Goal: Task Accomplishment & Management: Manage account settings

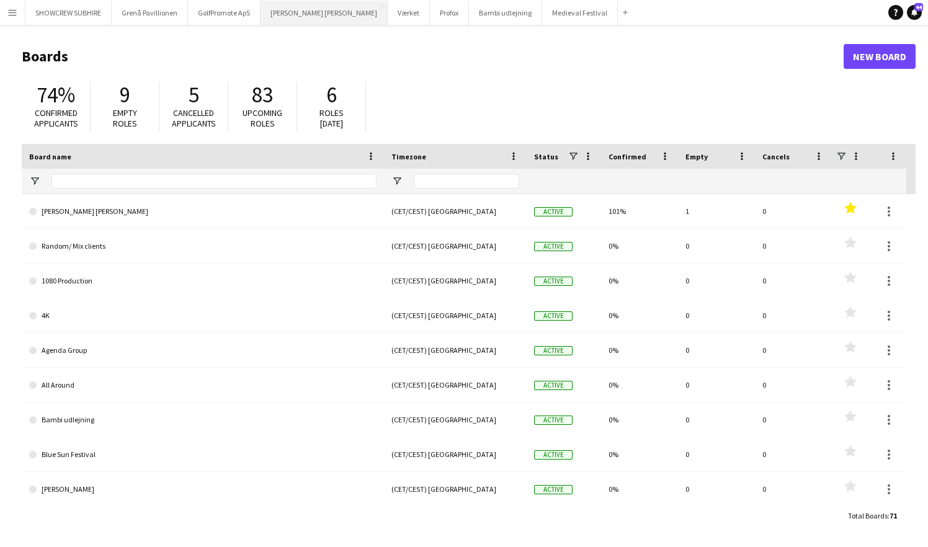
click at [317, 18] on button "[PERSON_NAME] [PERSON_NAME] Close" at bounding box center [324, 13] width 127 height 24
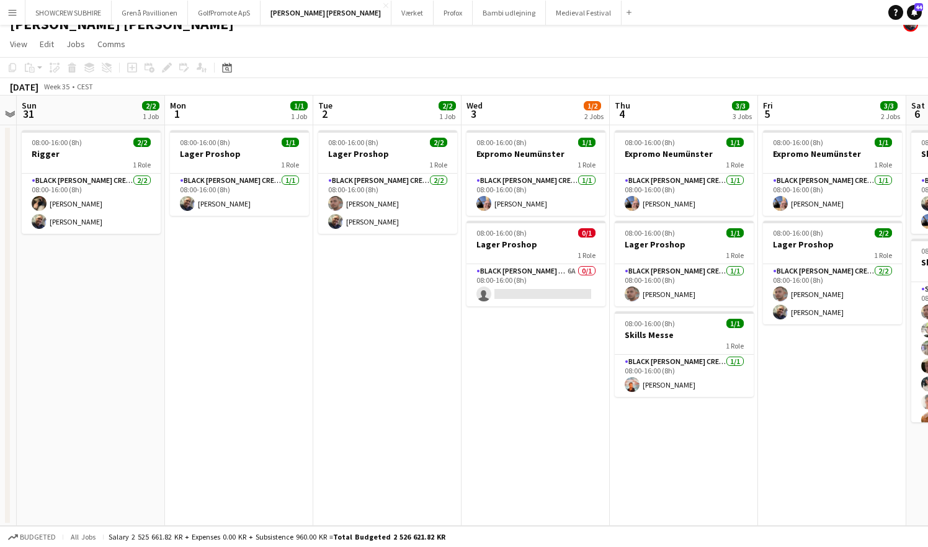
scroll to position [0, 279]
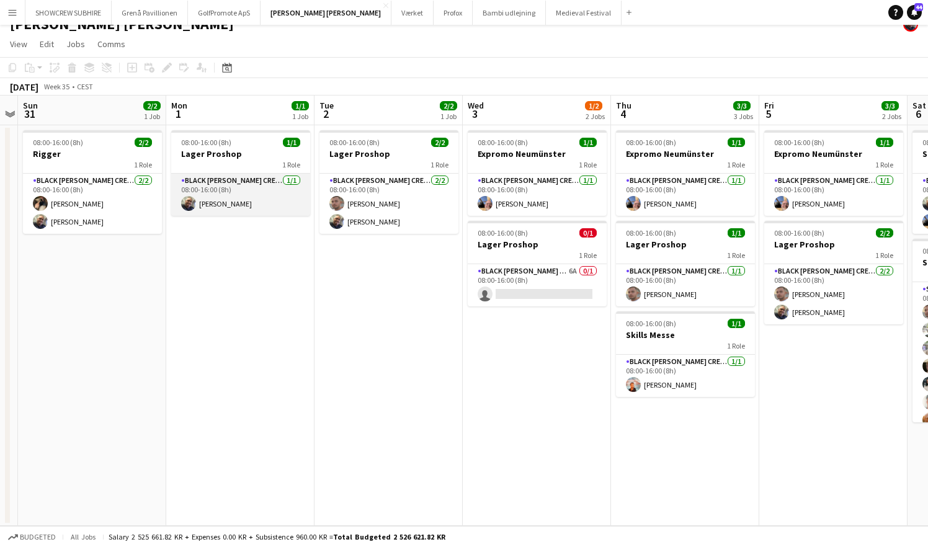
click at [240, 184] on app-card-role "Black [PERSON_NAME] Crew ([PERSON_NAME]) [DATE] 08:00-16:00 (8h) [PERSON_NAME]" at bounding box center [240, 195] width 139 height 42
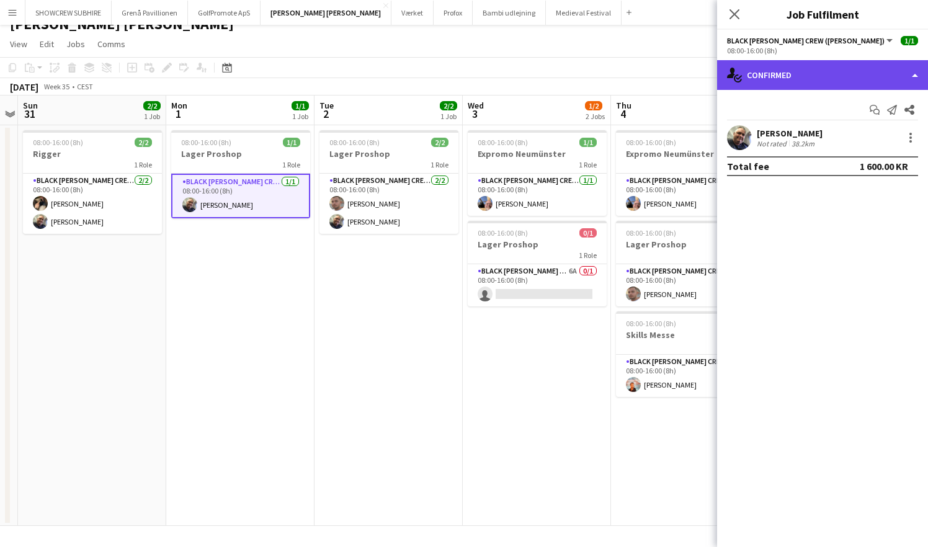
click at [681, 81] on div "single-neutral-actions-check-2 Confirmed" at bounding box center [822, 75] width 211 height 30
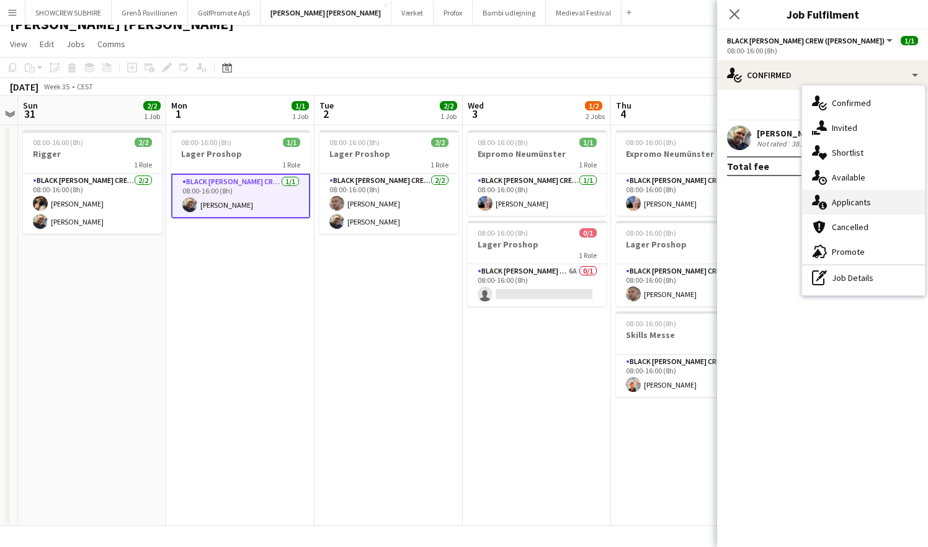
click at [681, 208] on div "single-neutral-actions-information Applicants" at bounding box center [863, 202] width 123 height 25
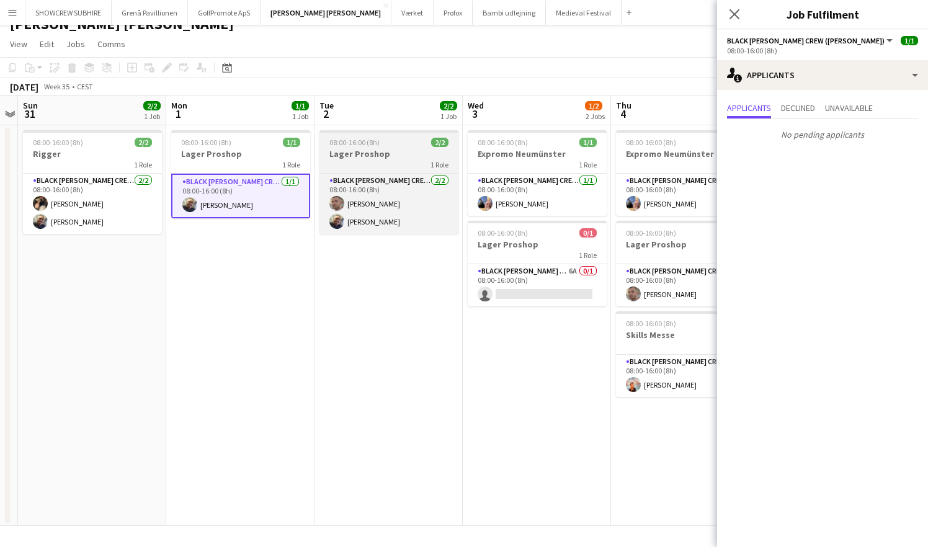
click at [409, 168] on div "1 Role" at bounding box center [389, 164] width 139 height 10
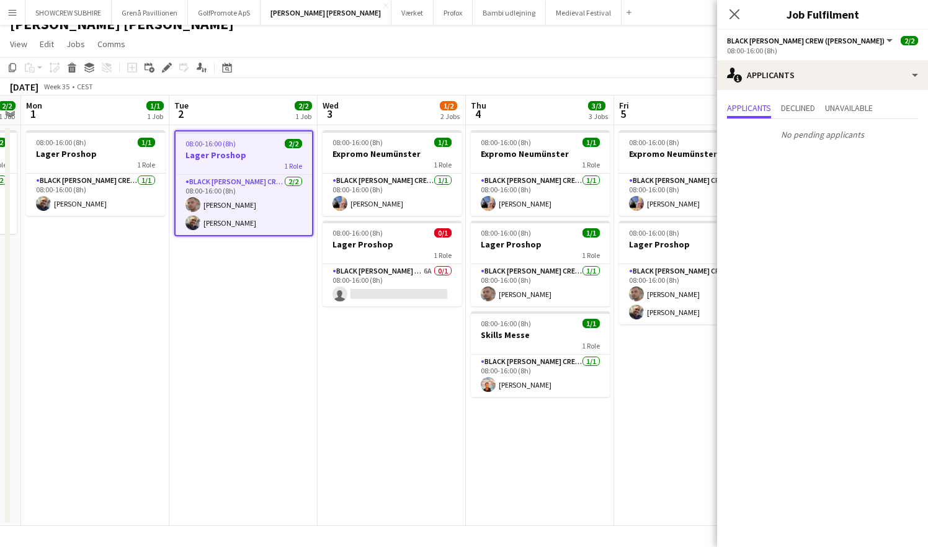
scroll to position [0, 428]
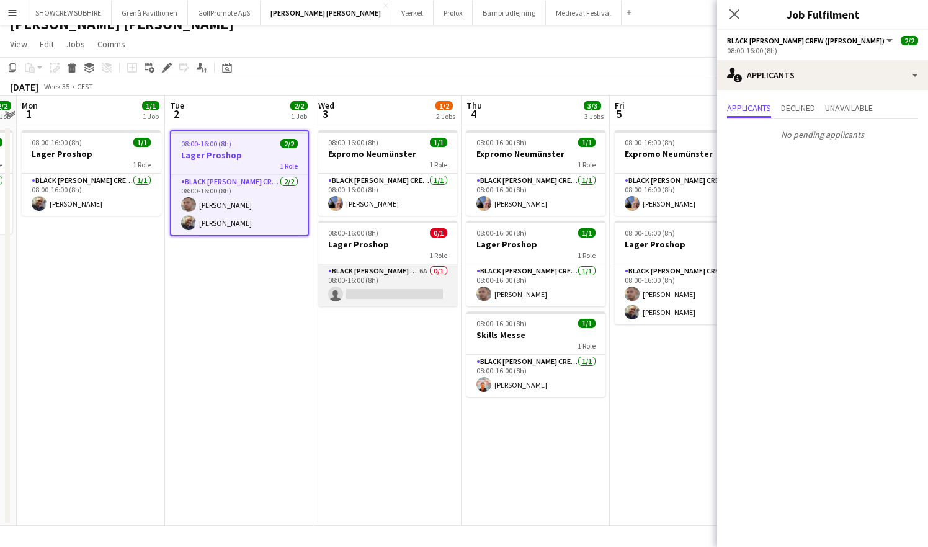
click at [422, 273] on app-card-role "Black [PERSON_NAME] Crew ([PERSON_NAME]) 6A 0/1 08:00-16:00 (8h) single-neutral…" at bounding box center [387, 285] width 139 height 42
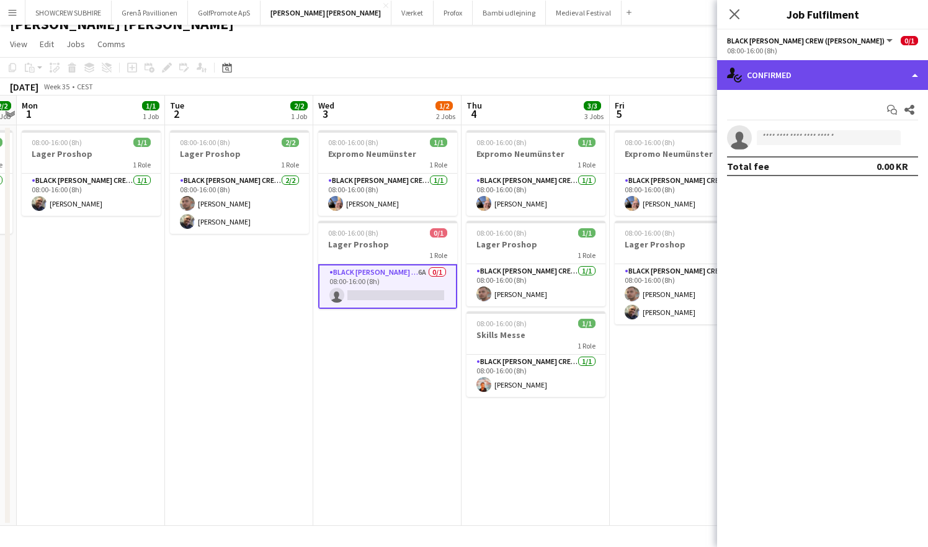
click at [681, 76] on div "single-neutral-actions-check-2 Confirmed" at bounding box center [822, 75] width 211 height 30
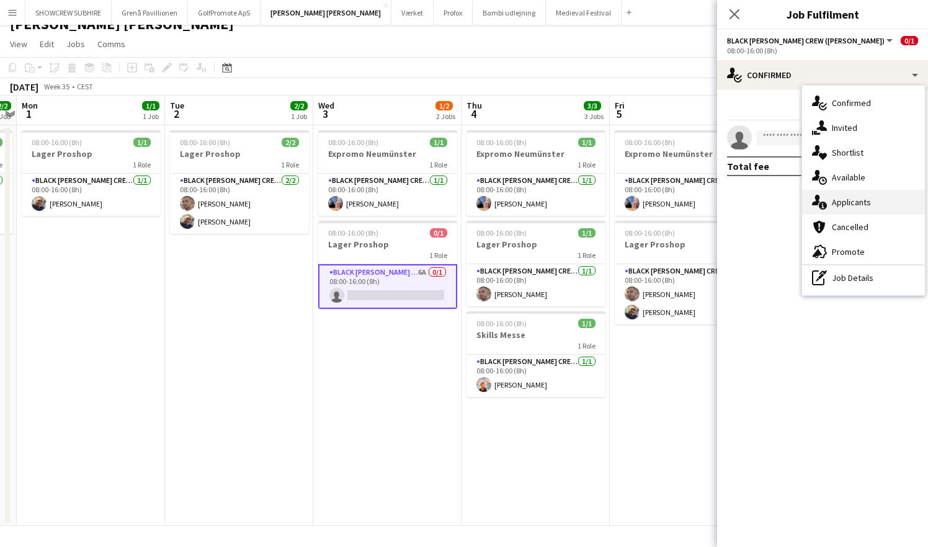
click at [681, 201] on div "single-neutral-actions-information Applicants" at bounding box center [863, 202] width 123 height 25
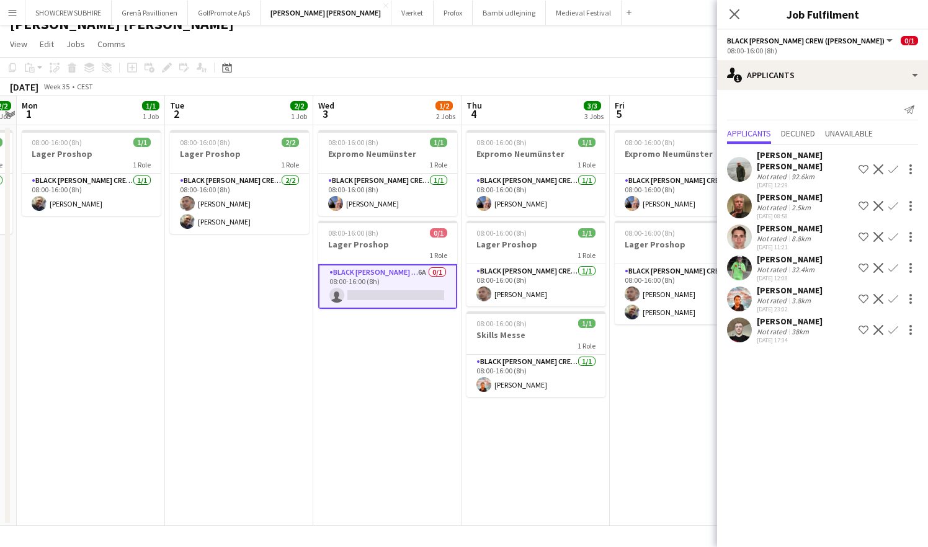
click at [681, 294] on app-icon "Confirm" at bounding box center [894, 299] width 10 height 10
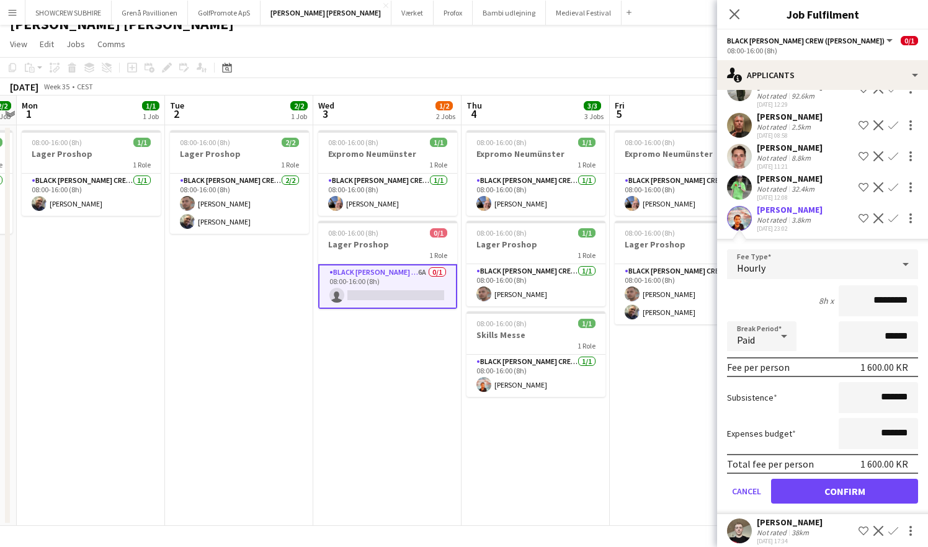
scroll to position [80, 0]
drag, startPoint x: 884, startPoint y: 290, endPoint x: 856, endPoint y: 293, distance: 28.0
click at [681, 293] on input "*********" at bounding box center [878, 301] width 79 height 31
type input "*********"
click at [681, 480] on button "Confirm" at bounding box center [844, 492] width 147 height 25
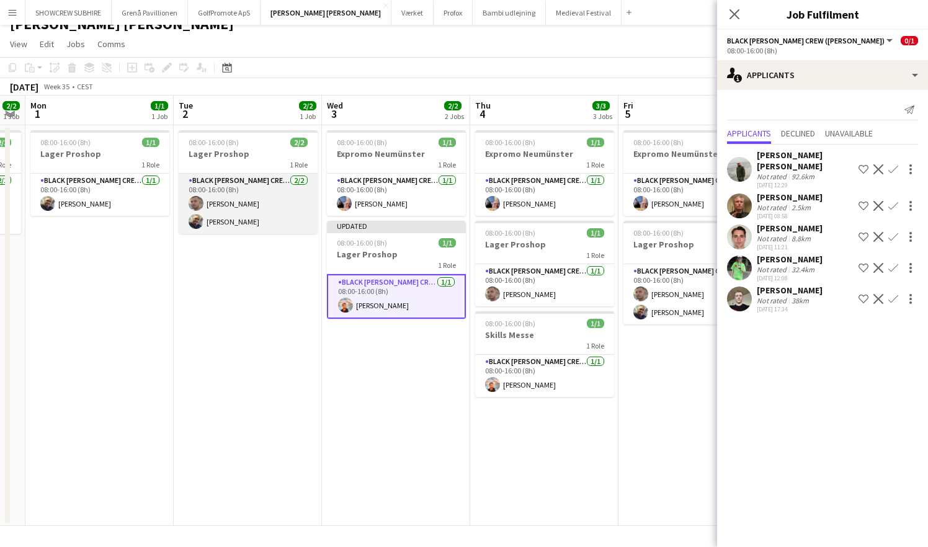
scroll to position [0, 272]
click at [256, 222] on app-card-role "Black [PERSON_NAME] Crew ([PERSON_NAME]) [DATE] 08:00-16:00 (8h) [PERSON_NAME] …" at bounding box center [247, 204] width 139 height 60
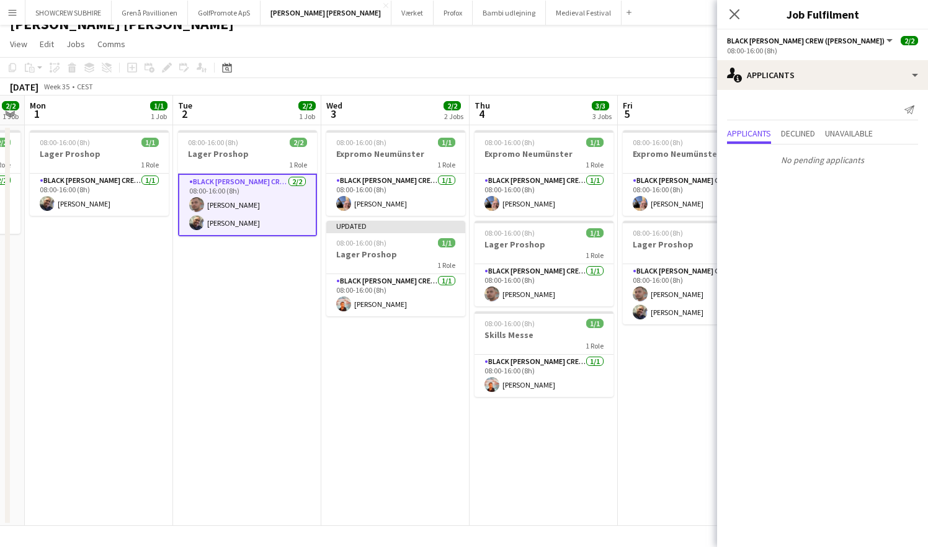
click at [257, 180] on app-card-role "Black [PERSON_NAME] Crew ([PERSON_NAME]) [DATE] 08:00-16:00 (8h) [PERSON_NAME] …" at bounding box center [247, 205] width 139 height 63
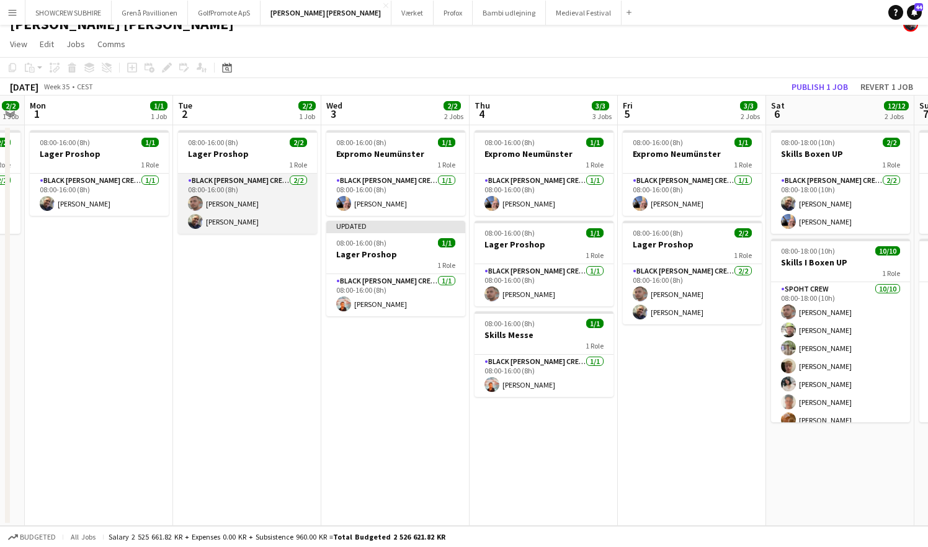
click at [254, 187] on app-card-role "Black [PERSON_NAME] Crew ([PERSON_NAME]) [DATE] 08:00-16:00 (8h) [PERSON_NAME] …" at bounding box center [247, 204] width 139 height 60
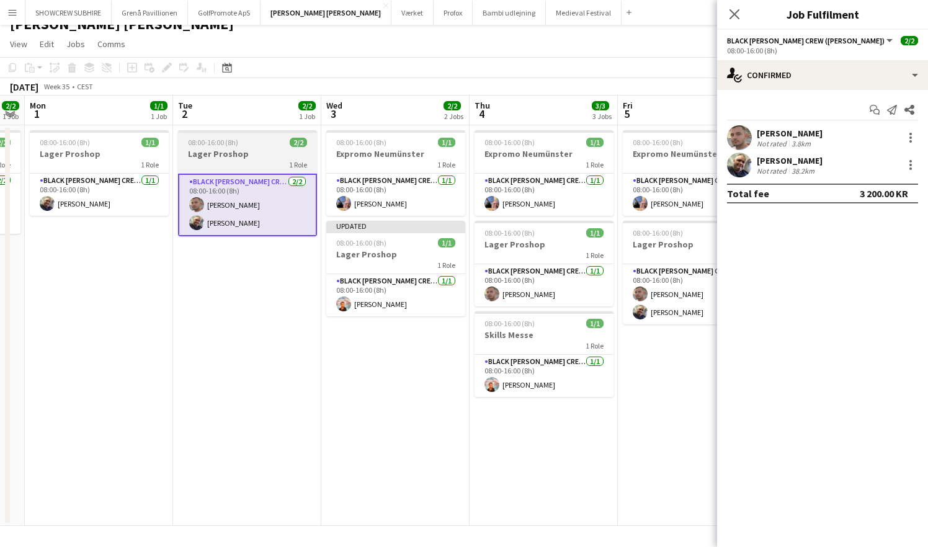
click at [249, 150] on h3 "Lager Proshop" at bounding box center [247, 153] width 139 height 11
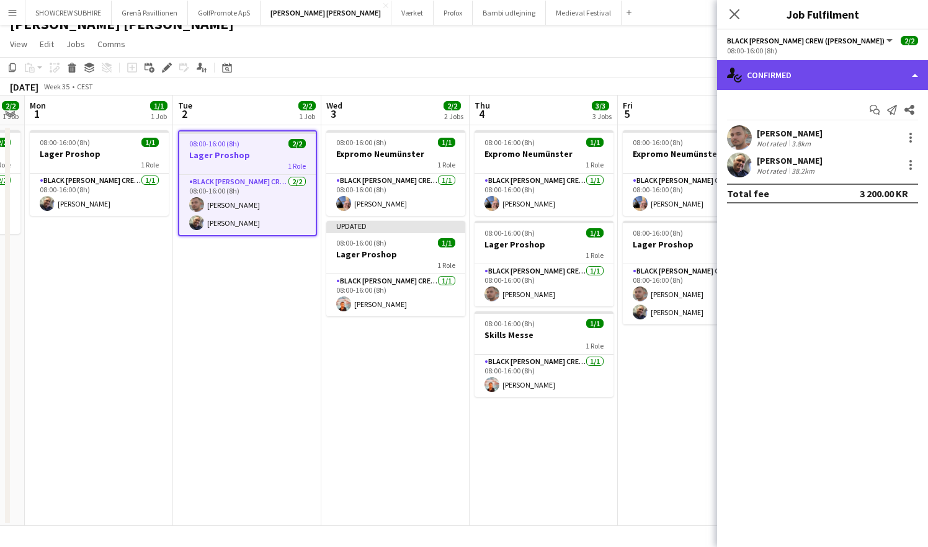
click at [681, 77] on div "single-neutral-actions-check-2 Confirmed" at bounding box center [822, 75] width 211 height 30
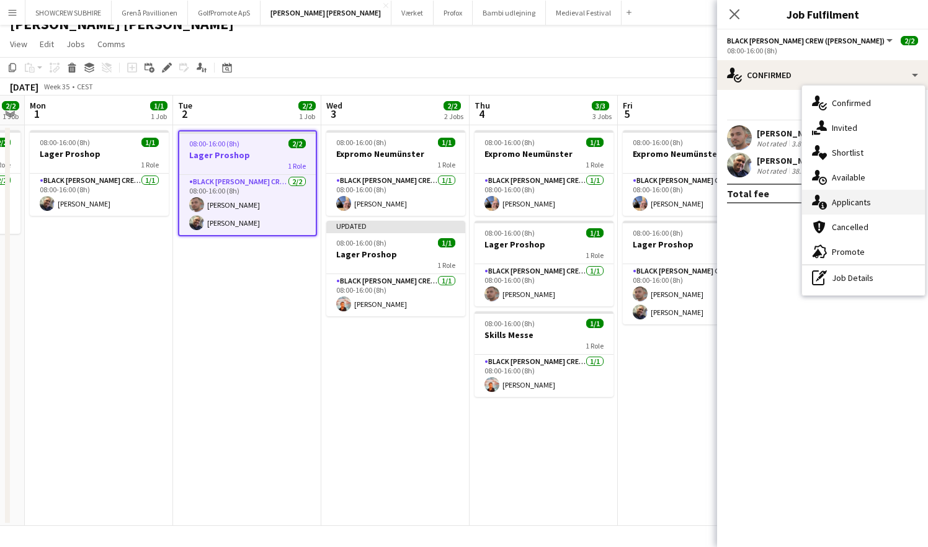
click at [681, 201] on div "single-neutral-actions-information Applicants" at bounding box center [863, 202] width 123 height 25
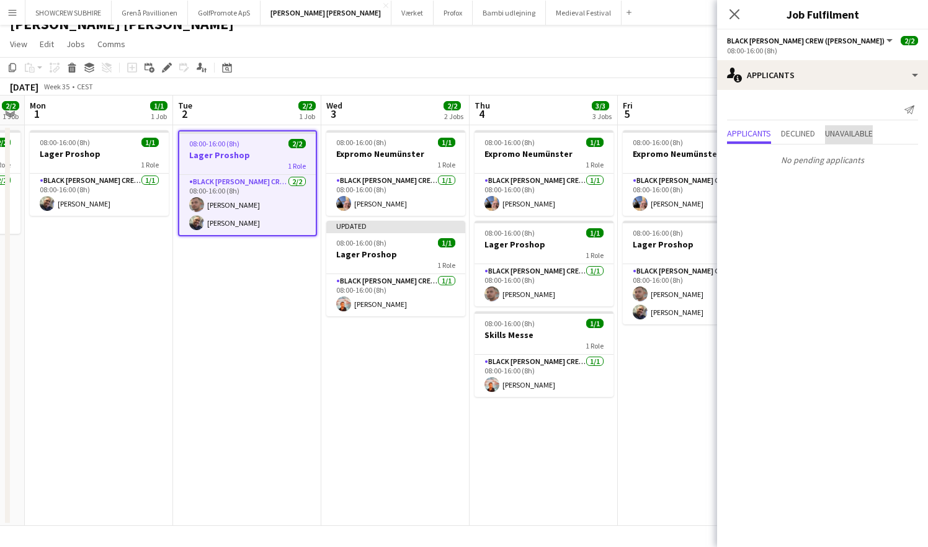
click at [681, 135] on span "Unavailable" at bounding box center [849, 133] width 48 height 9
click at [681, 110] on span "Declined" at bounding box center [798, 108] width 34 height 9
click at [681, 99] on div "Applicants Declined Unavailable No declined applicants" at bounding box center [822, 122] width 211 height 65
click at [681, 104] on span "Applicants" at bounding box center [749, 108] width 44 height 9
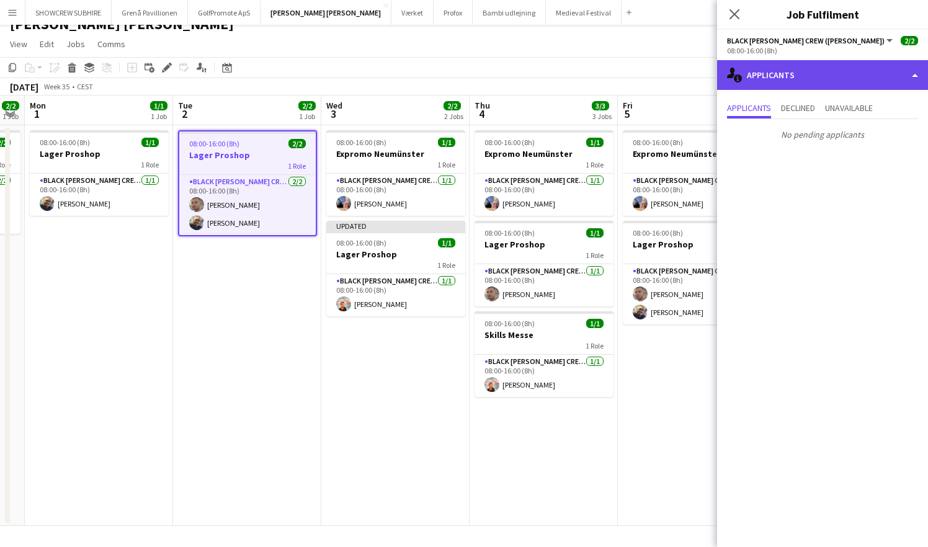
click at [681, 73] on div "single-neutral-actions-information Applicants" at bounding box center [822, 75] width 211 height 30
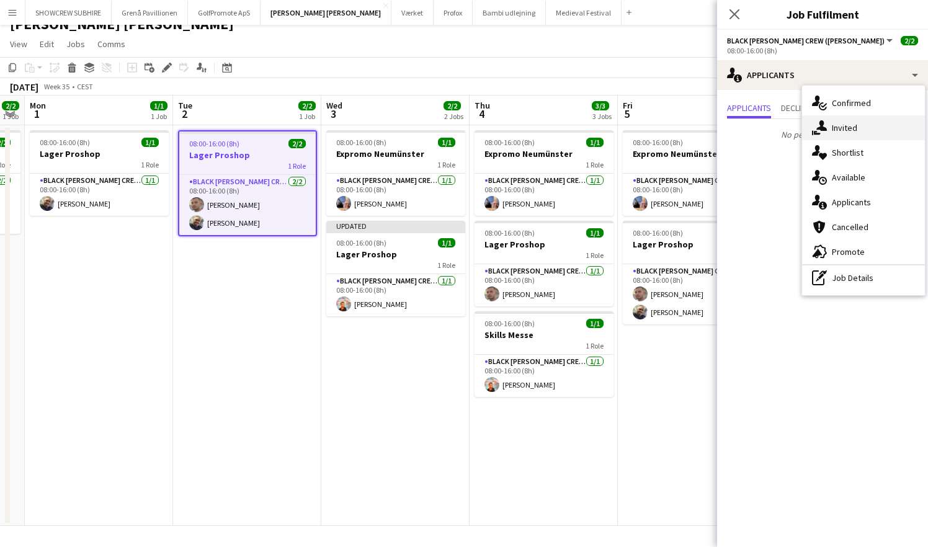
click at [681, 132] on div "single-neutral-actions-share-1 Invited" at bounding box center [863, 127] width 123 height 25
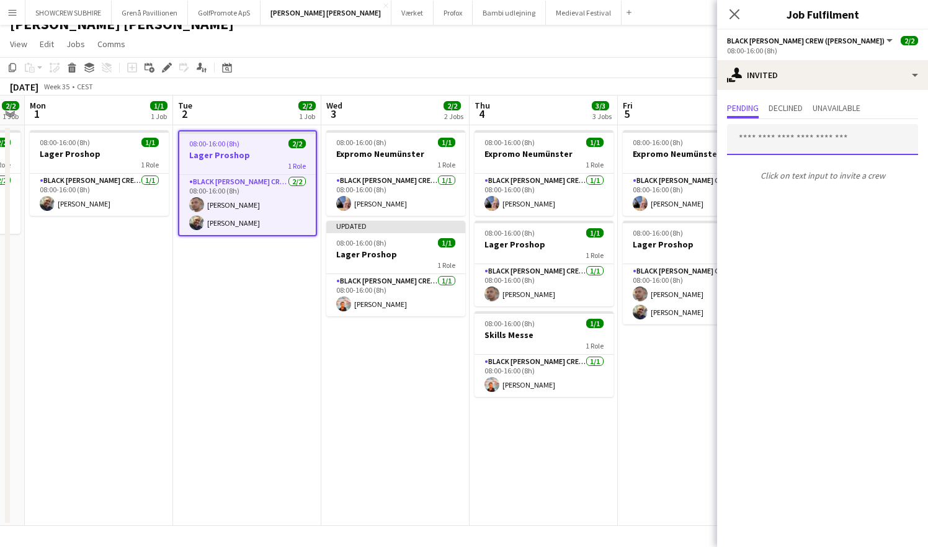
click at [681, 147] on input "text" at bounding box center [822, 139] width 191 height 31
type input "*******"
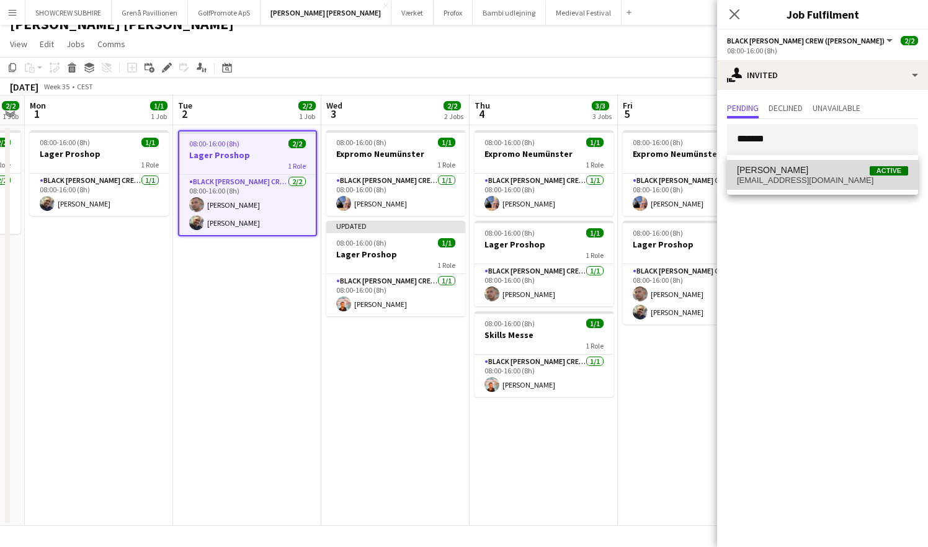
drag, startPoint x: 817, startPoint y: 147, endPoint x: 840, endPoint y: 182, distance: 41.3
click at [681, 182] on span "[EMAIL_ADDRESS][DOMAIN_NAME]" at bounding box center [822, 181] width 171 height 10
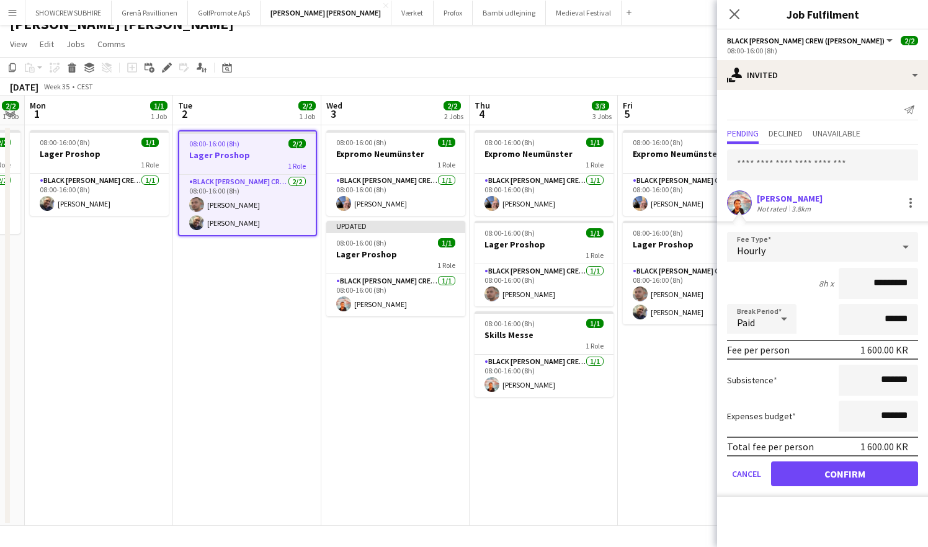
drag, startPoint x: 882, startPoint y: 282, endPoint x: 860, endPoint y: 282, distance: 21.7
click at [681, 282] on input "*********" at bounding box center [878, 283] width 79 height 31
type input "*********"
click at [681, 474] on button "Confirm" at bounding box center [844, 474] width 147 height 25
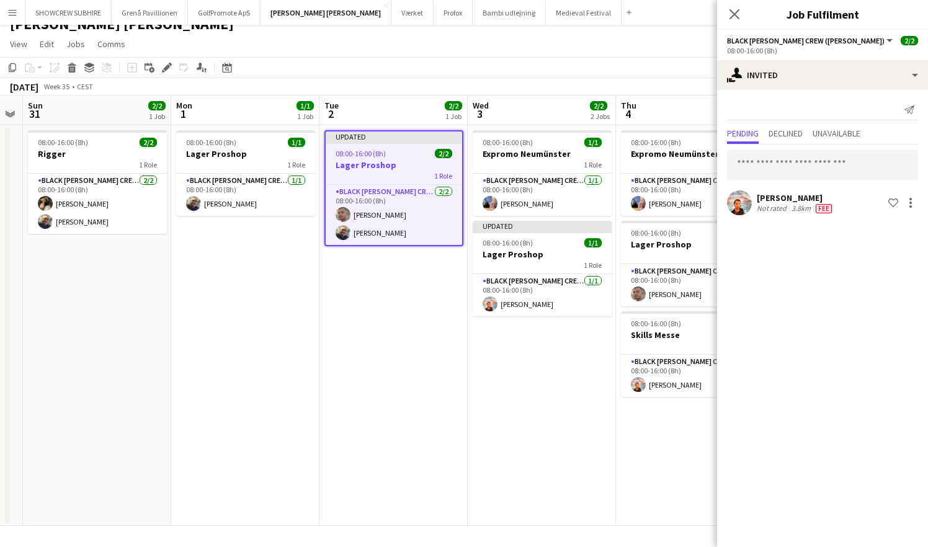
scroll to position [0, 271]
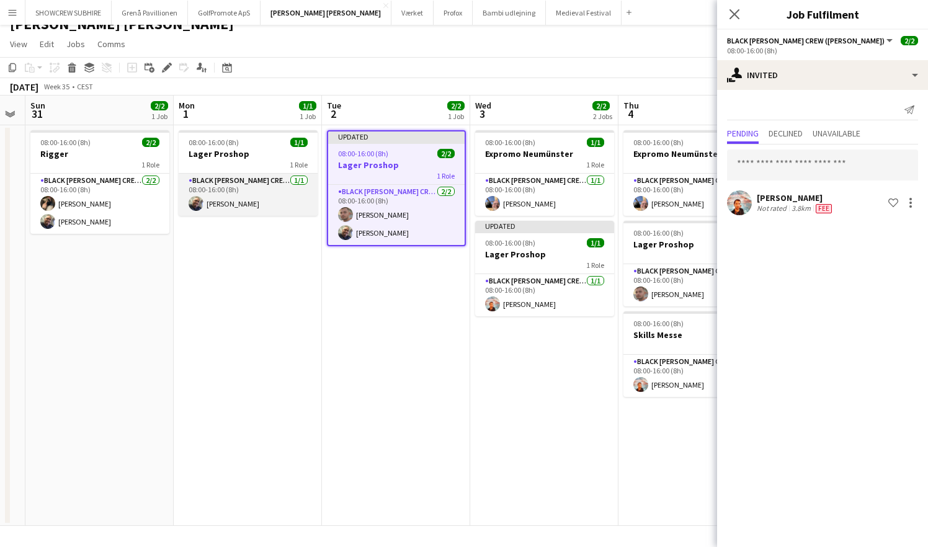
click at [238, 206] on app-card-role "Black [PERSON_NAME] Crew ([PERSON_NAME]) [DATE] 08:00-16:00 (8h) [PERSON_NAME]" at bounding box center [248, 195] width 139 height 42
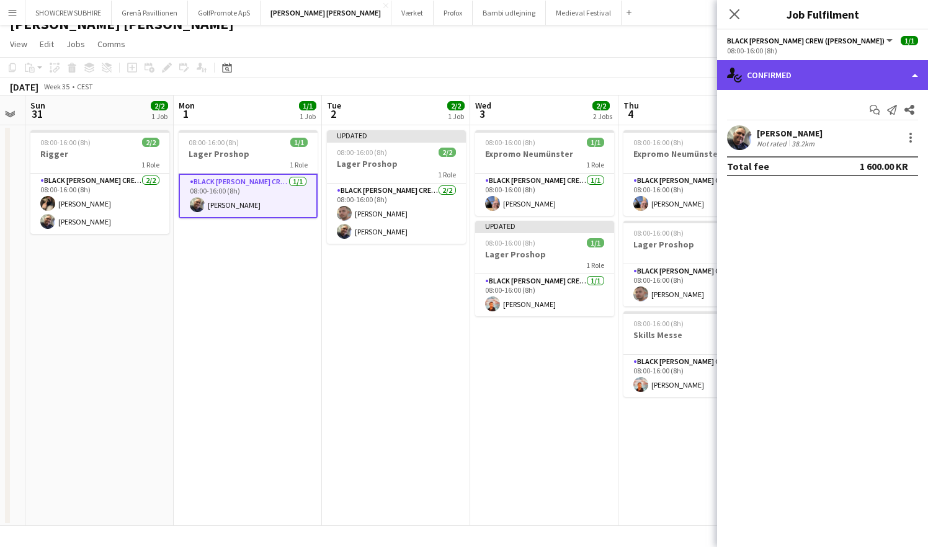
click at [681, 81] on div "single-neutral-actions-check-2 Confirmed" at bounding box center [822, 75] width 211 height 30
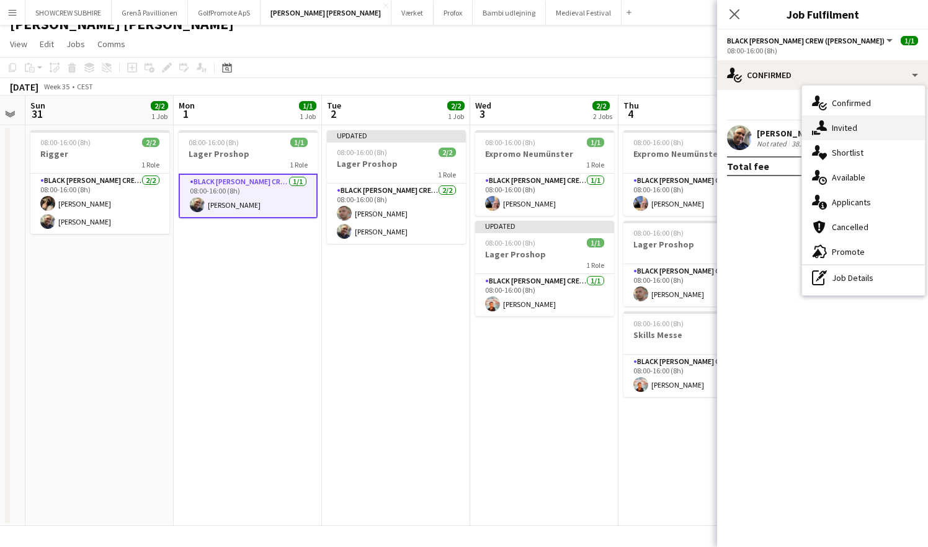
click at [681, 130] on div "single-neutral-actions-share-1 Invited" at bounding box center [863, 127] width 123 height 25
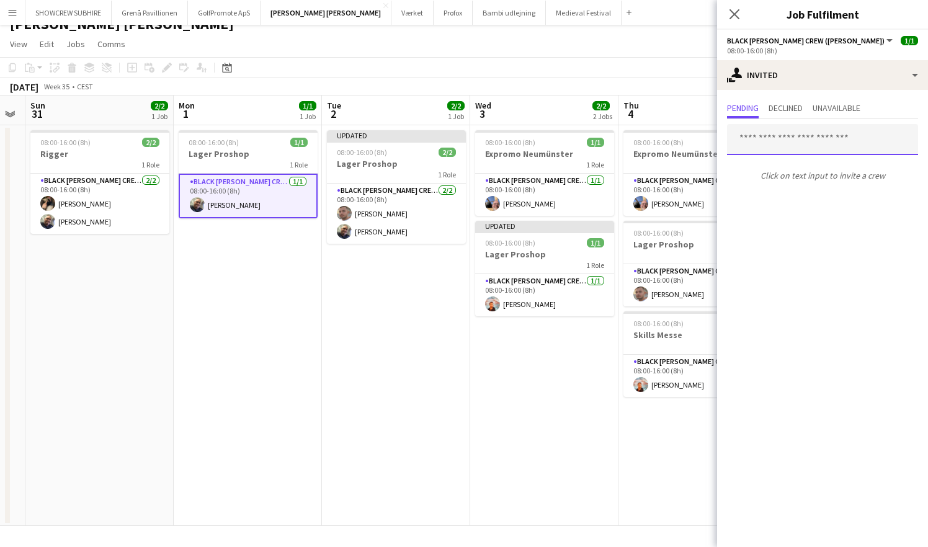
click at [681, 145] on input "text" at bounding box center [822, 139] width 191 height 31
type input "*******"
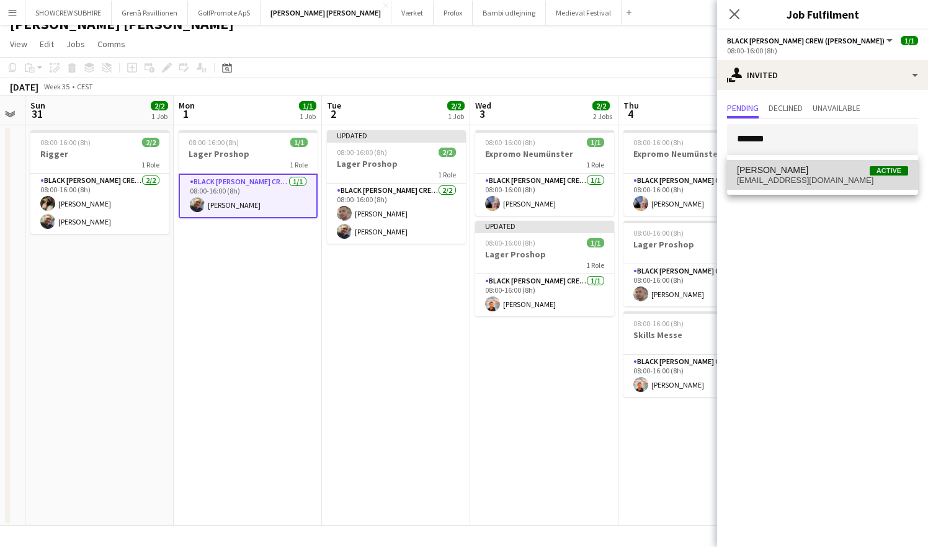
drag, startPoint x: 804, startPoint y: 145, endPoint x: 822, endPoint y: 176, distance: 35.0
click at [681, 176] on span "[EMAIL_ADDRESS][DOMAIN_NAME]" at bounding box center [822, 181] width 171 height 10
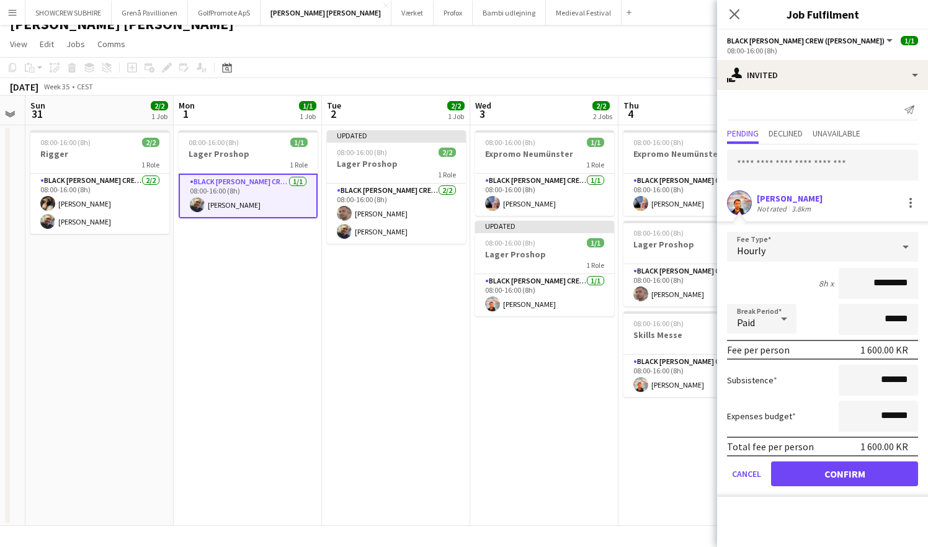
drag, startPoint x: 882, startPoint y: 284, endPoint x: 867, endPoint y: 284, distance: 14.9
click at [681, 284] on input "*********" at bounding box center [878, 283] width 79 height 31
type input "*********"
click at [681, 474] on button "Confirm" at bounding box center [844, 474] width 147 height 25
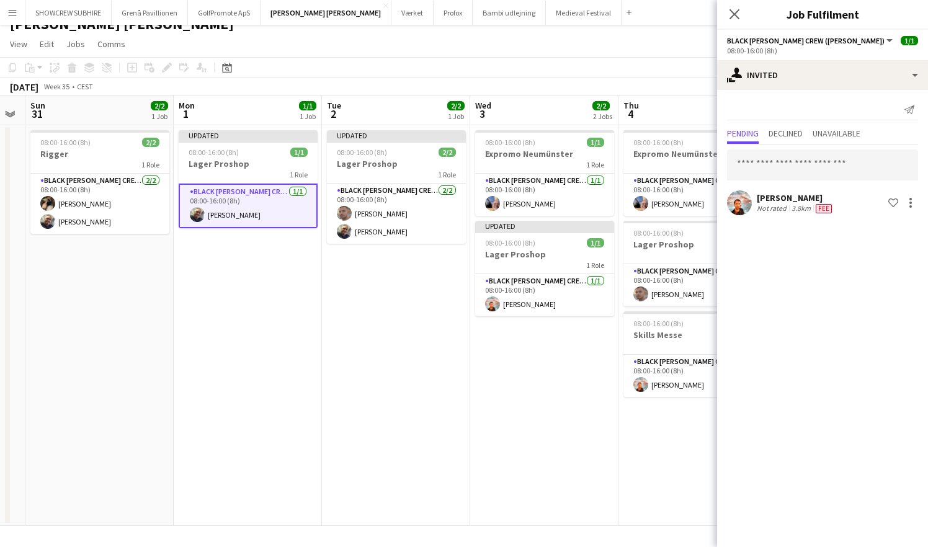
click at [272, 207] on app-card-role "Black [PERSON_NAME] Crew ([PERSON_NAME]) [DATE] 08:00-16:00 (8h) [PERSON_NAME]" at bounding box center [248, 206] width 139 height 45
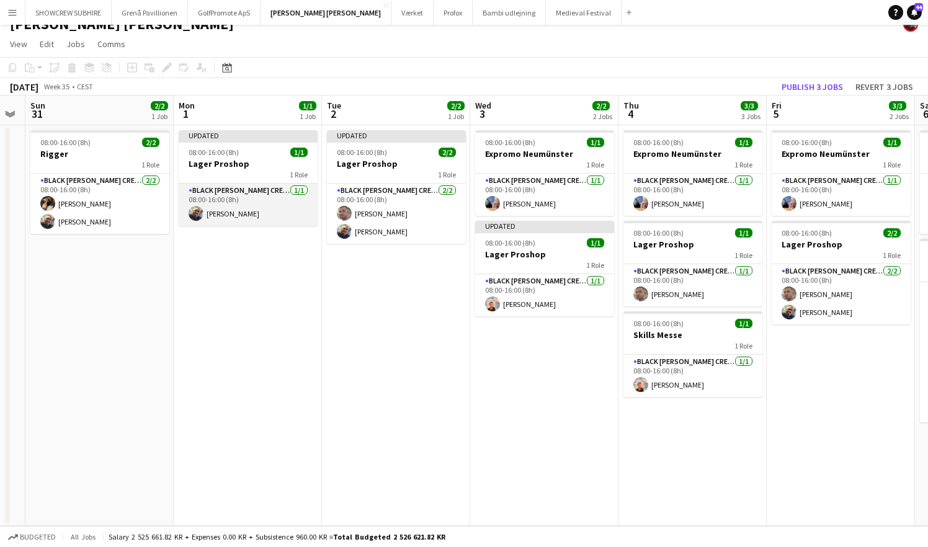
click at [258, 192] on app-card-role "Black [PERSON_NAME] Crew ([PERSON_NAME]) [DATE] 08:00-16:00 (8h) [PERSON_NAME]" at bounding box center [248, 205] width 139 height 42
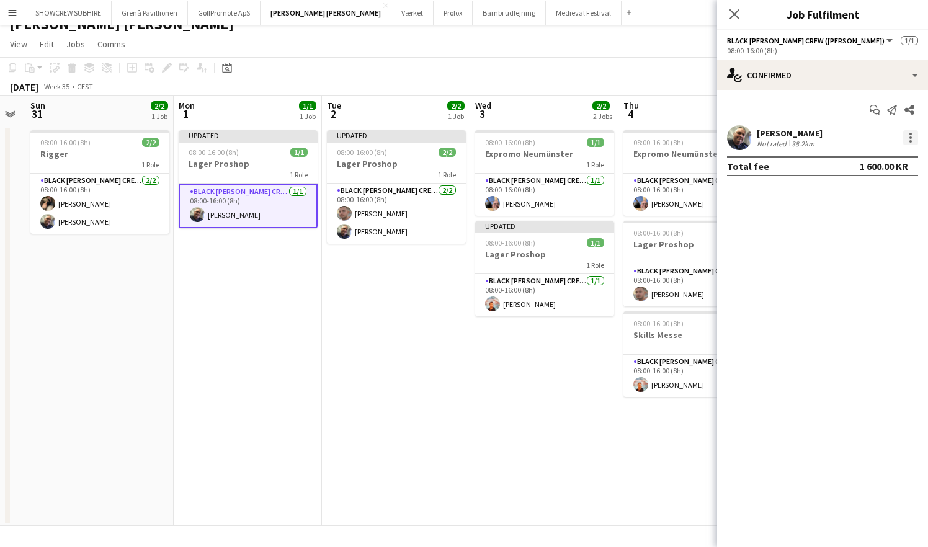
click at [681, 139] on div at bounding box center [911, 137] width 15 height 15
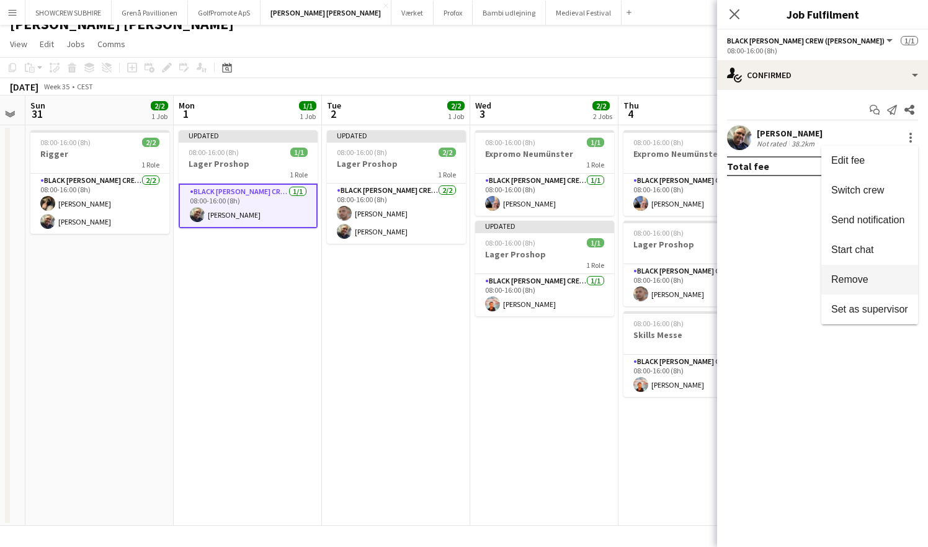
click at [681, 277] on span "Remove" at bounding box center [870, 279] width 77 height 11
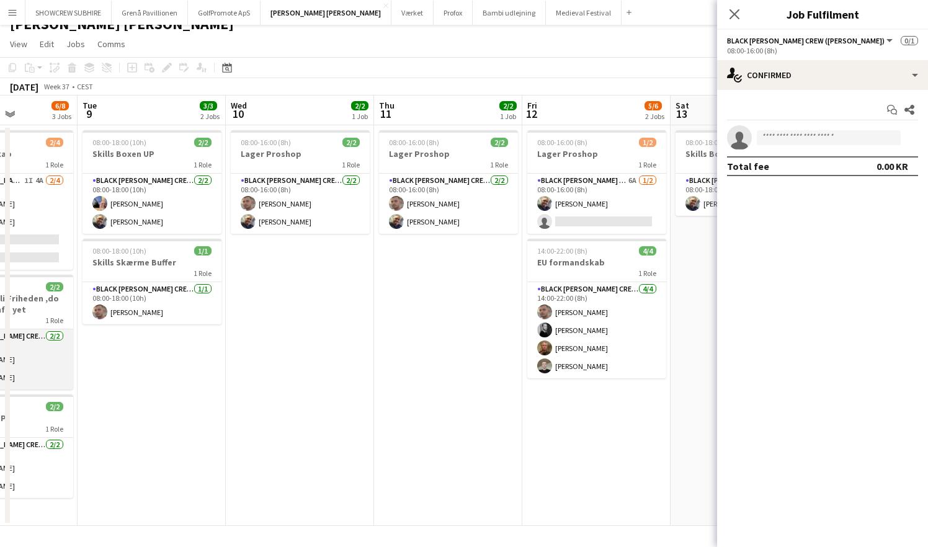
scroll to position [0, 368]
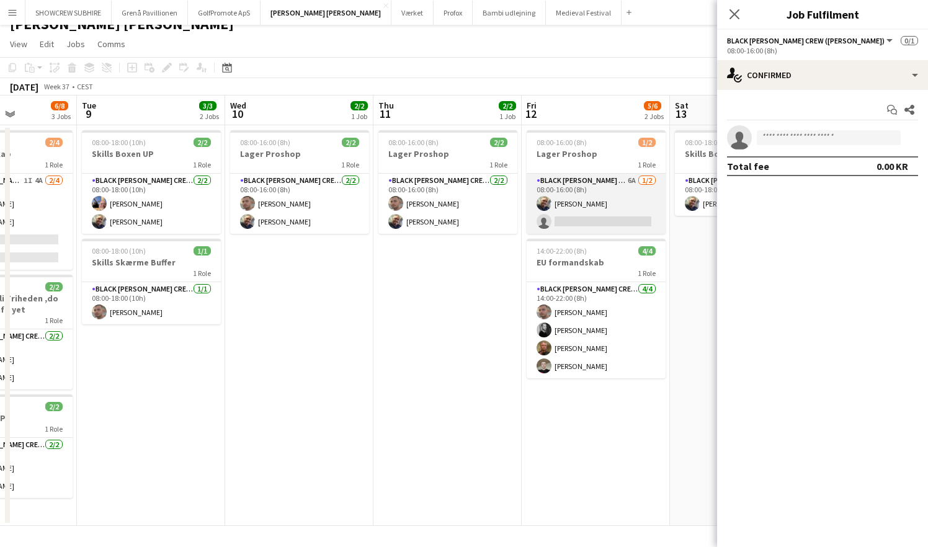
click at [622, 181] on app-card-role "Black [PERSON_NAME] Crew ([PERSON_NAME]) 6A [DATE] 08:00-16:00 (8h) [PERSON_NAM…" at bounding box center [596, 204] width 139 height 60
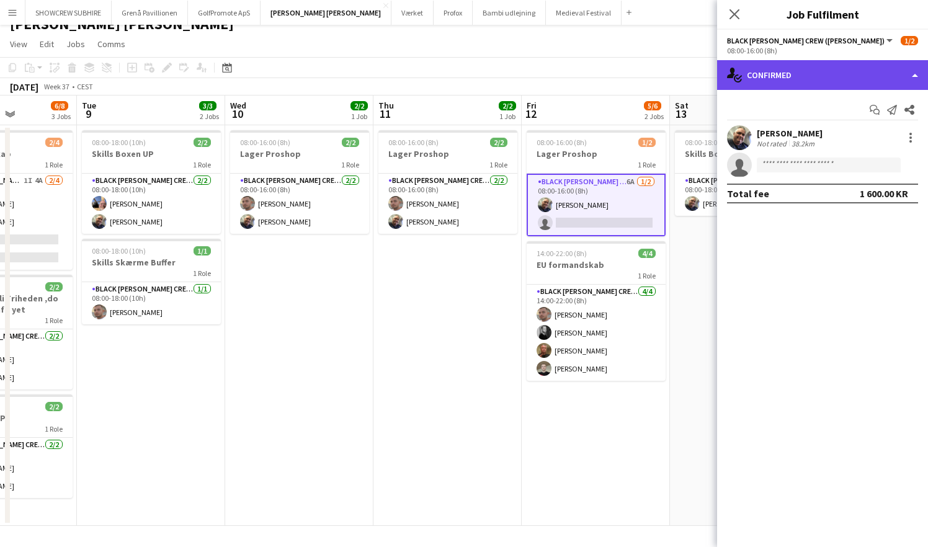
click at [681, 71] on div "single-neutral-actions-check-2 Confirmed" at bounding box center [822, 75] width 211 height 30
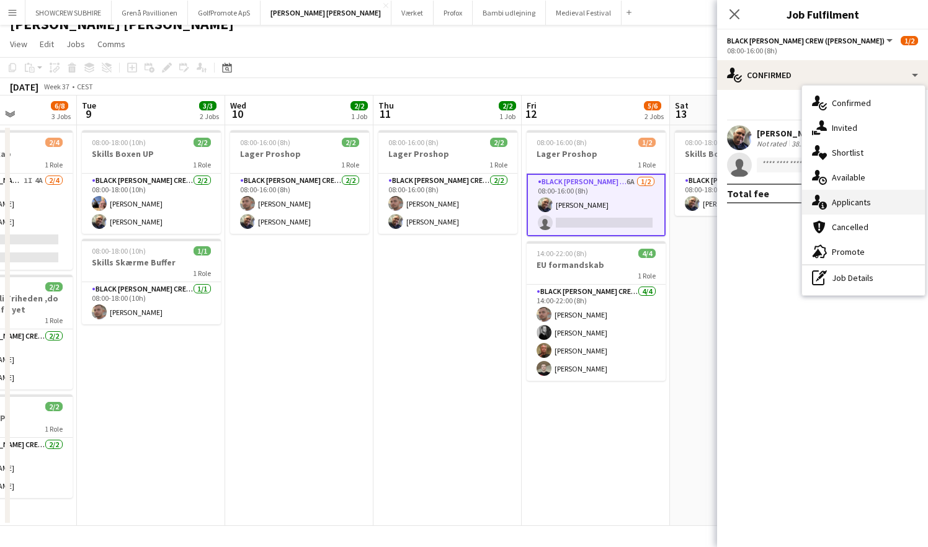
click at [681, 210] on div "single-neutral-actions-information Applicants" at bounding box center [863, 202] width 123 height 25
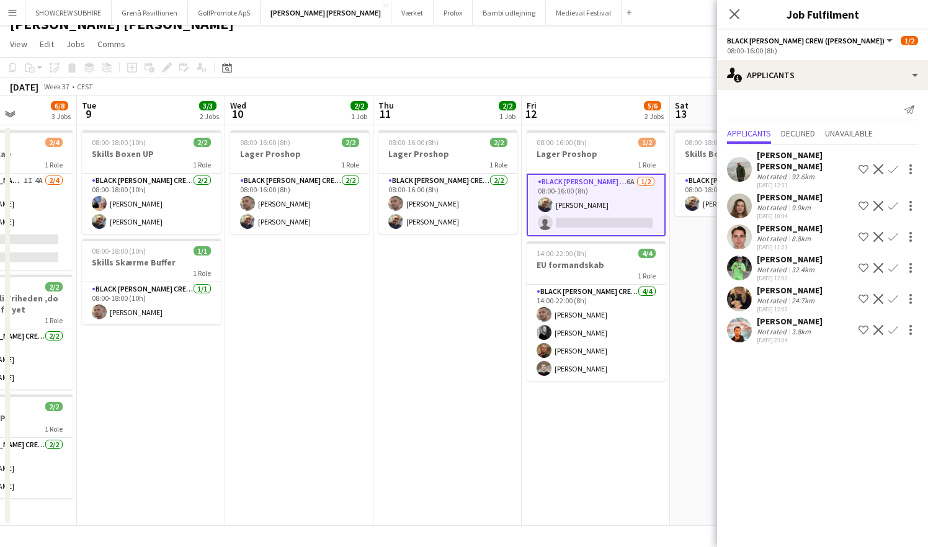
click at [681, 325] on app-icon "Confirm" at bounding box center [894, 330] width 10 height 10
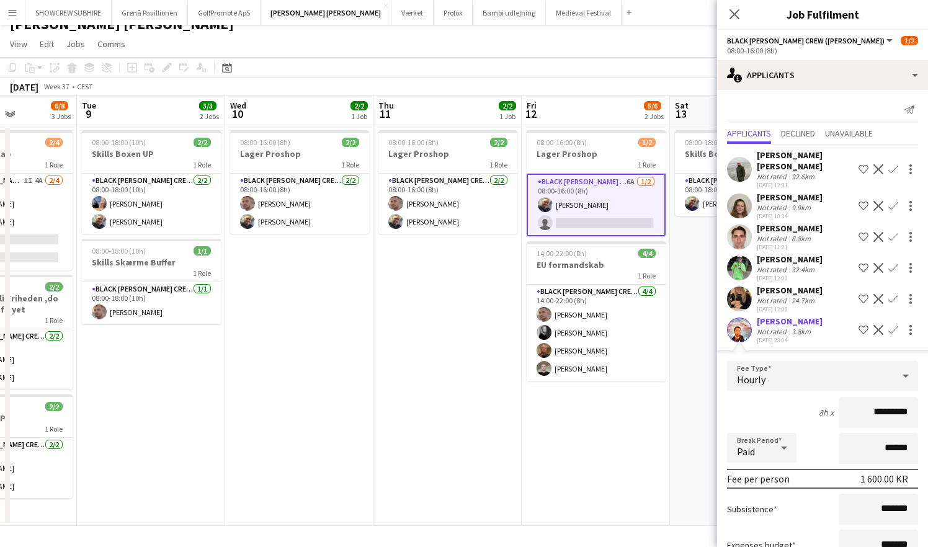
drag, startPoint x: 882, startPoint y: 403, endPoint x: 861, endPoint y: 403, distance: 21.7
click at [681, 403] on input "*********" at bounding box center [878, 412] width 79 height 31
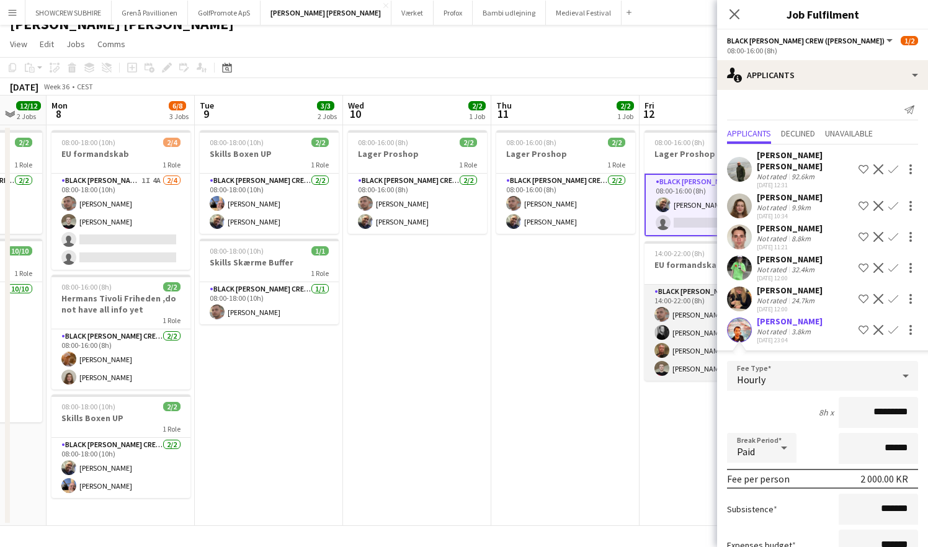
scroll to position [0, 299]
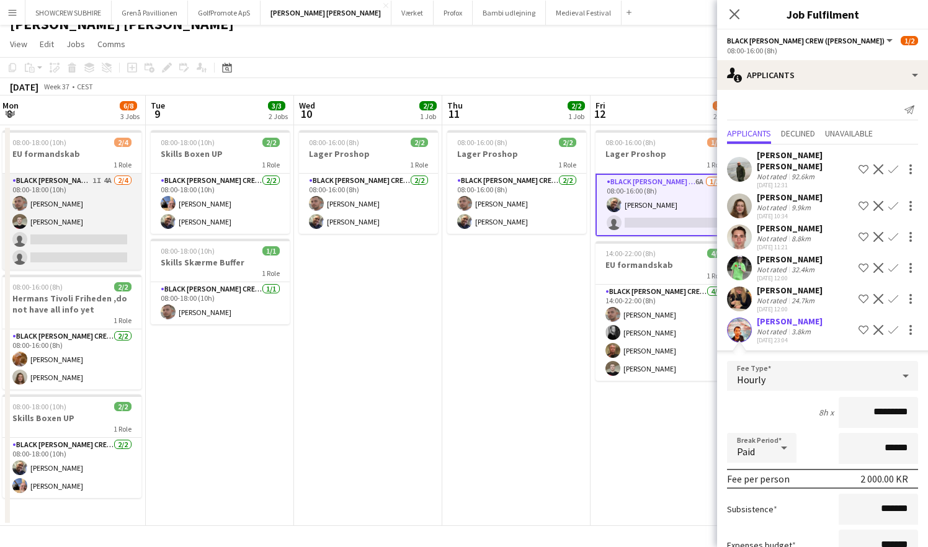
type input "*********"
click at [98, 238] on app-card-role "Black [PERSON_NAME] Crew ([PERSON_NAME]) 1I 4A [DATE] 08:00-18:00 (10h) [PERSON…" at bounding box center [71, 222] width 139 height 96
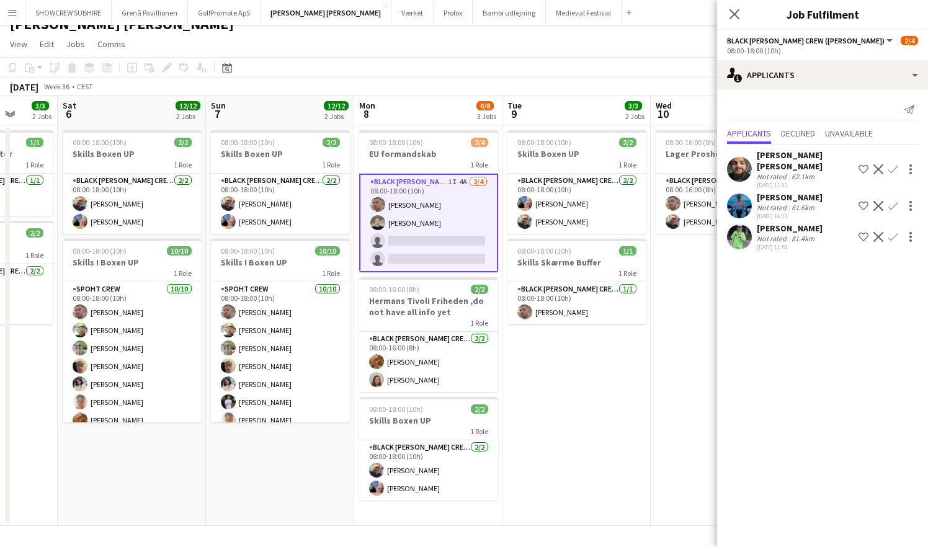
scroll to position [0, 380]
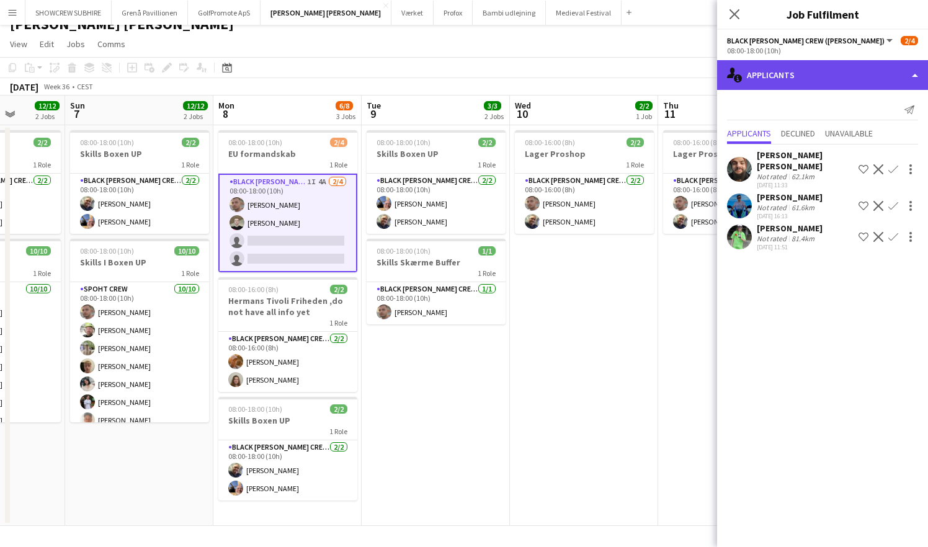
click at [681, 68] on div "single-neutral-actions-information Applicants" at bounding box center [822, 75] width 211 height 30
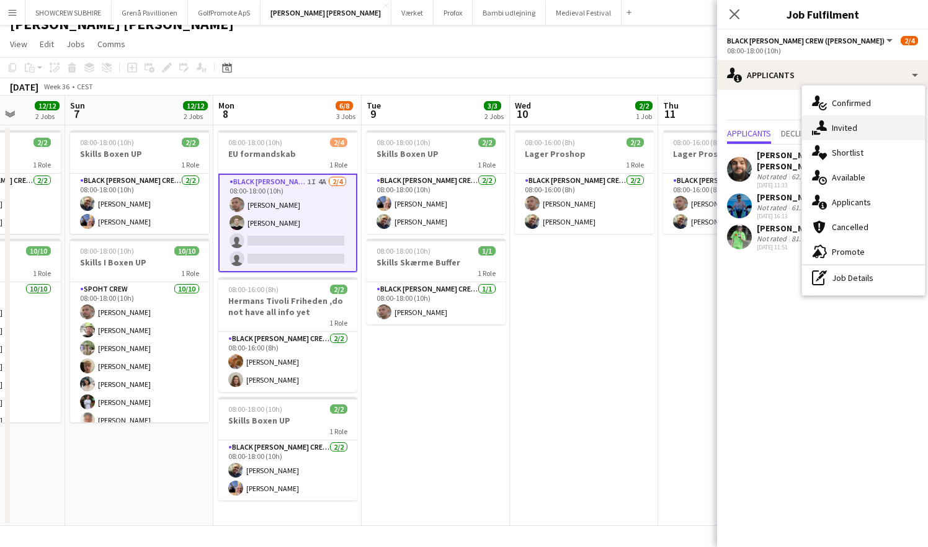
click at [681, 127] on div "single-neutral-actions-share-1 Invited" at bounding box center [863, 127] width 123 height 25
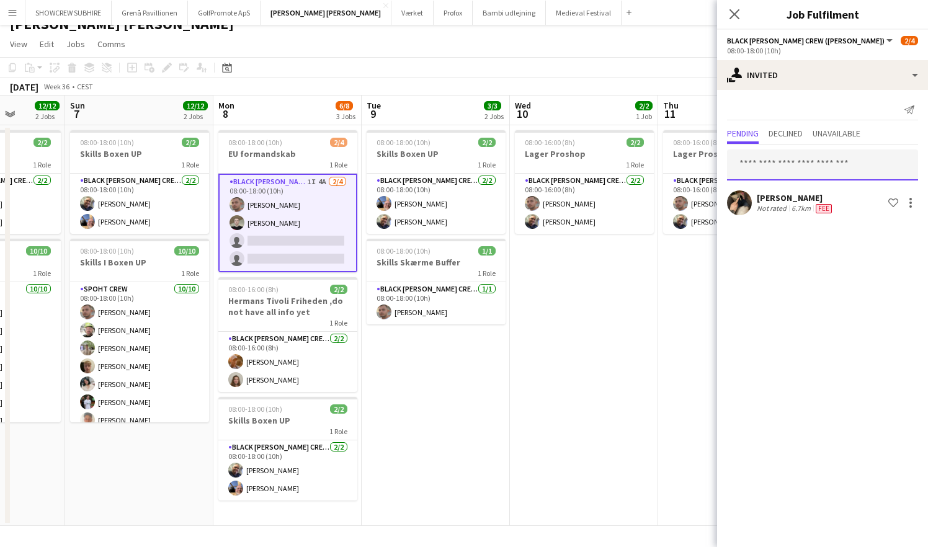
click at [681, 167] on input "text" at bounding box center [822, 165] width 191 height 31
type input "*******"
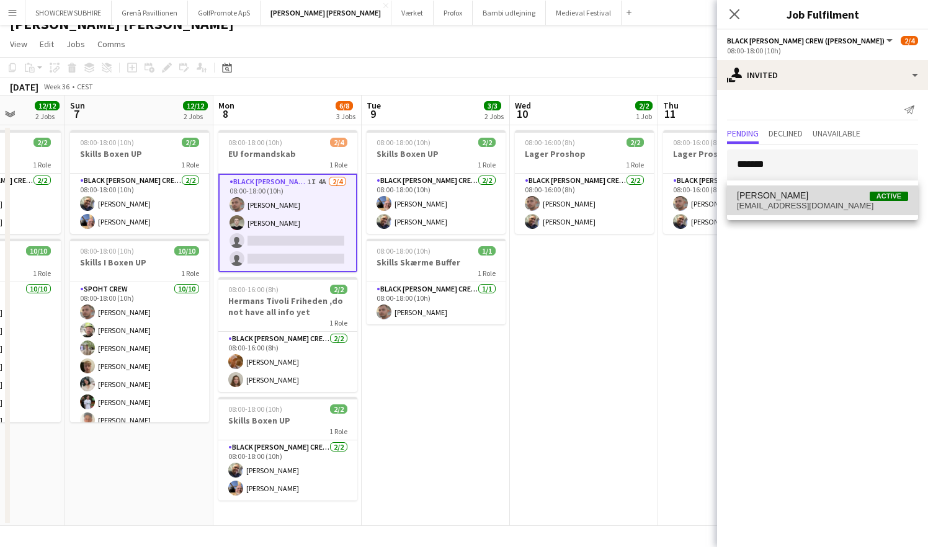
drag, startPoint x: 843, startPoint y: 167, endPoint x: 843, endPoint y: 203, distance: 36.0
click at [681, 203] on span "[EMAIL_ADDRESS][DOMAIN_NAME]" at bounding box center [822, 206] width 171 height 10
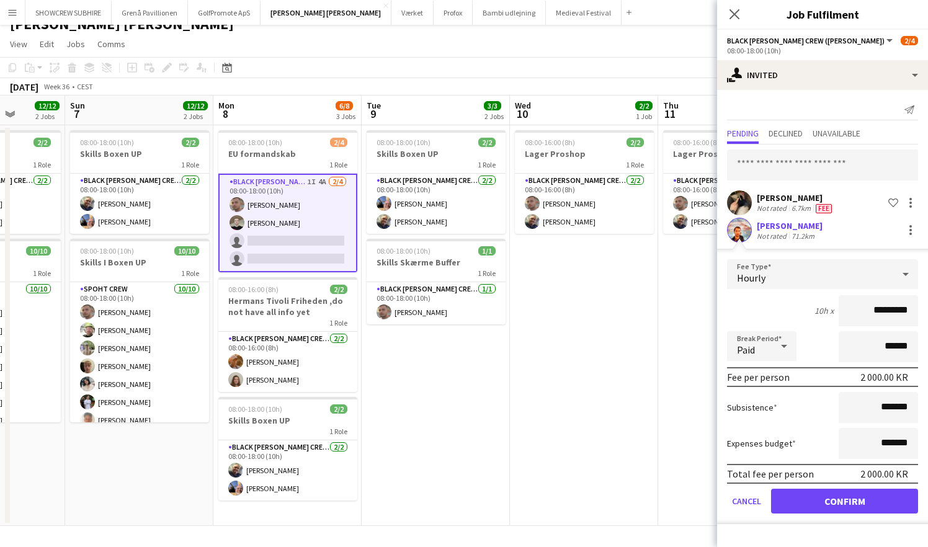
drag, startPoint x: 882, startPoint y: 310, endPoint x: 832, endPoint y: 313, distance: 50.4
click at [681, 313] on div "10h x *********" at bounding box center [822, 310] width 191 height 31
type input "*********"
click at [681, 505] on button "Confirm" at bounding box center [844, 501] width 147 height 25
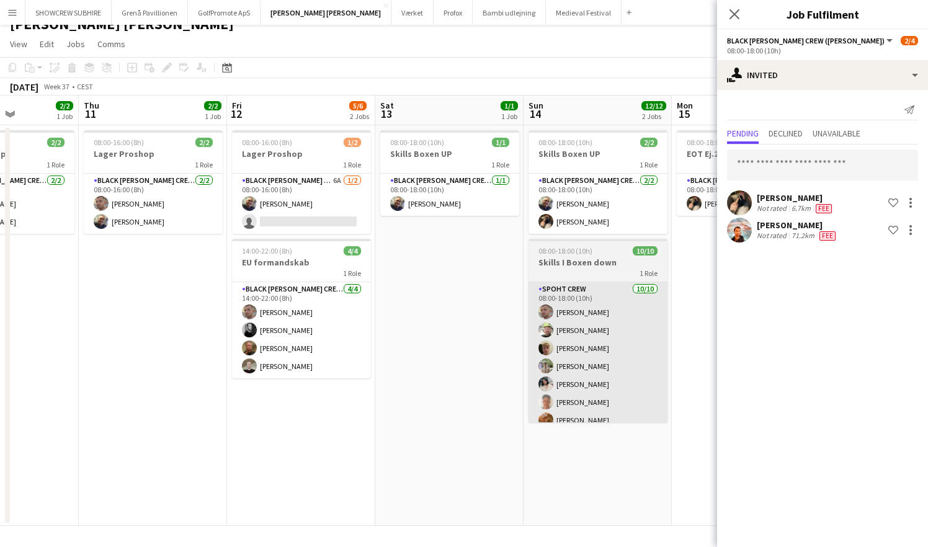
scroll to position [0, 368]
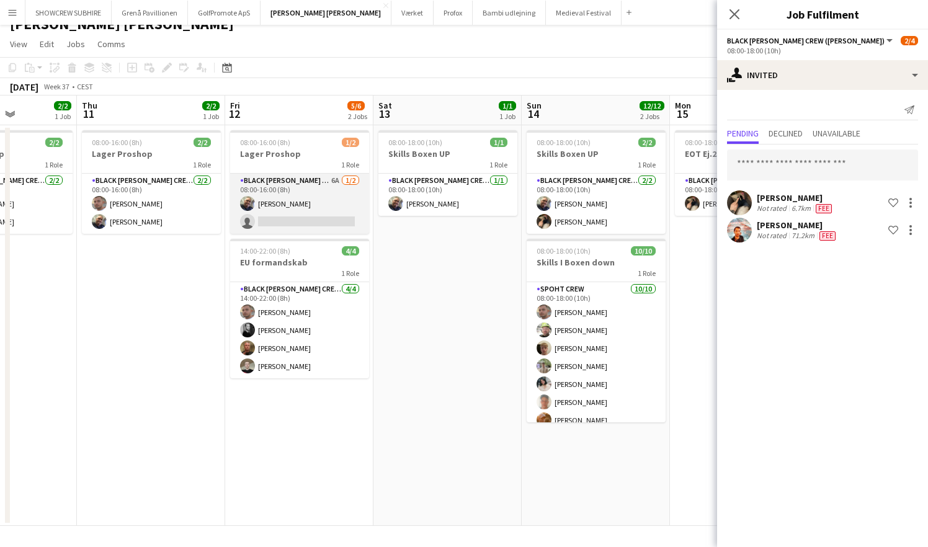
click at [324, 179] on app-card-role "Black [PERSON_NAME] Crew ([PERSON_NAME]) 6A [DATE] 08:00-16:00 (8h) [PERSON_NAM…" at bounding box center [299, 204] width 139 height 60
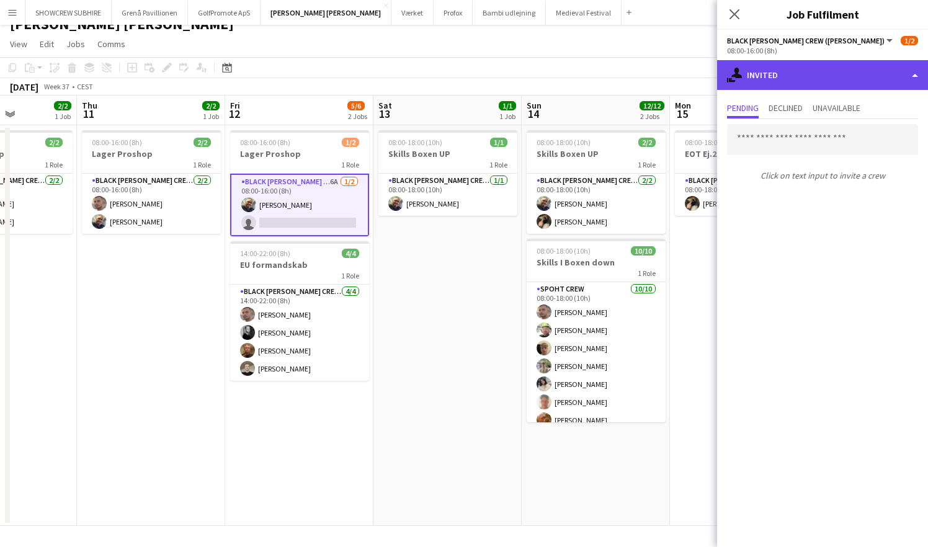
click at [681, 78] on div "single-neutral-actions-share-1 Invited" at bounding box center [822, 75] width 211 height 30
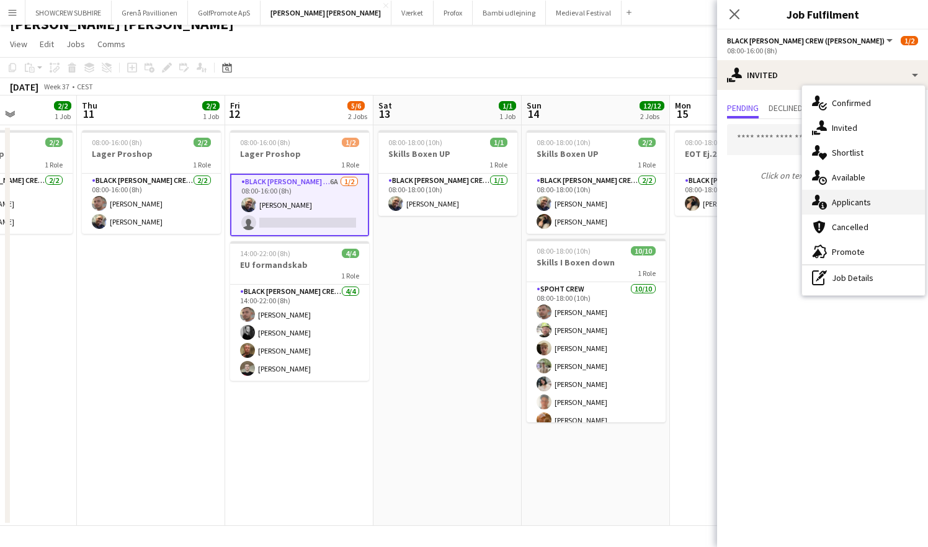
click at [681, 207] on div "single-neutral-actions-information Applicants" at bounding box center [863, 202] width 123 height 25
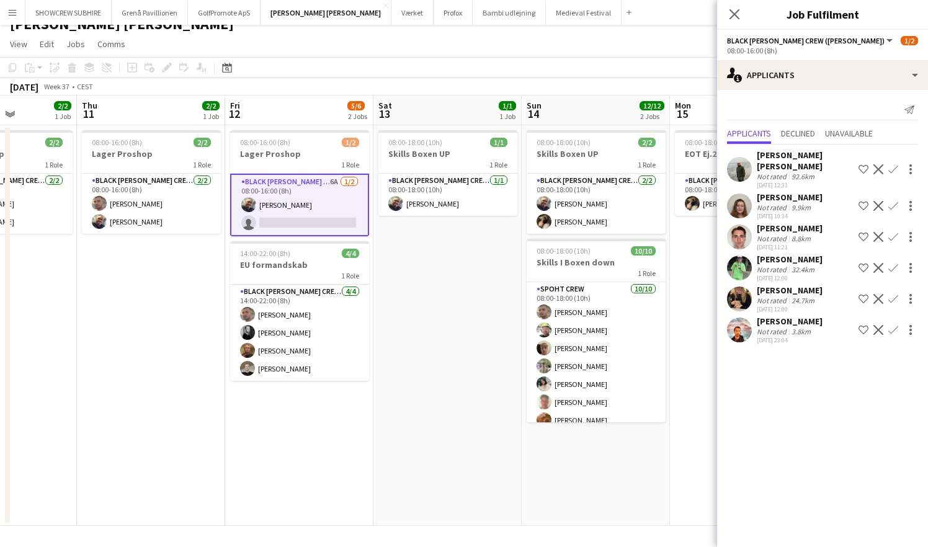
click at [681, 325] on app-icon "Confirm" at bounding box center [894, 330] width 10 height 10
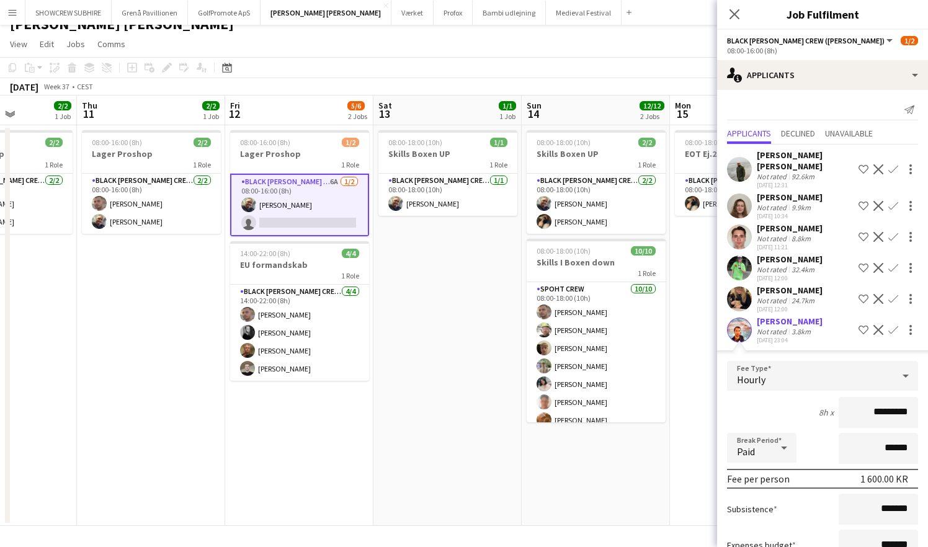
click at [681, 402] on input "*********" at bounding box center [878, 412] width 79 height 31
drag, startPoint x: 883, startPoint y: 400, endPoint x: 851, endPoint y: 402, distance: 32.4
click at [681, 402] on input "*********" at bounding box center [878, 412] width 79 height 31
type input "*********"
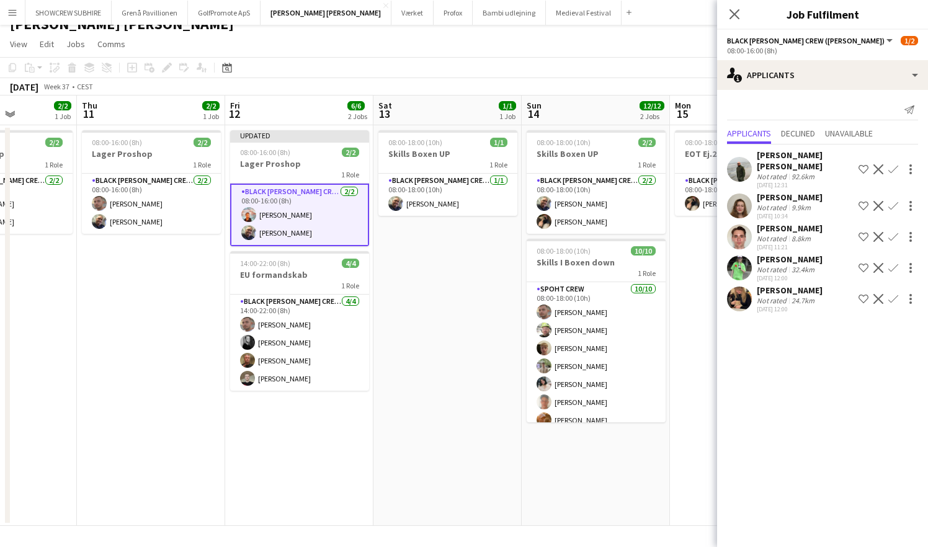
click at [681, 287] on app-user-avatar at bounding box center [739, 299] width 25 height 25
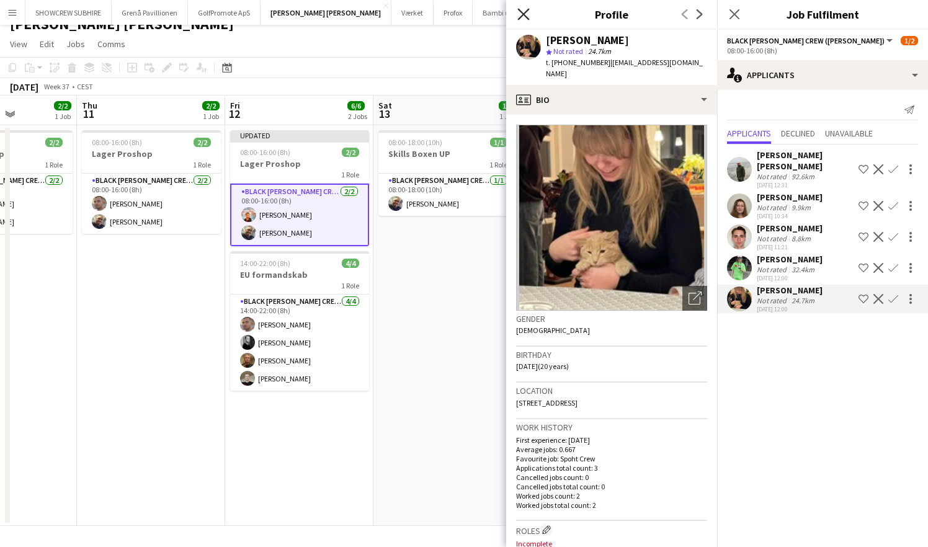
click at [521, 14] on icon "Close pop-in" at bounding box center [524, 14] width 12 height 12
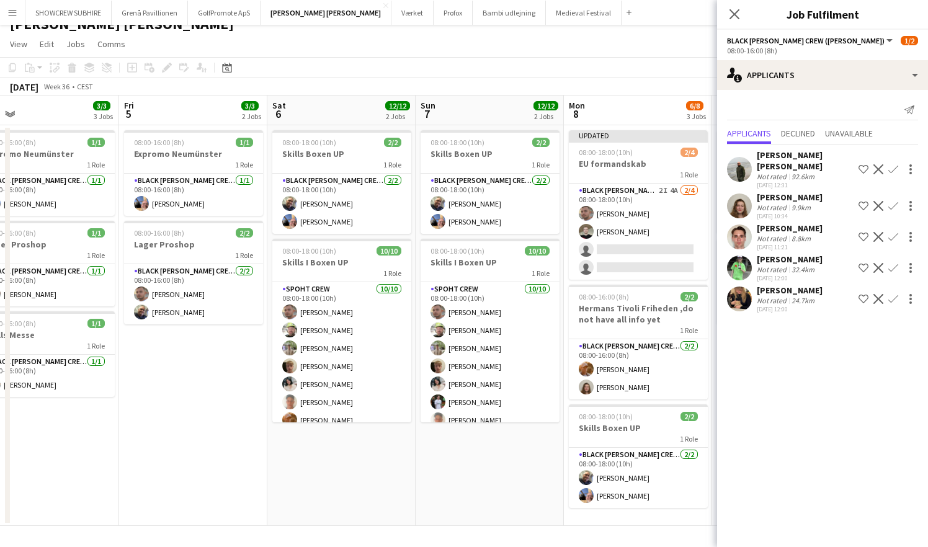
scroll to position [0, 392]
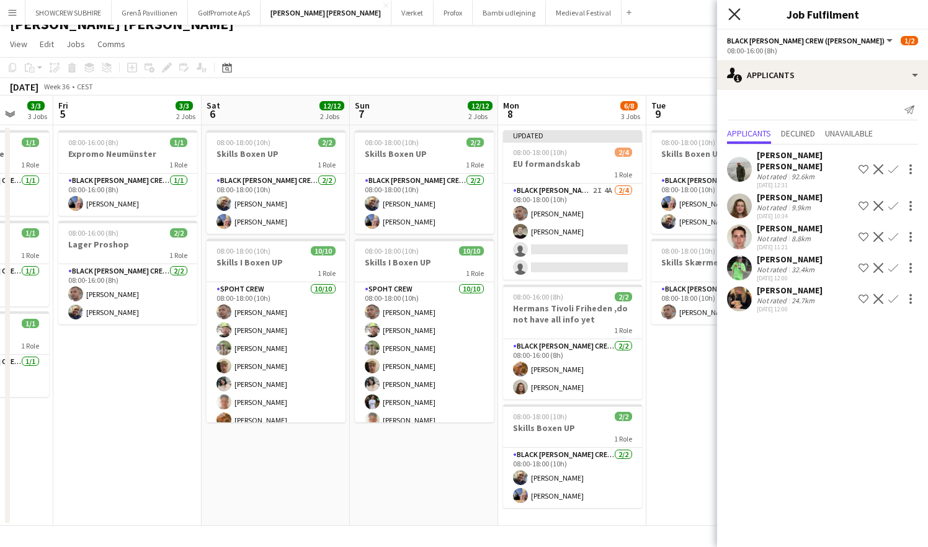
click at [681, 11] on icon "Close pop-in" at bounding box center [735, 14] width 12 height 12
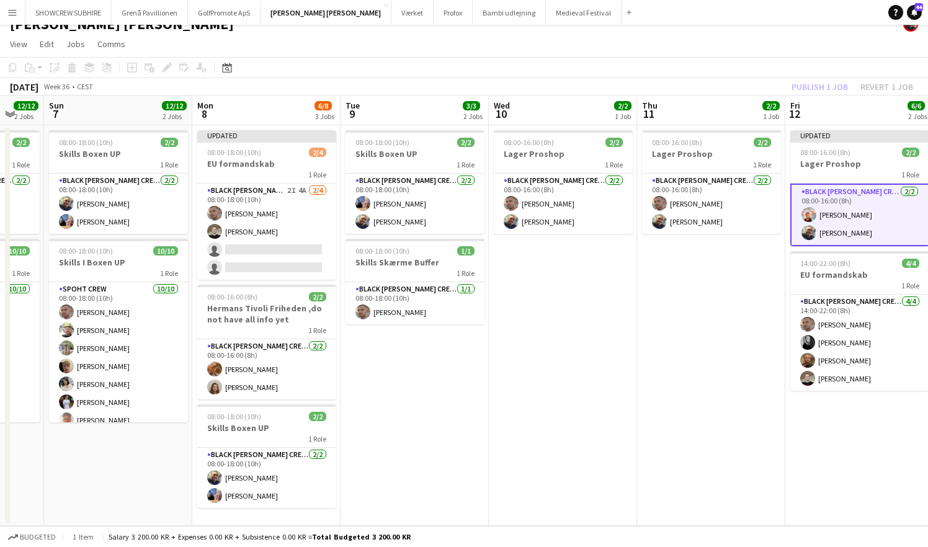
scroll to position [0, 314]
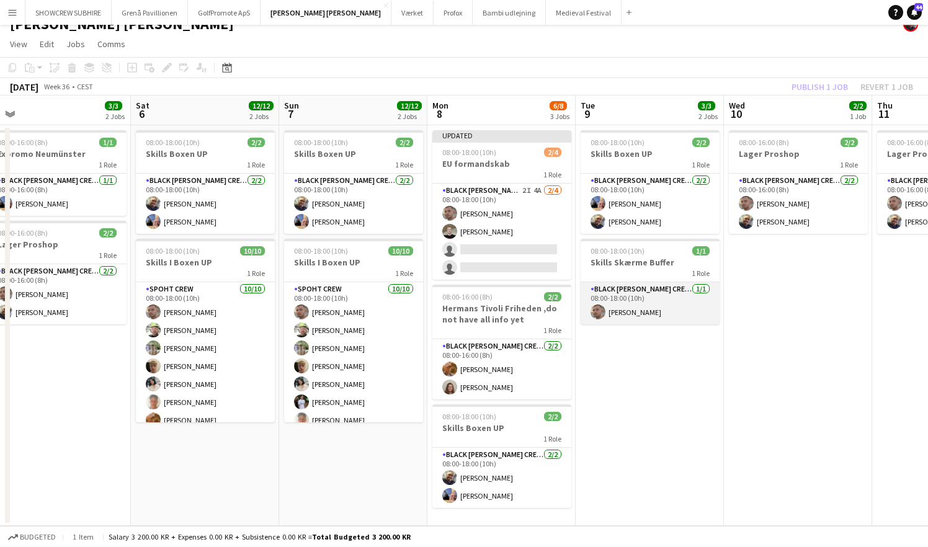
click at [622, 312] on app-card-role "Black [PERSON_NAME] Crew ([PERSON_NAME]) [DATE] 08:00-18:00 (10h) [PERSON_NAME]" at bounding box center [650, 303] width 139 height 42
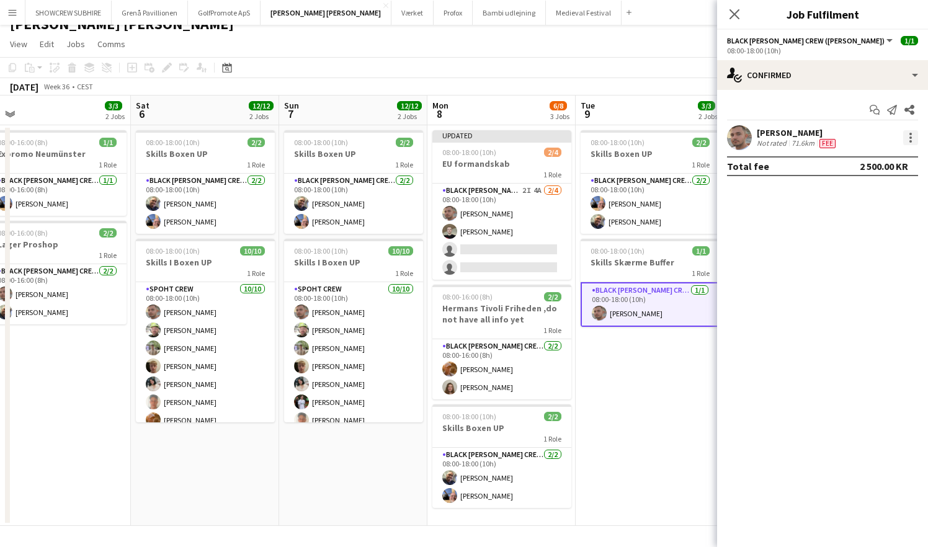
click at [681, 142] on div at bounding box center [911, 141] width 2 height 2
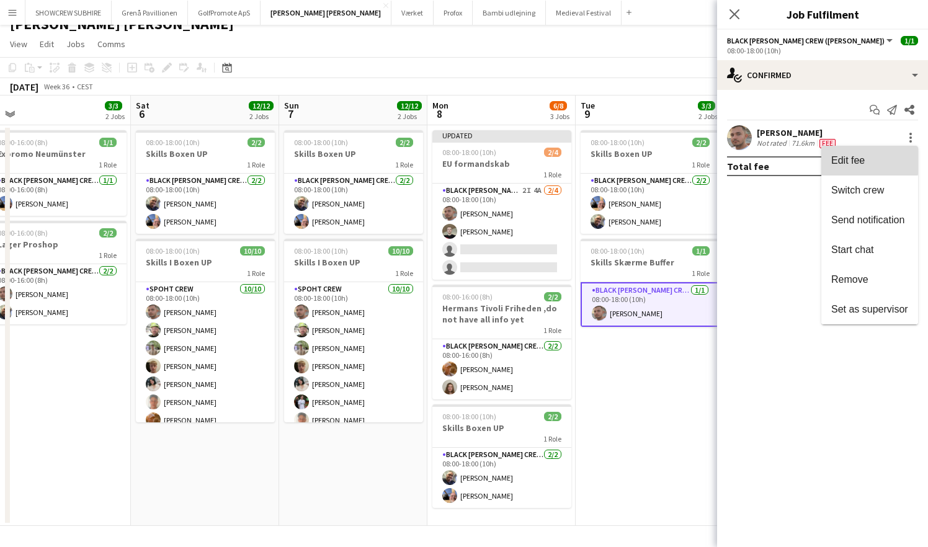
click at [681, 159] on span "Edit fee" at bounding box center [849, 160] width 34 height 11
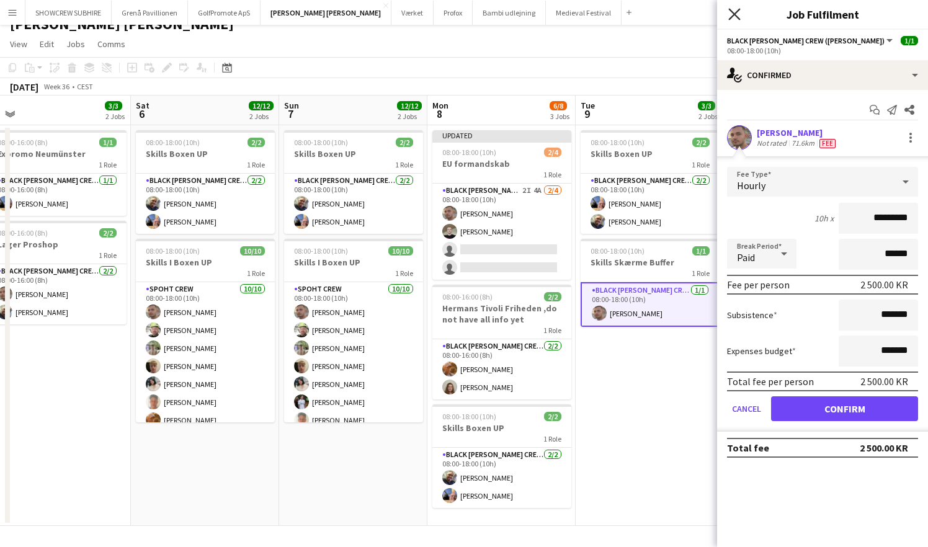
click at [681, 12] on icon "Close pop-in" at bounding box center [735, 14] width 12 height 12
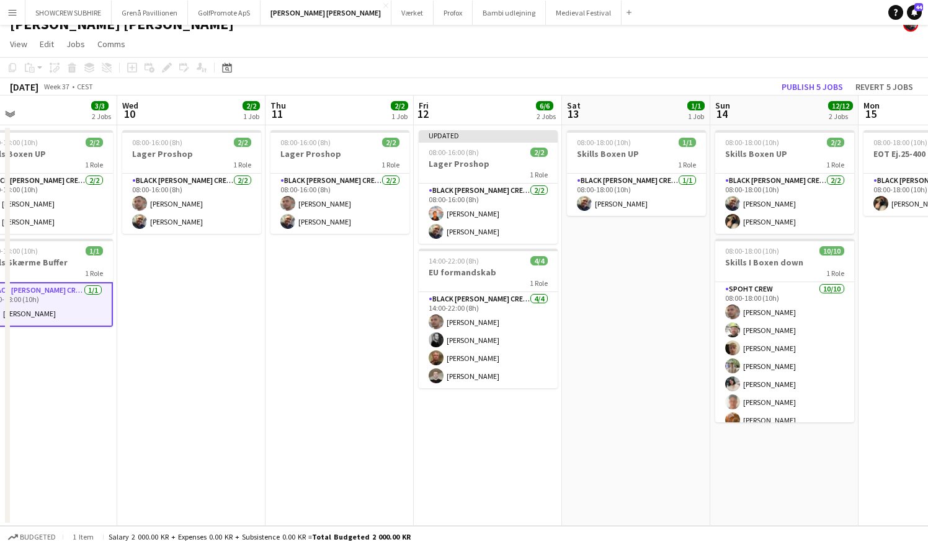
scroll to position [0, 331]
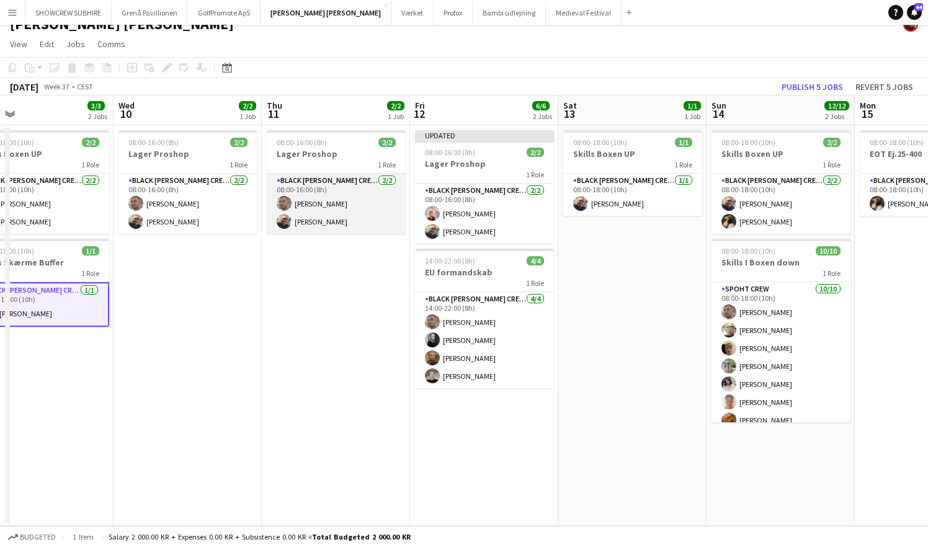
click at [341, 179] on app-card-role "Black [PERSON_NAME] Crew ([PERSON_NAME]) [DATE] 08:00-16:00 (8h) [PERSON_NAME] …" at bounding box center [336, 204] width 139 height 60
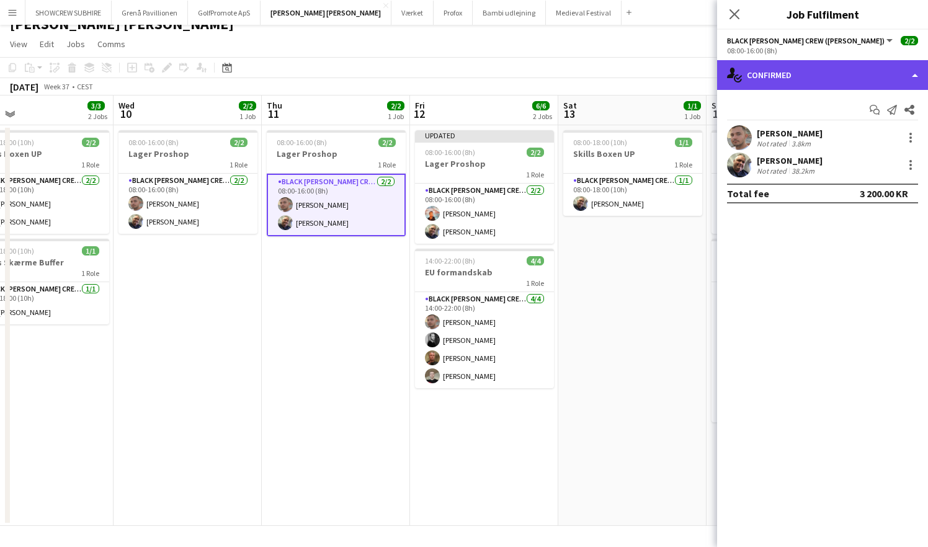
click at [681, 73] on div "single-neutral-actions-check-2 Confirmed" at bounding box center [822, 75] width 211 height 30
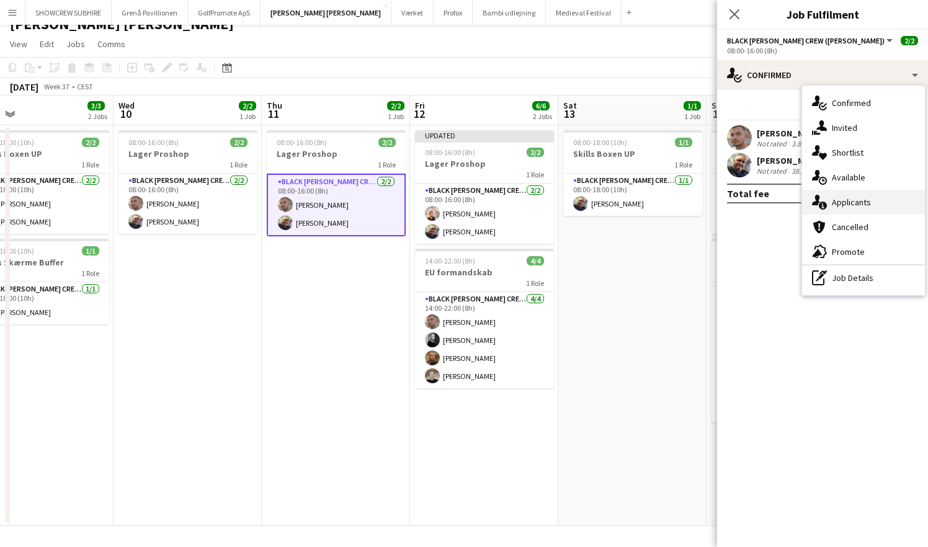
click at [681, 206] on div "single-neutral-actions-information Applicants" at bounding box center [863, 202] width 123 height 25
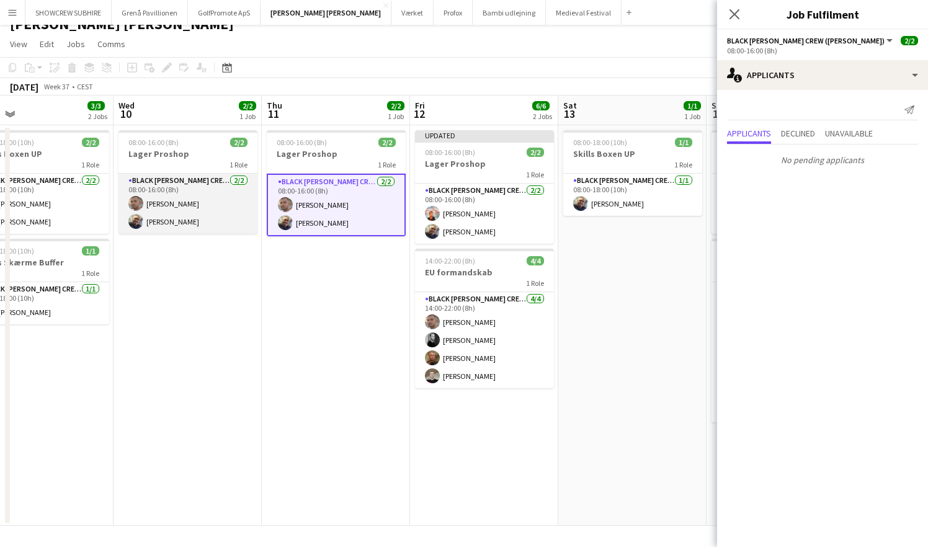
click at [238, 210] on app-card-role "Black [PERSON_NAME] Crew ([PERSON_NAME]) [DATE] 08:00-16:00 (8h) [PERSON_NAME] …" at bounding box center [188, 204] width 139 height 60
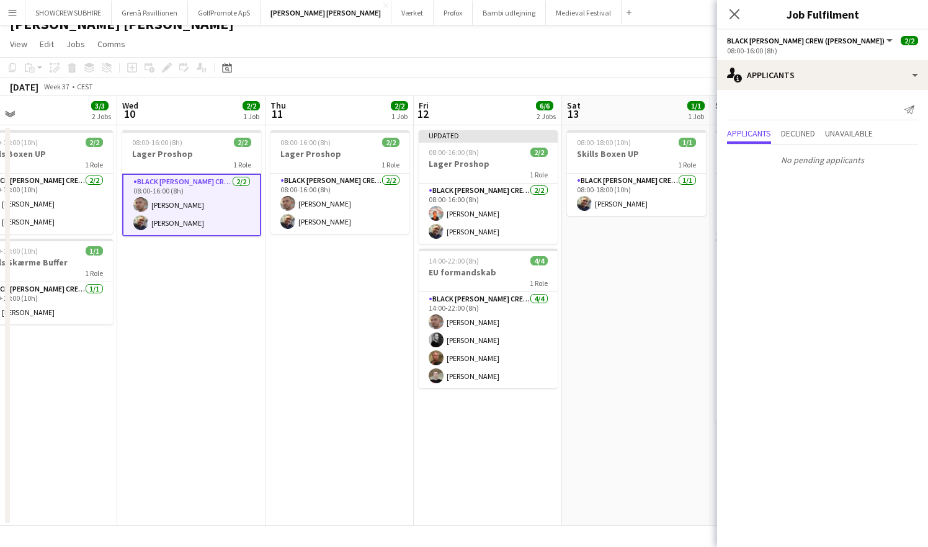
scroll to position [0, 326]
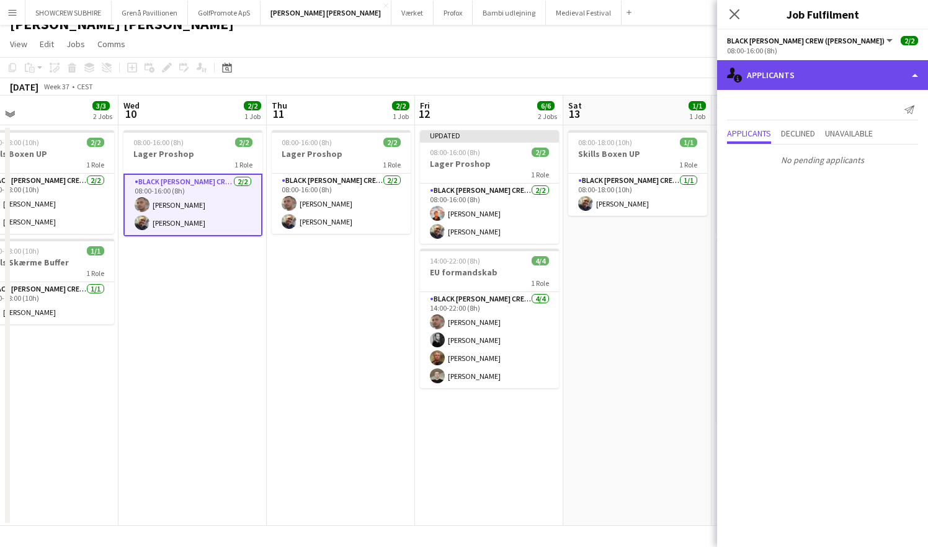
click at [681, 84] on div "single-neutral-actions-information Applicants" at bounding box center [822, 75] width 211 height 30
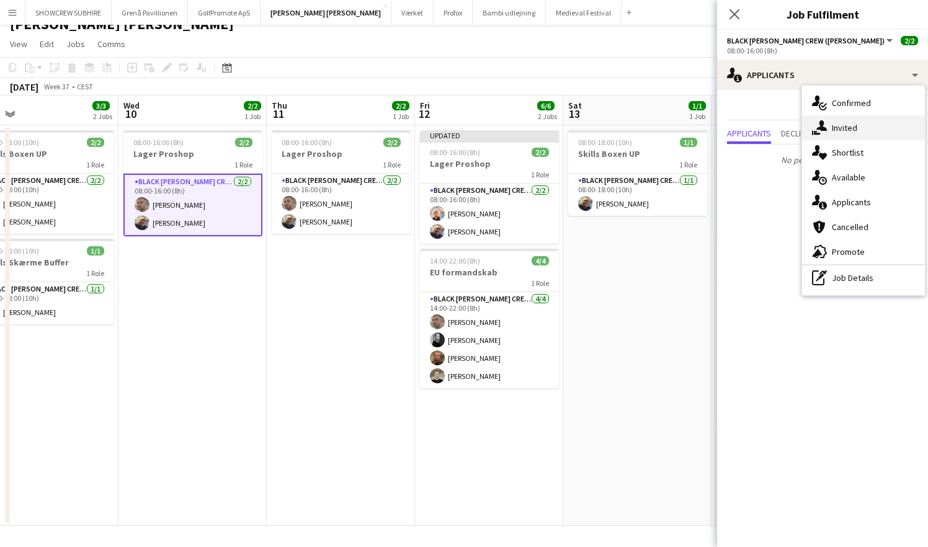
click at [681, 126] on div "single-neutral-actions-share-1 Invited" at bounding box center [863, 127] width 123 height 25
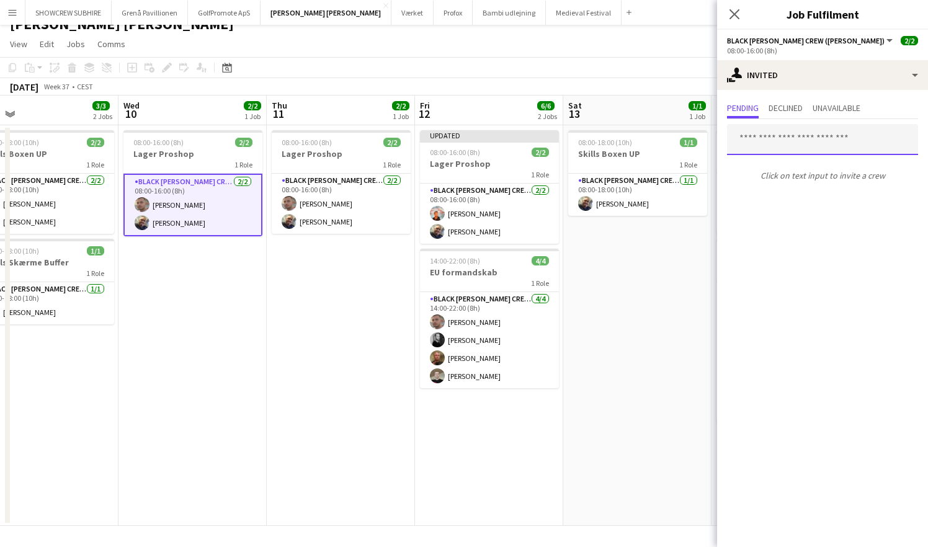
click at [681, 135] on input "text" at bounding box center [822, 139] width 191 height 31
type input "*******"
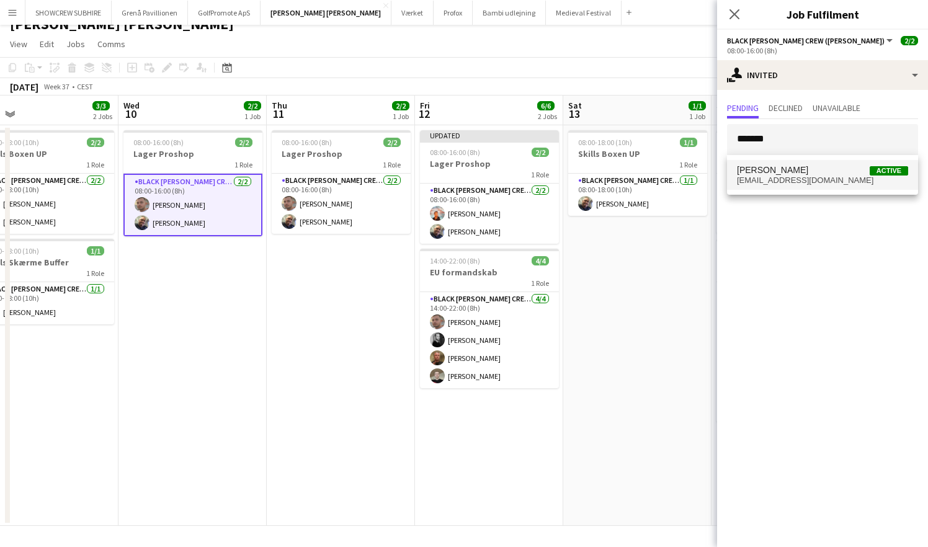
drag, startPoint x: 792, startPoint y: 135, endPoint x: 795, endPoint y: 170, distance: 35.5
click at [681, 170] on span "[PERSON_NAME]" at bounding box center [772, 170] width 71 height 11
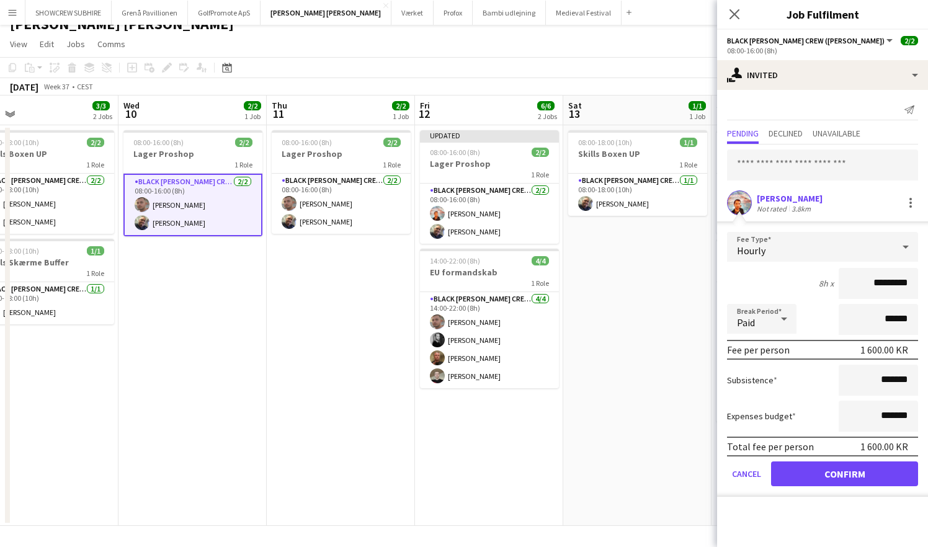
drag, startPoint x: 883, startPoint y: 285, endPoint x: 845, endPoint y: 281, distance: 38.7
click at [681, 281] on input "*********" at bounding box center [878, 283] width 79 height 31
type input "*********"
click at [681, 470] on button "Confirm" at bounding box center [844, 474] width 147 height 25
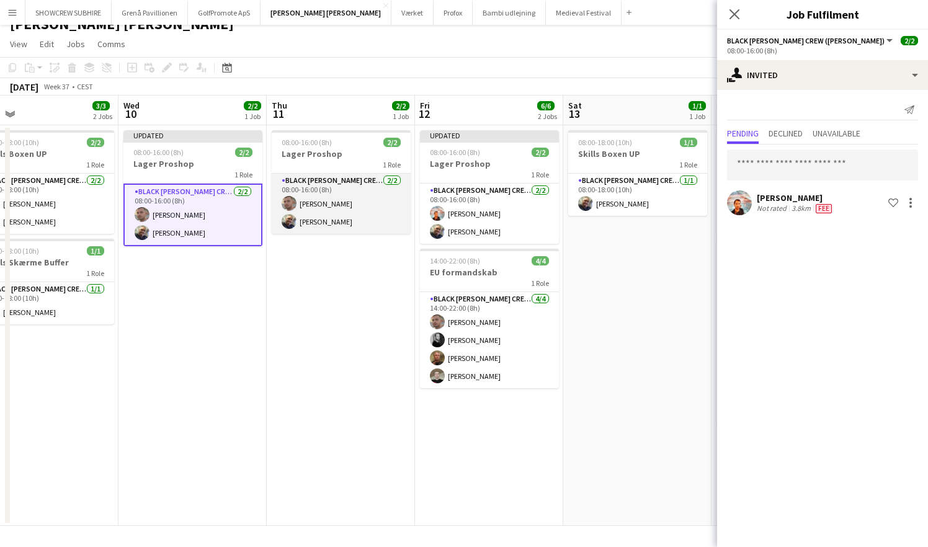
click at [344, 211] on app-card-role "Black [PERSON_NAME] Crew ([PERSON_NAME]) [DATE] 08:00-16:00 (8h) [PERSON_NAME] …" at bounding box center [341, 204] width 139 height 60
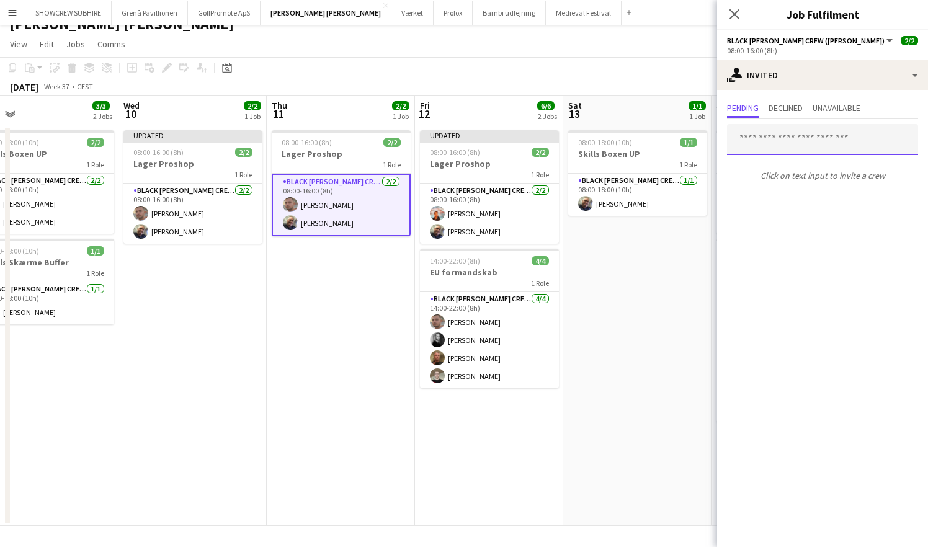
click at [681, 137] on input "text" at bounding box center [822, 139] width 191 height 31
type input "*******"
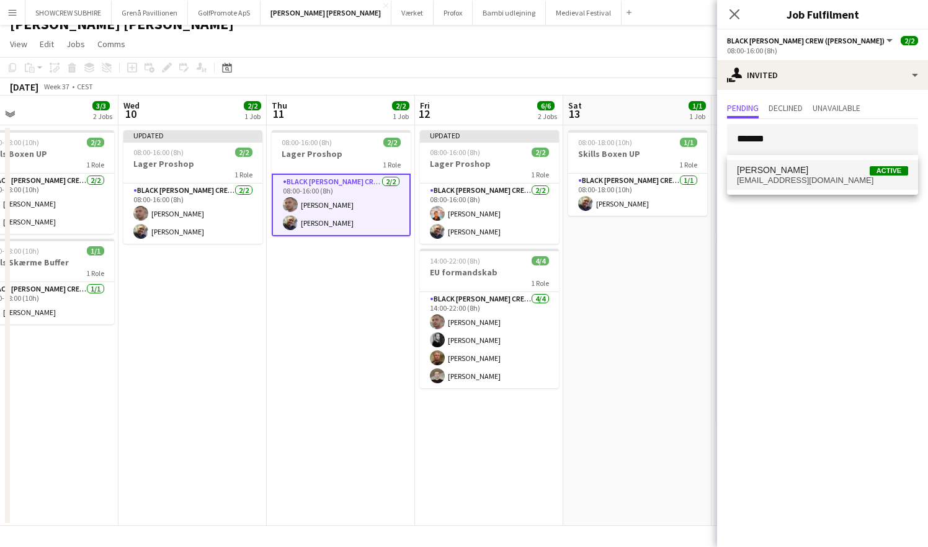
drag, startPoint x: 772, startPoint y: 137, endPoint x: 810, endPoint y: 168, distance: 48.9
click at [681, 168] on span "[PERSON_NAME] Active" at bounding box center [822, 170] width 171 height 11
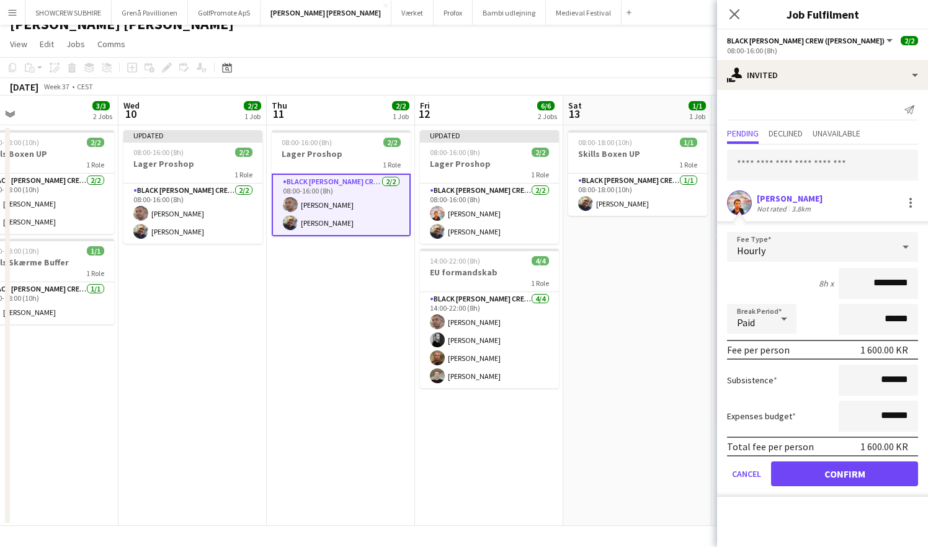
drag, startPoint x: 881, startPoint y: 285, endPoint x: 853, endPoint y: 285, distance: 27.9
type input "*********"
click at [681, 474] on button "Confirm" at bounding box center [844, 474] width 147 height 25
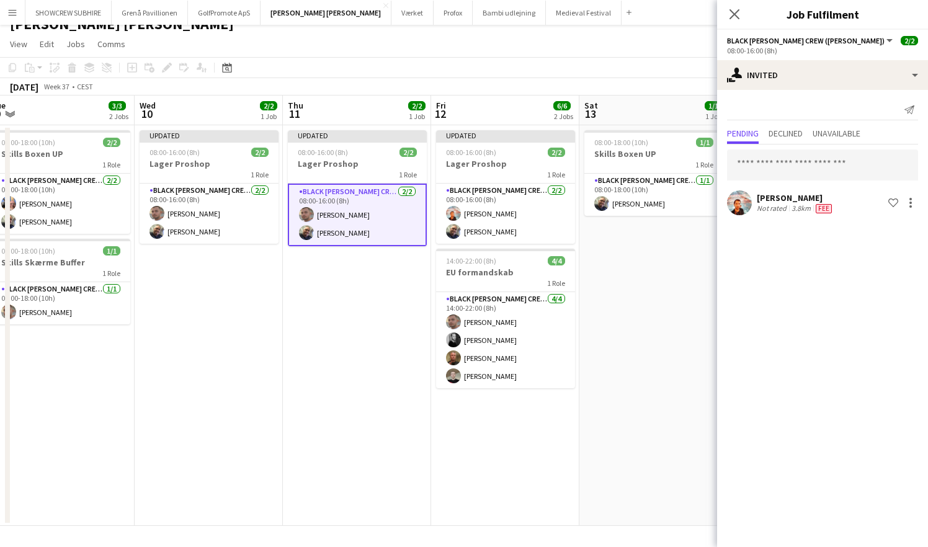
scroll to position [0, 309]
click at [353, 233] on app-card-role "Black [PERSON_NAME] Crew ([PERSON_NAME]) [DATE] 08:00-16:00 (8h) [PERSON_NAME] …" at bounding box center [358, 215] width 139 height 63
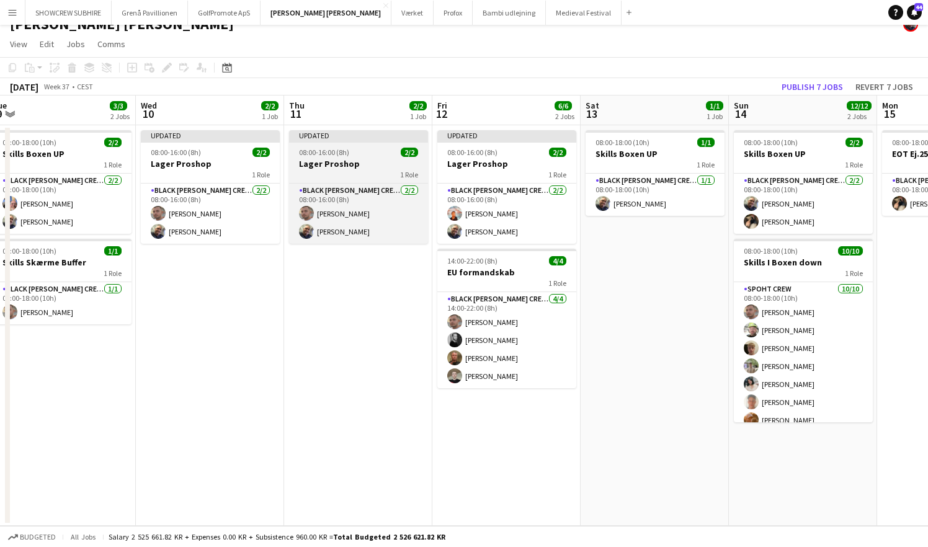
click at [374, 166] on h3 "Lager Proshop" at bounding box center [358, 163] width 139 height 11
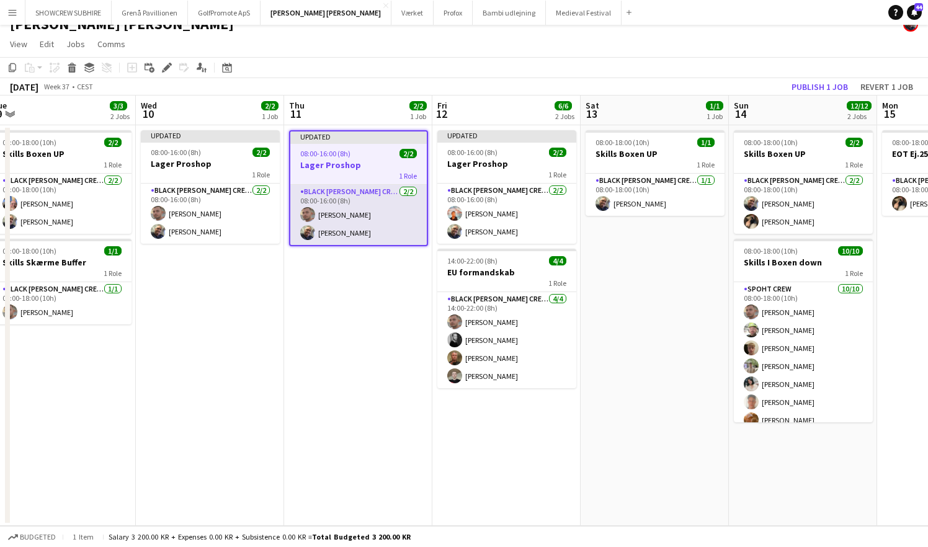
click at [353, 221] on app-card-role "Black [PERSON_NAME] Crew ([PERSON_NAME]) [DATE] 08:00-16:00 (8h) [PERSON_NAME] …" at bounding box center [358, 215] width 137 height 60
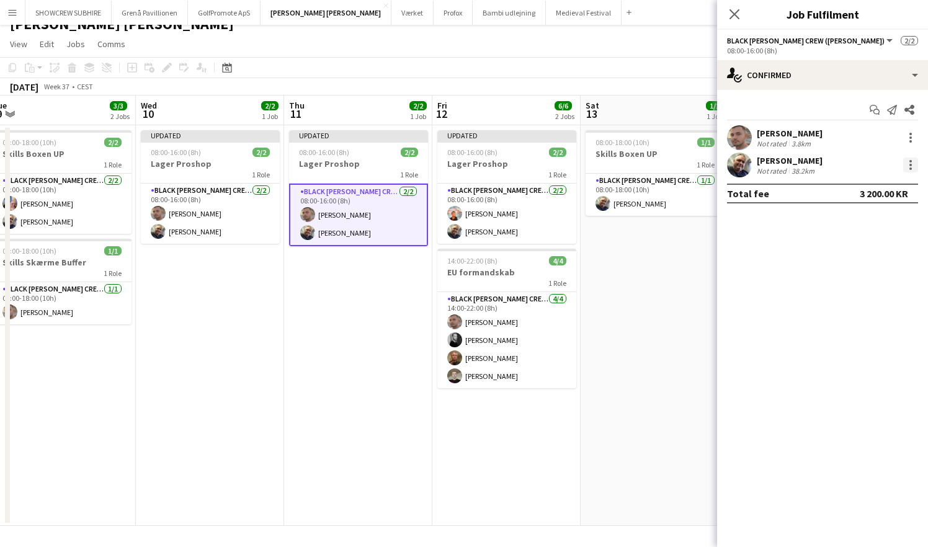
click at [681, 167] on div at bounding box center [911, 165] width 15 height 15
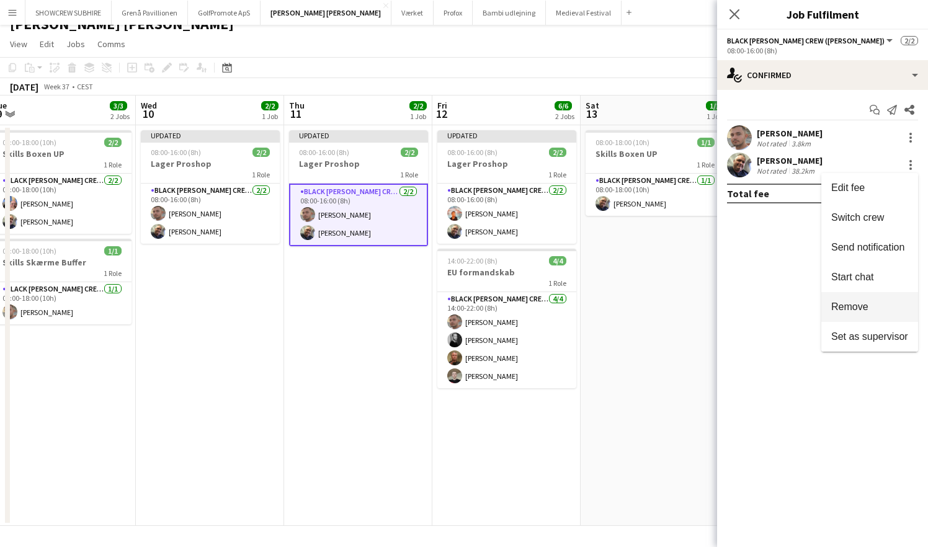
click at [681, 310] on span "Remove" at bounding box center [870, 307] width 77 height 11
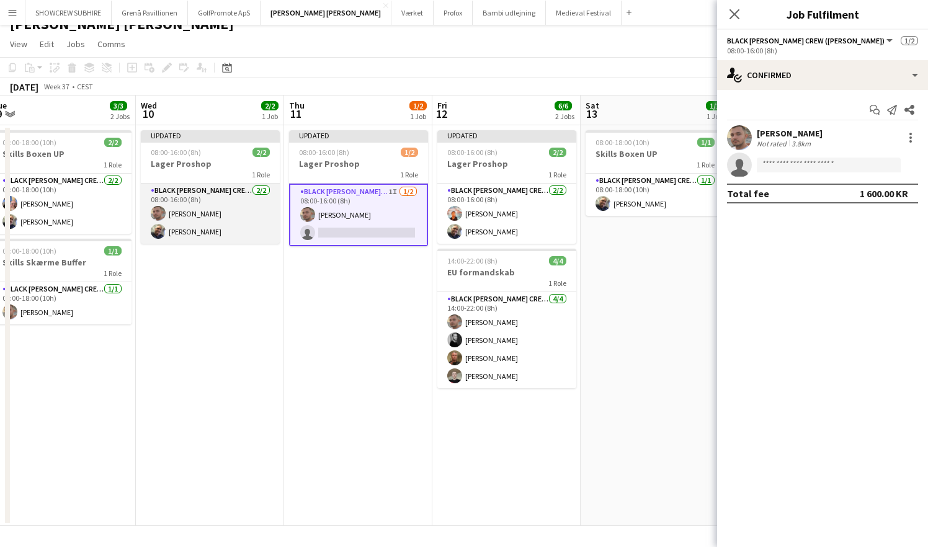
click at [207, 198] on app-card-role "Black [PERSON_NAME] Crew ([PERSON_NAME]) [DATE] 08:00-16:00 (8h) [PERSON_NAME] …" at bounding box center [210, 214] width 139 height 60
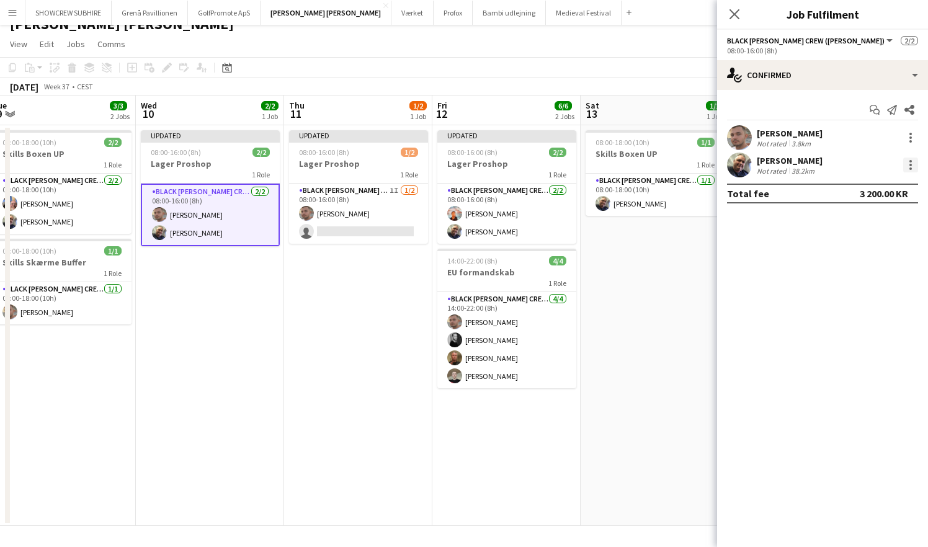
click at [681, 166] on div at bounding box center [911, 165] width 15 height 15
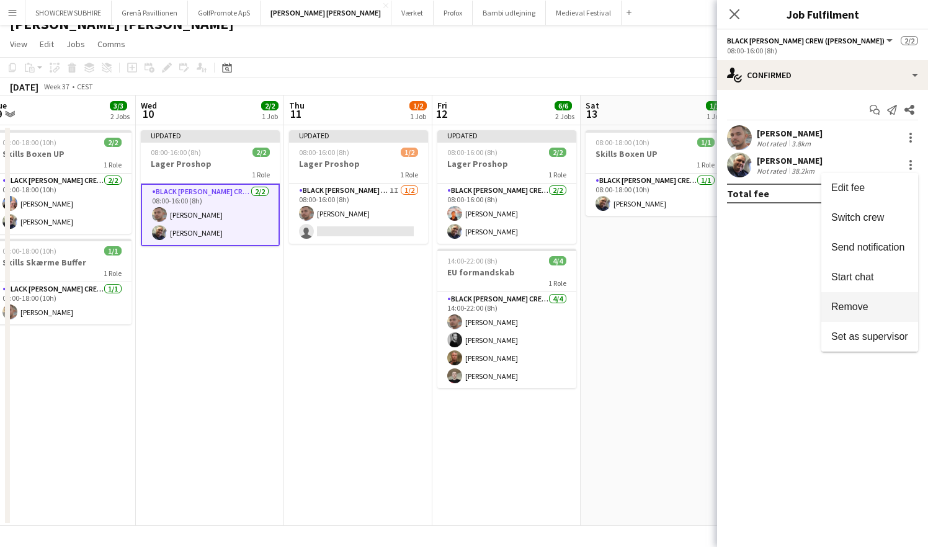
click at [681, 307] on span "Remove" at bounding box center [850, 307] width 37 height 11
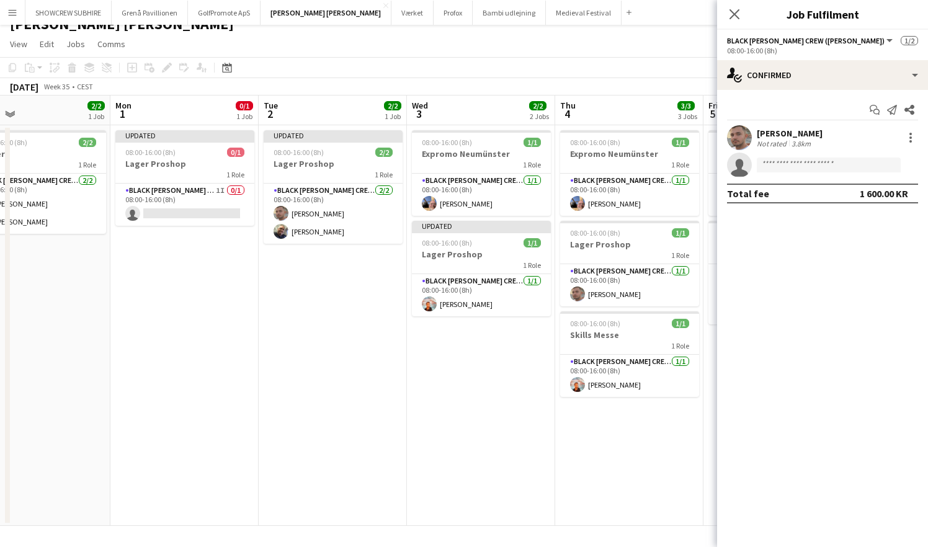
scroll to position [0, 327]
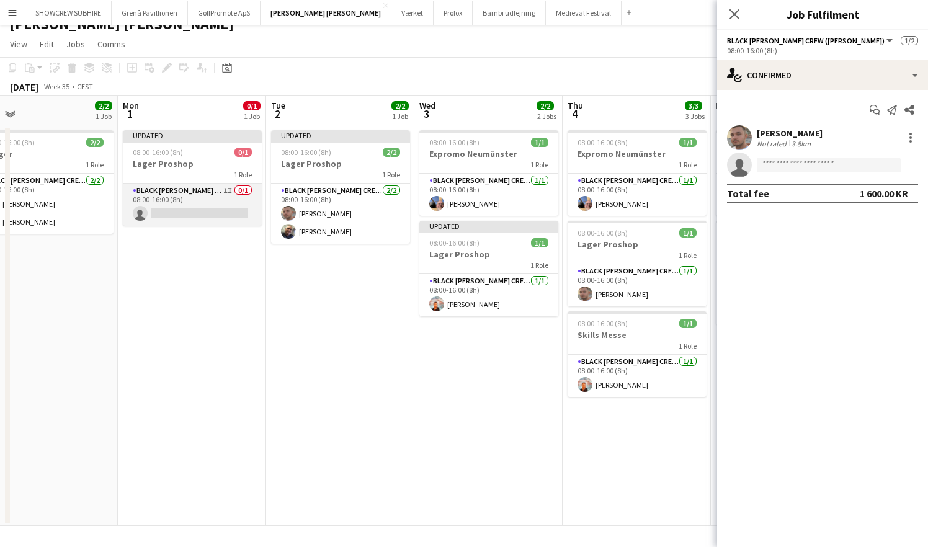
click at [220, 190] on app-card-role "Black [PERSON_NAME] Crew ([PERSON_NAME]) 1I 0/1 08:00-16:00 (8h) single-neutral…" at bounding box center [192, 205] width 139 height 42
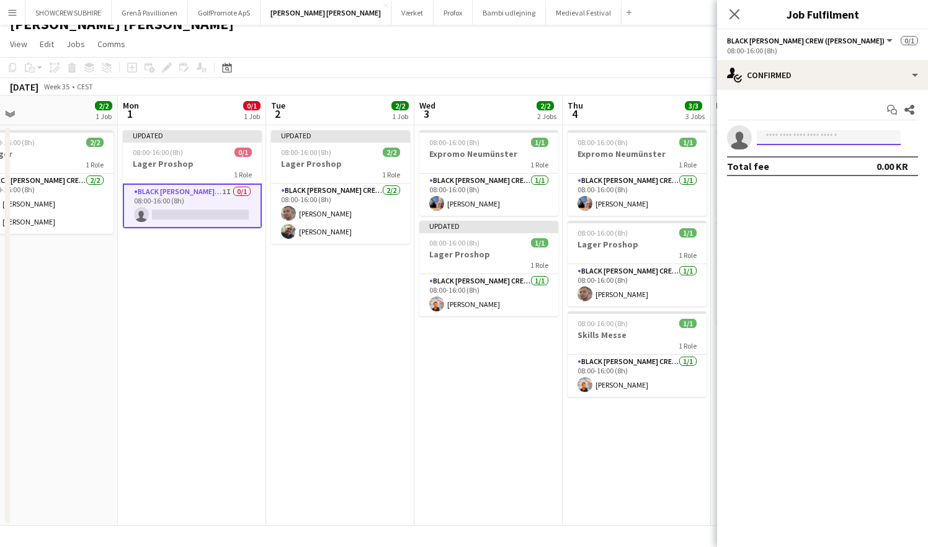
click at [681, 139] on input at bounding box center [829, 137] width 144 height 15
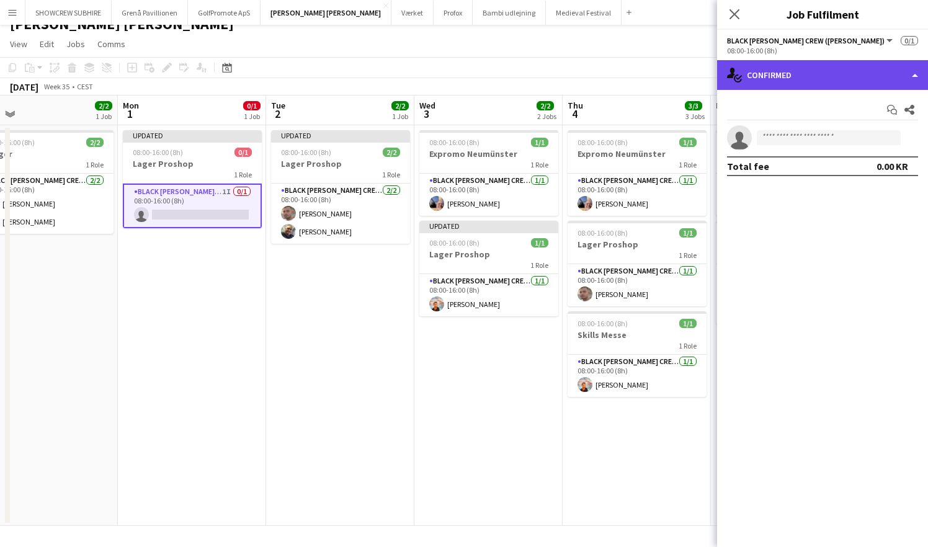
click at [681, 77] on div "single-neutral-actions-check-2 Confirmed" at bounding box center [822, 75] width 211 height 30
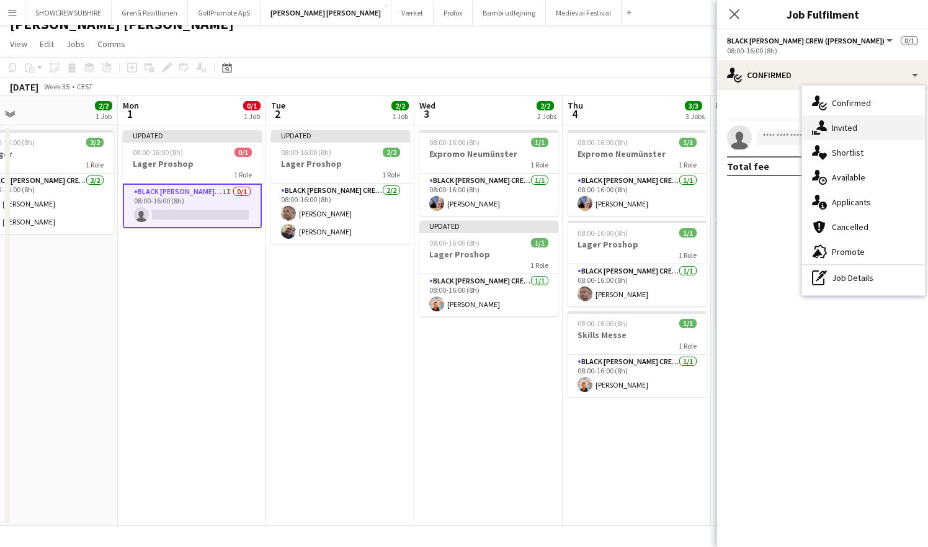
click at [681, 125] on div "single-neutral-actions-share-1 Invited" at bounding box center [863, 127] width 123 height 25
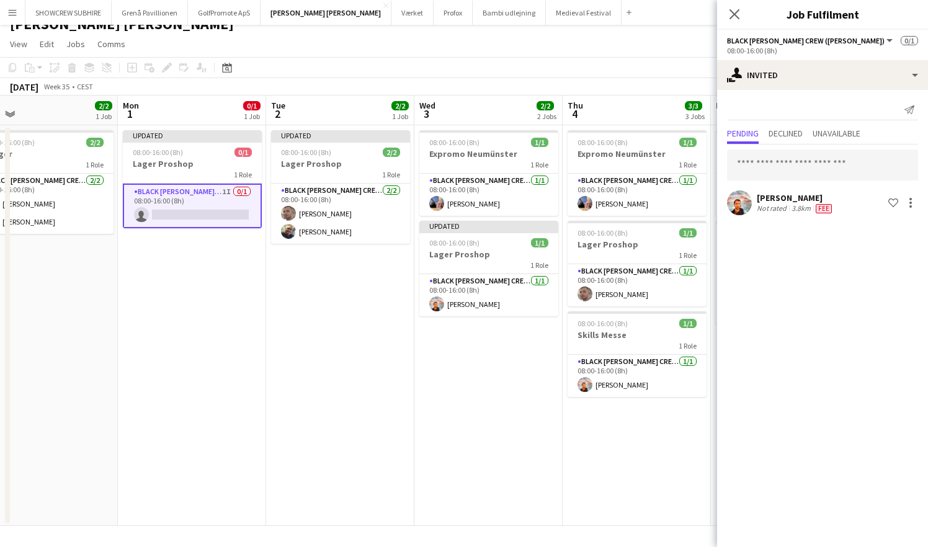
click at [417, 438] on app-date-cell "08:00-16:00 (8h) 1/1 Expromo Neumünster 1 Role Black [PERSON_NAME] Crew ([PERSO…" at bounding box center [489, 325] width 148 height 401
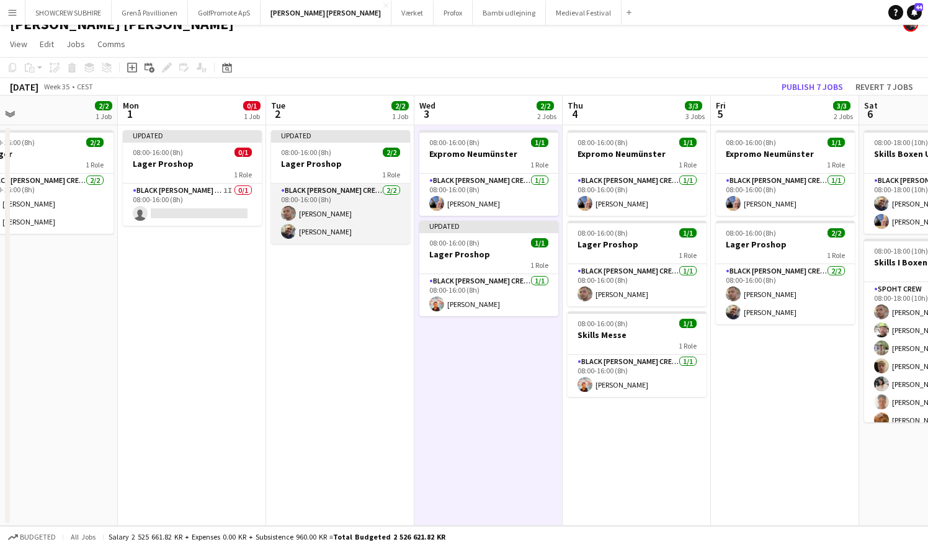
click at [354, 236] on app-card-role "Black [PERSON_NAME] Crew ([PERSON_NAME]) [DATE] 08:00-16:00 (8h) [PERSON_NAME] …" at bounding box center [340, 214] width 139 height 60
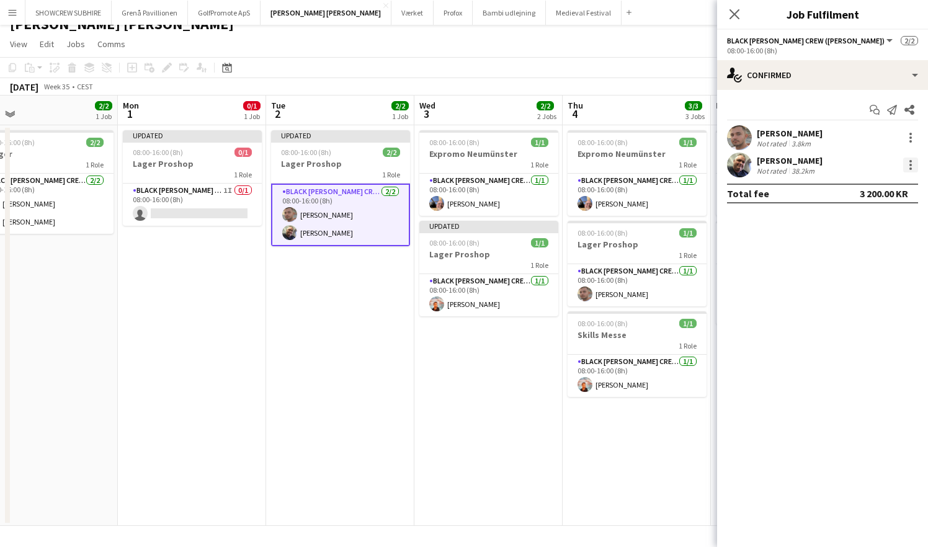
click at [681, 167] on div at bounding box center [911, 165] width 15 height 15
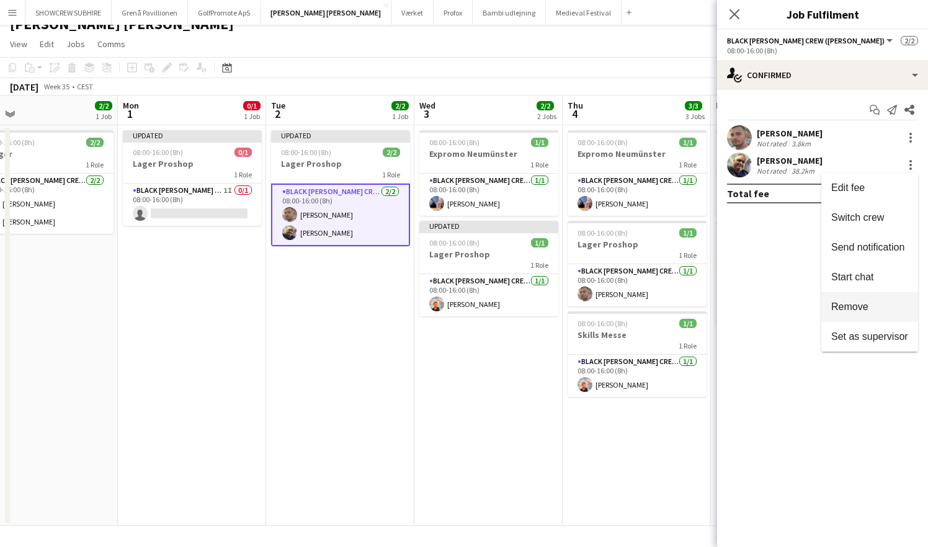
click at [681, 302] on span "Remove" at bounding box center [870, 307] width 77 height 11
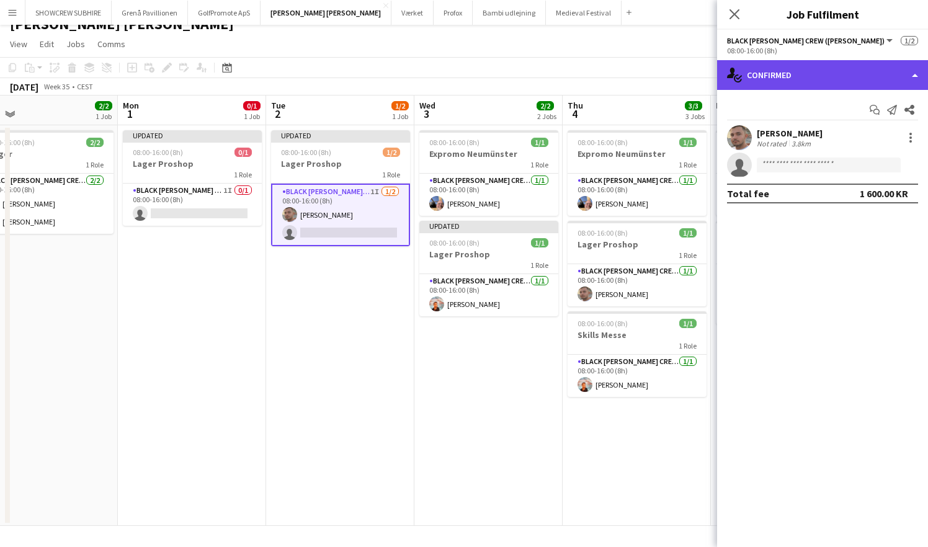
click at [681, 83] on div "single-neutral-actions-check-2 Confirmed" at bounding box center [822, 75] width 211 height 30
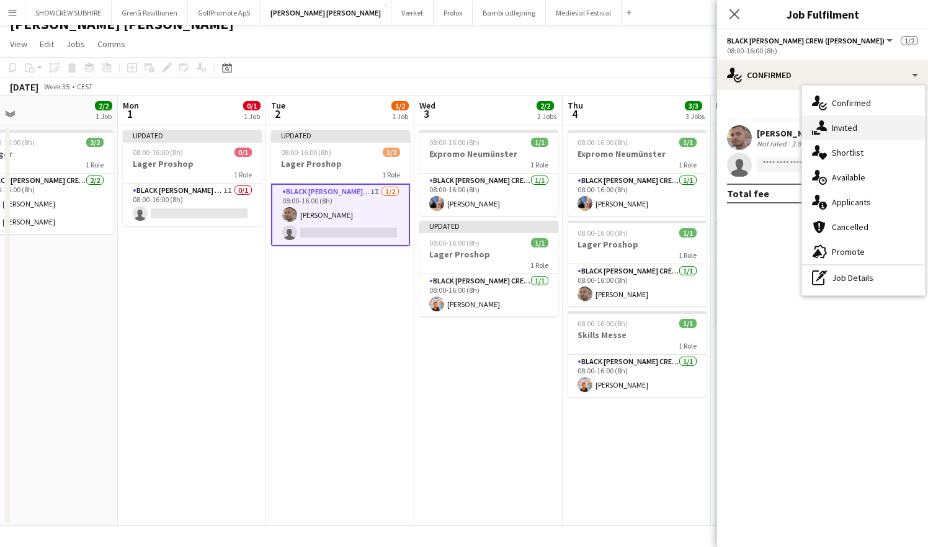
click at [681, 131] on div "single-neutral-actions-share-1 Invited" at bounding box center [863, 127] width 123 height 25
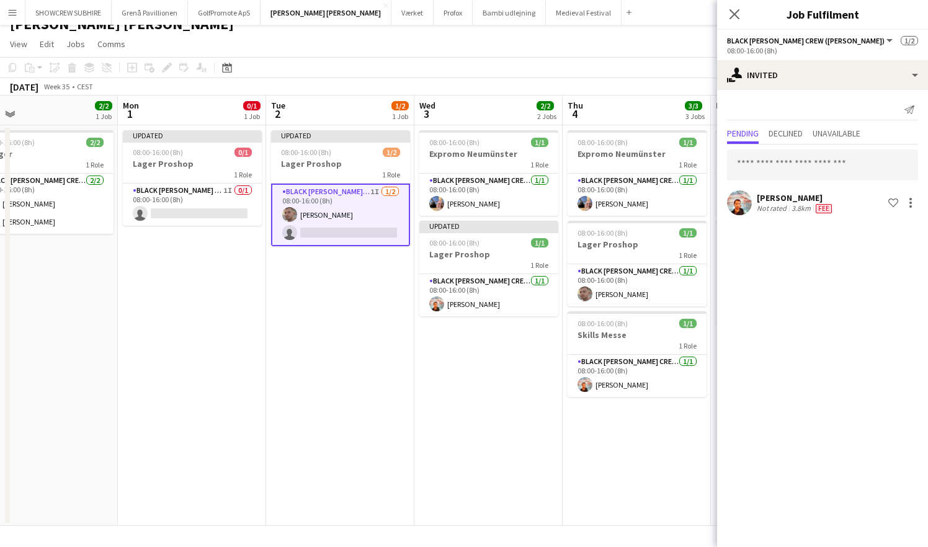
click at [501, 433] on app-date-cell "08:00-16:00 (8h) 1/1 Expromo Neumünster 1 Role Black [PERSON_NAME] Crew ([PERSO…" at bounding box center [489, 325] width 148 height 401
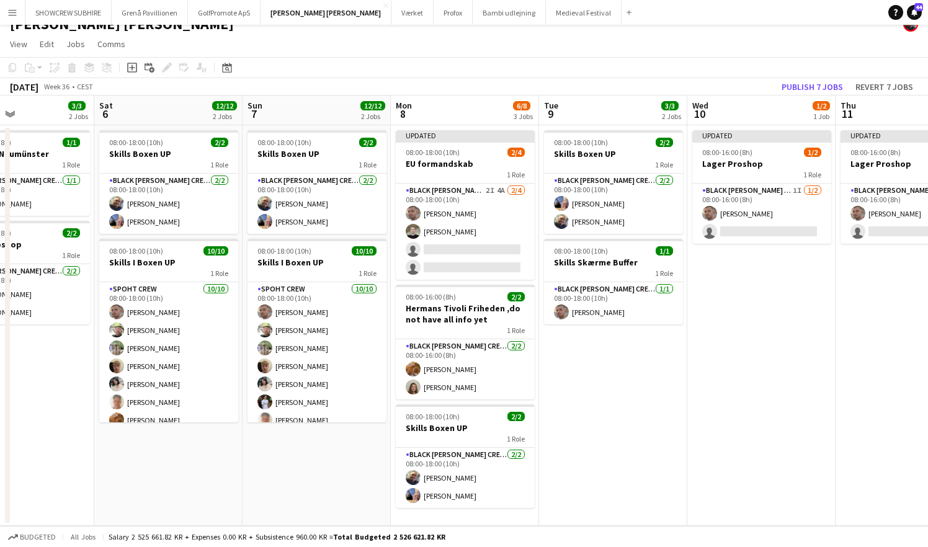
scroll to position [0, 531]
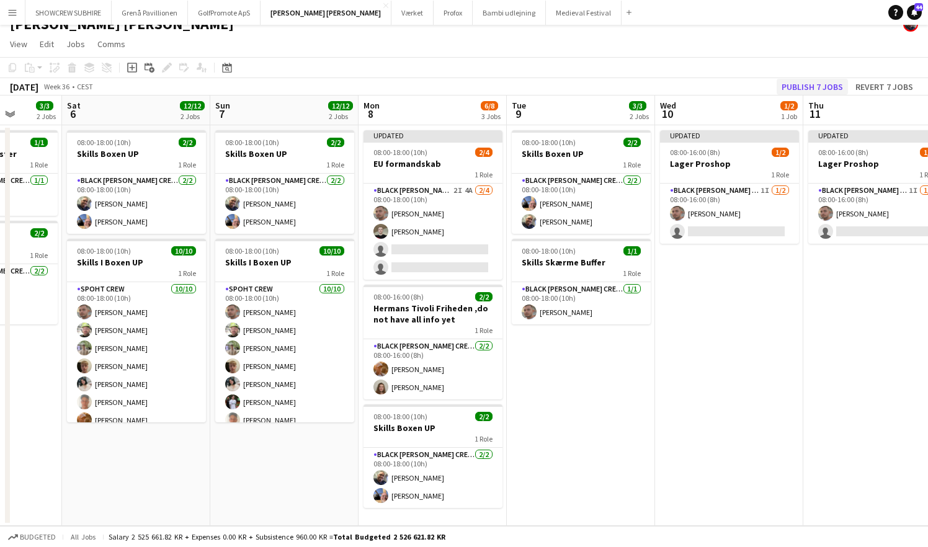
click at [681, 83] on button "Publish 7 jobs" at bounding box center [812, 87] width 71 height 16
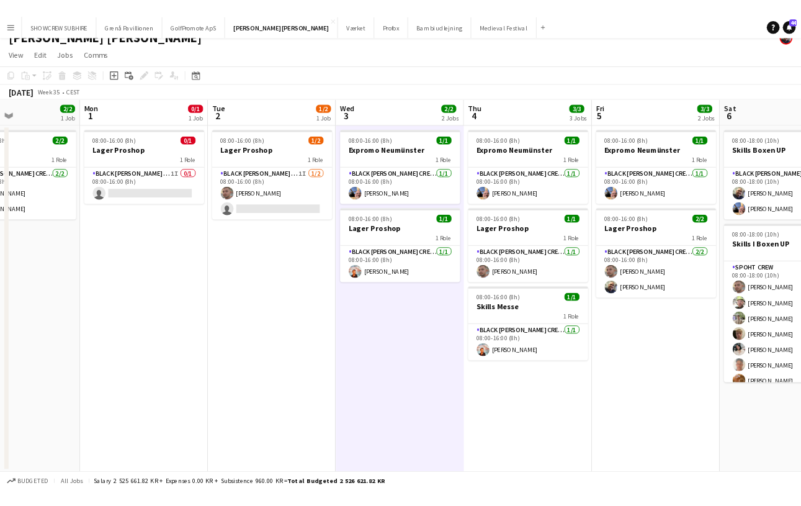
scroll to position [14, 0]
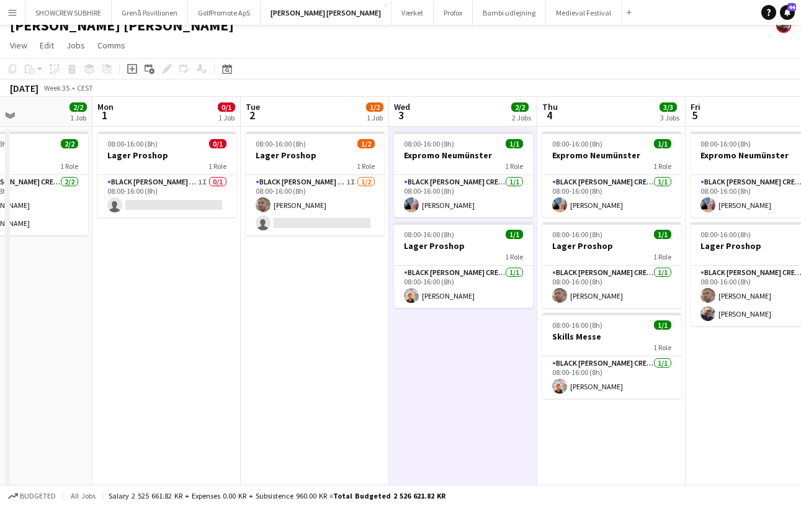
click at [17, 12] on app-icon "Menu" at bounding box center [12, 12] width 10 height 10
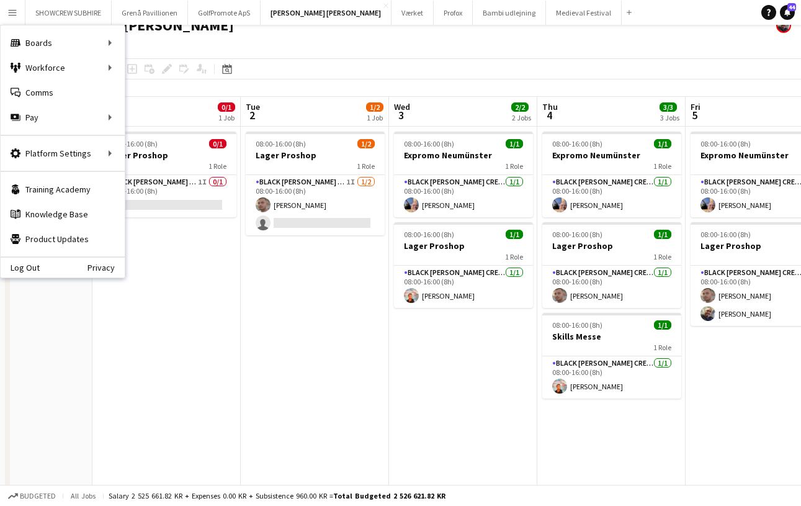
click at [215, 327] on app-date-cell "08:00-16:00 (8h) 0/1 Lager Proshop 1 Role Black [PERSON_NAME] Crew ([PERSON_NAM…" at bounding box center [166, 327] width 148 height 401
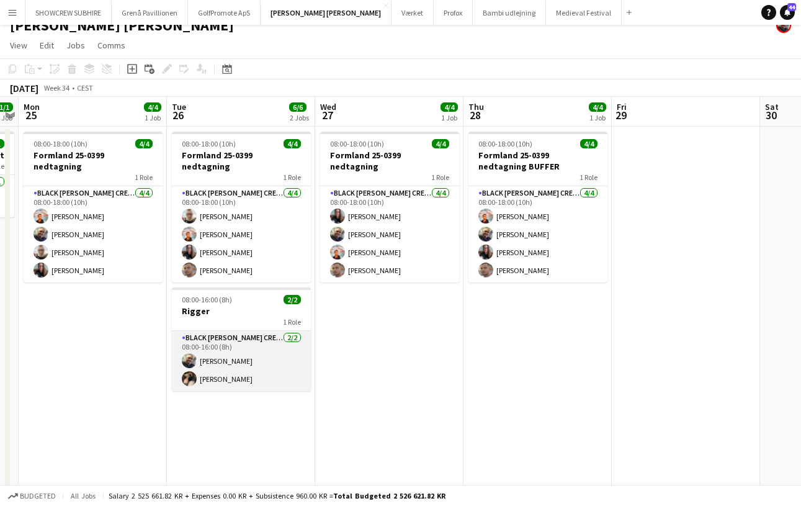
scroll to position [0, 578]
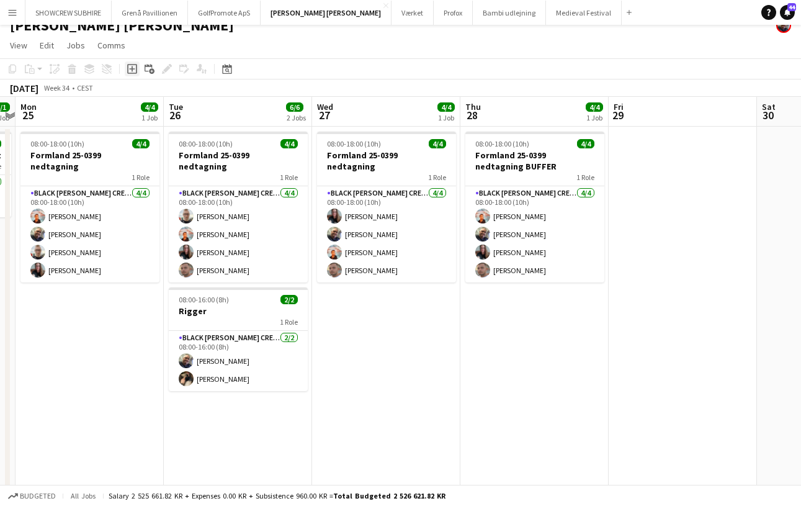
click at [133, 68] on icon "Add job" at bounding box center [132, 69] width 10 height 10
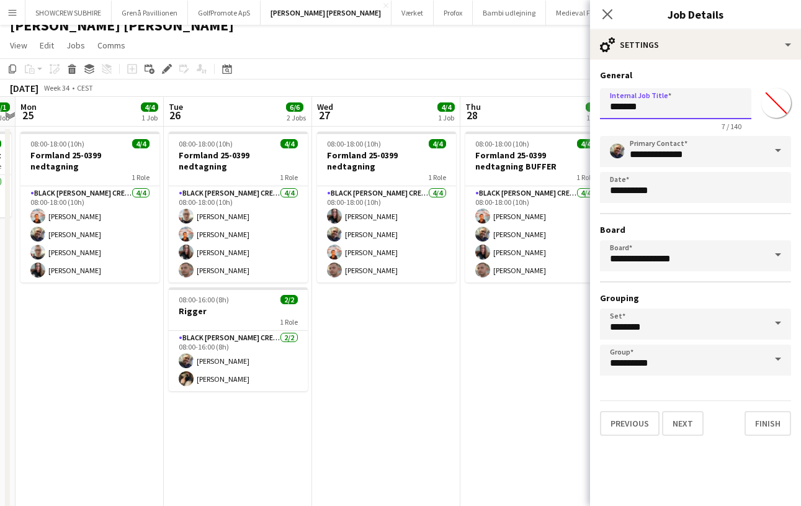
drag, startPoint x: 658, startPoint y: 105, endPoint x: 539, endPoint y: 105, distance: 119.2
click at [539, 105] on body "Menu Boards Boards Boards All jobs Status Workforce Workforce My Workforce Recr…" at bounding box center [400, 267] width 801 height 562
click at [644, 107] on input "**********" at bounding box center [675, 103] width 151 height 31
type input "**********"
click at [681, 421] on button "Next" at bounding box center [683, 423] width 42 height 25
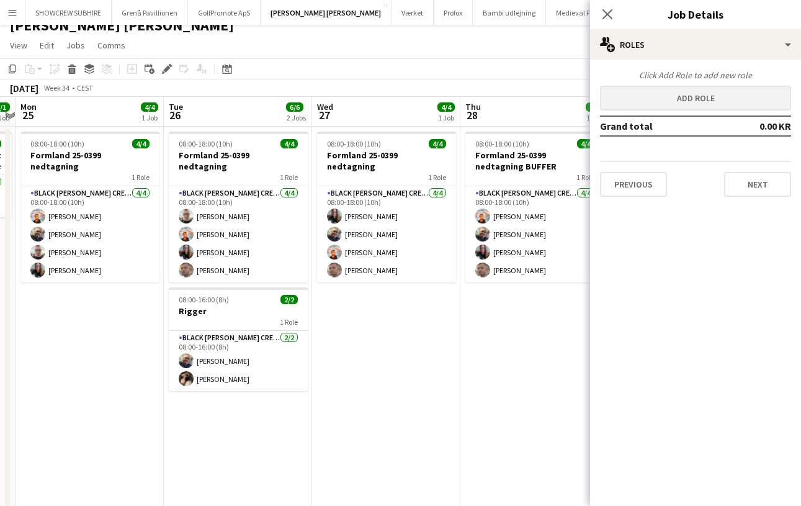
click at [681, 100] on button "Add role" at bounding box center [695, 98] width 191 height 25
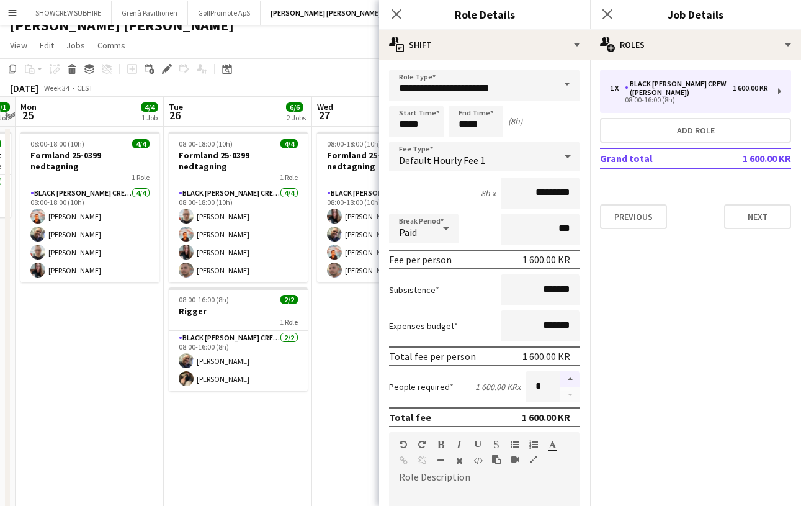
click at [574, 376] on button "button" at bounding box center [570, 379] width 20 height 16
type input "*"
drag, startPoint x: 544, startPoint y: 190, endPoint x: 524, endPoint y: 188, distance: 19.9
click at [524, 187] on input "*********" at bounding box center [540, 192] width 79 height 31
click at [630, 344] on mat-expansion-panel "pencil3 General details 1 x Black [PERSON_NAME] Crew ([PERSON_NAME]) 1 600.00 K…" at bounding box center [695, 283] width 211 height 446
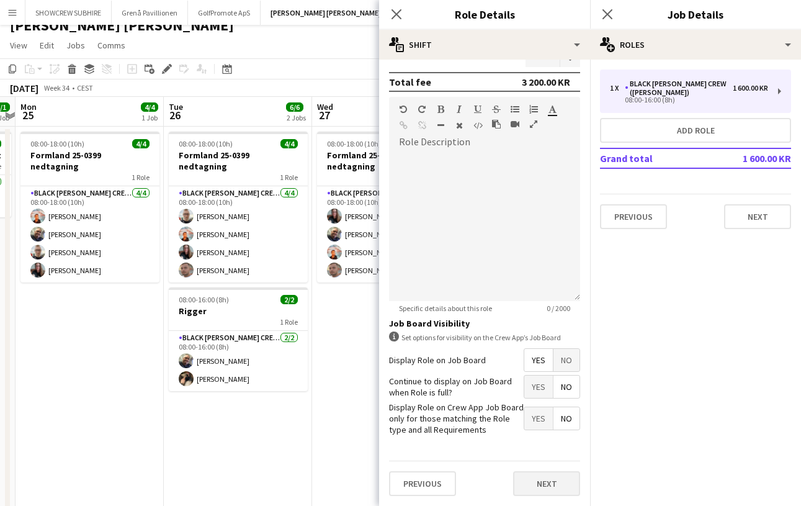
scroll to position [335, 0]
click at [562, 483] on button "Next" at bounding box center [546, 484] width 67 height 25
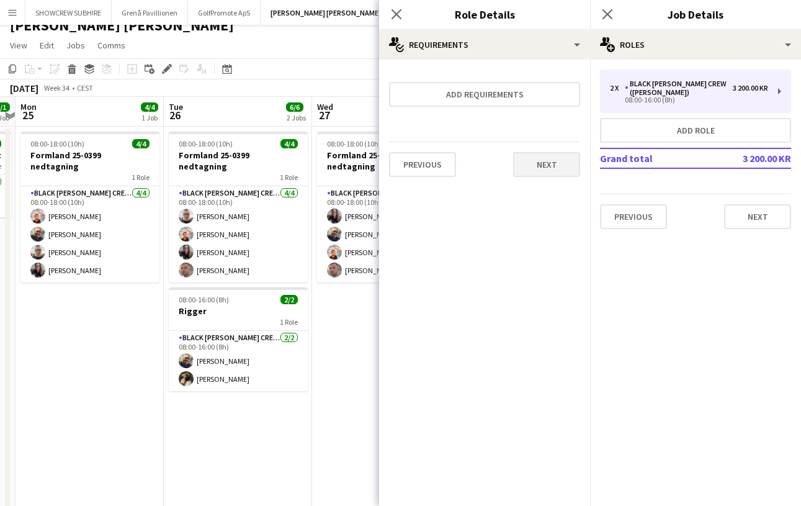
click at [529, 159] on button "Next" at bounding box center [546, 164] width 67 height 25
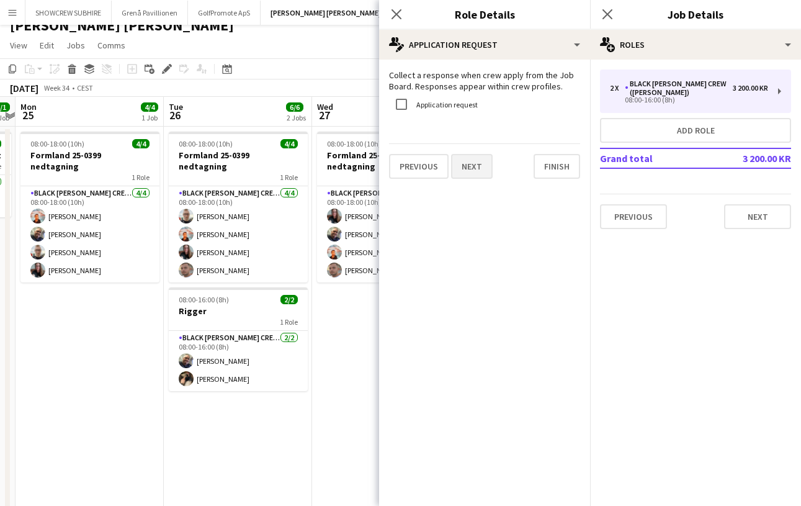
click at [477, 167] on button "Next" at bounding box center [472, 166] width 42 height 25
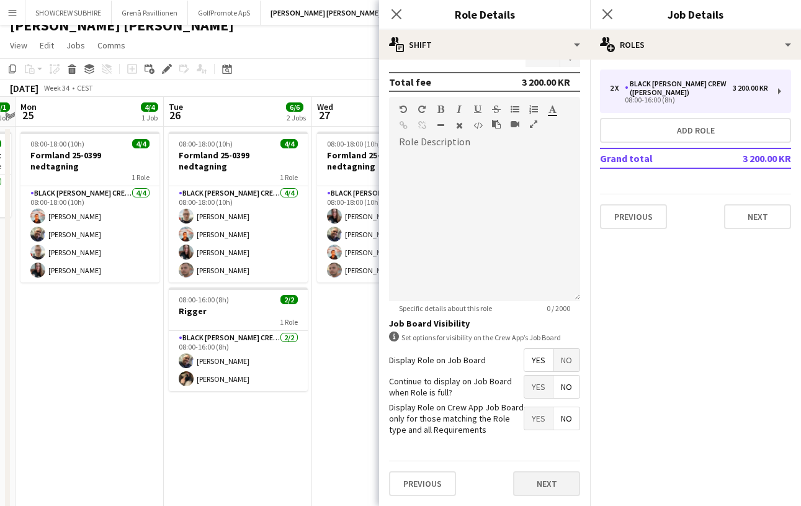
scroll to position [335, 0]
click at [573, 482] on button "Next" at bounding box center [546, 484] width 67 height 25
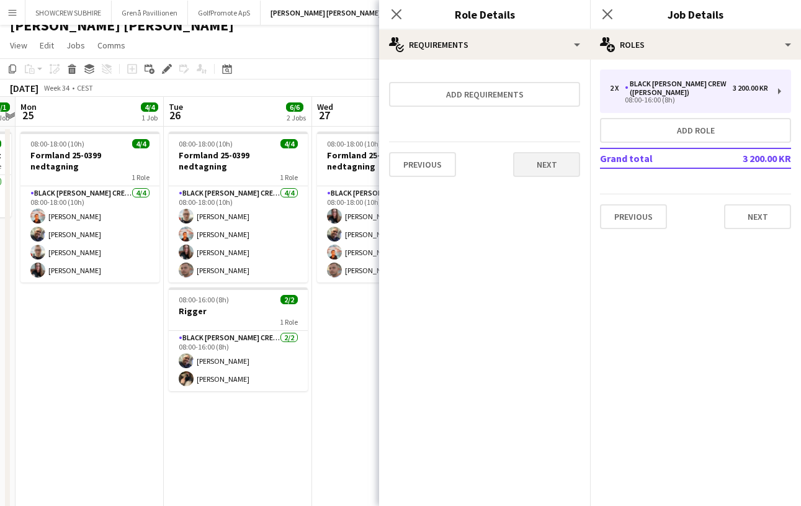
click at [549, 167] on button "Next" at bounding box center [546, 164] width 67 height 25
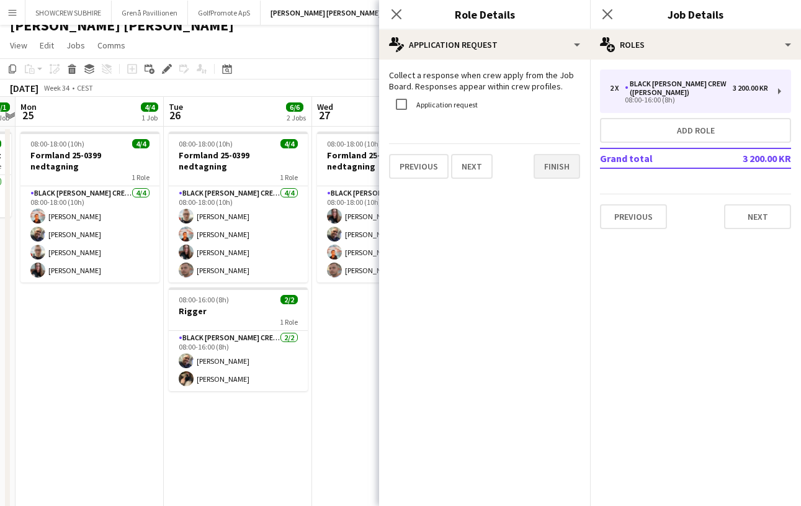
click at [555, 164] on button "Finish" at bounding box center [557, 166] width 47 height 25
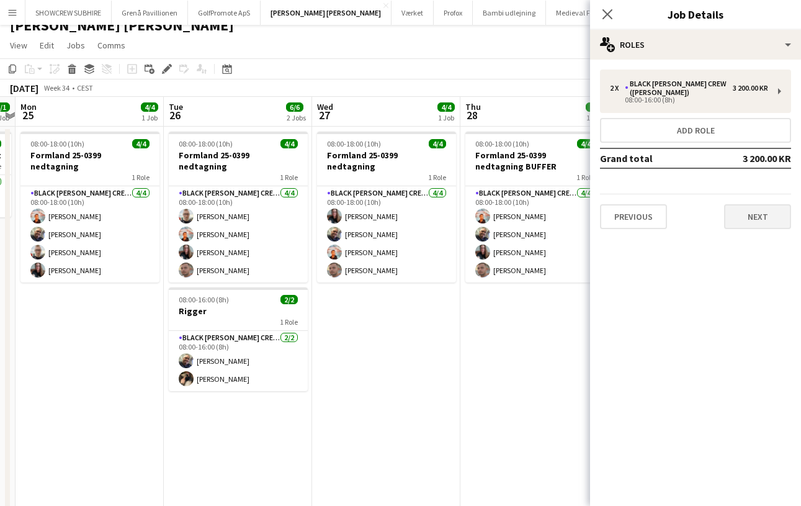
click at [681, 212] on button "Next" at bounding box center [757, 216] width 67 height 25
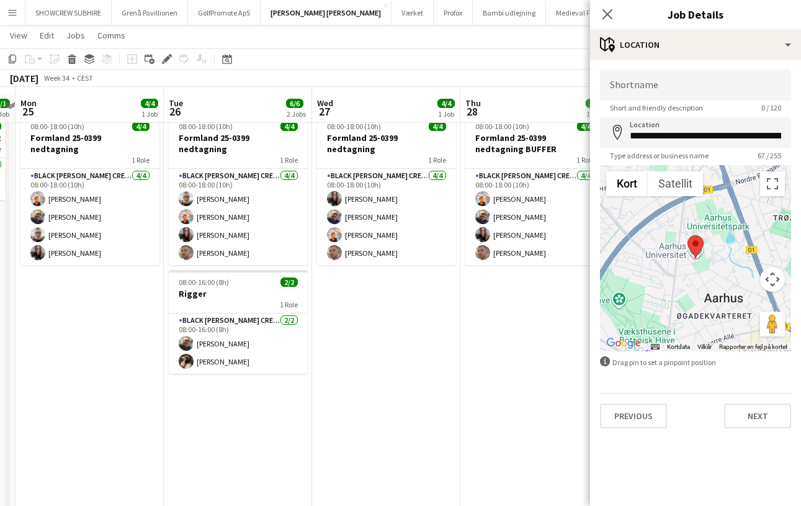
scroll to position [46, 0]
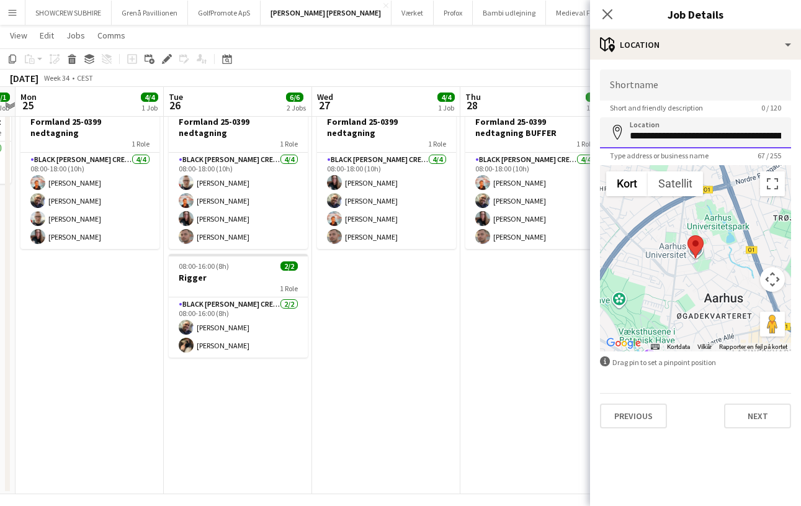
click at [681, 134] on input "**********" at bounding box center [695, 132] width 191 height 31
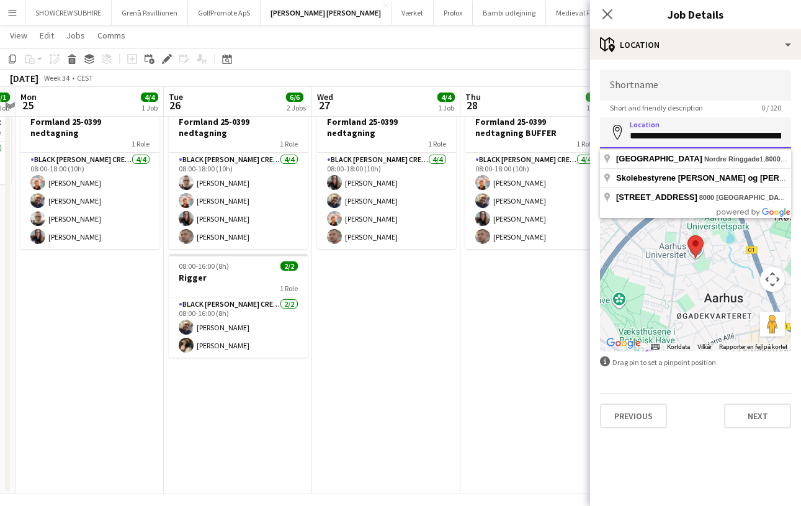
type input "**********"
click at [681, 416] on button "Next" at bounding box center [757, 415] width 67 height 25
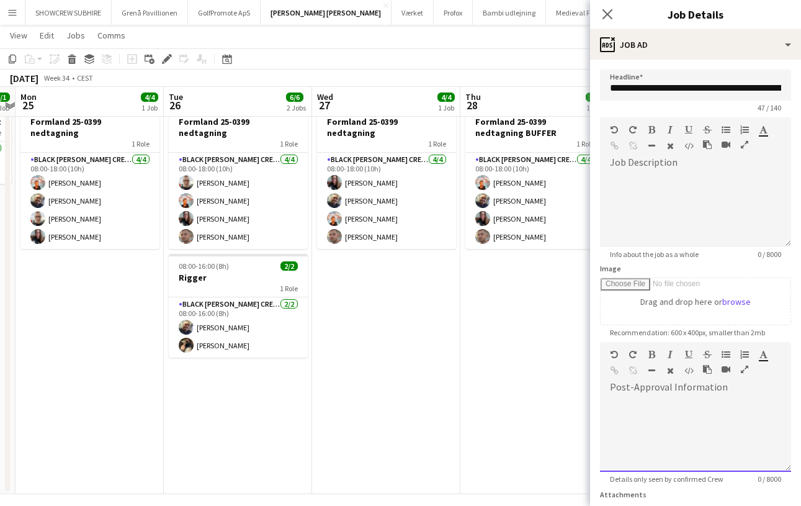
click at [681, 379] on div at bounding box center [694, 373] width 19 height 15
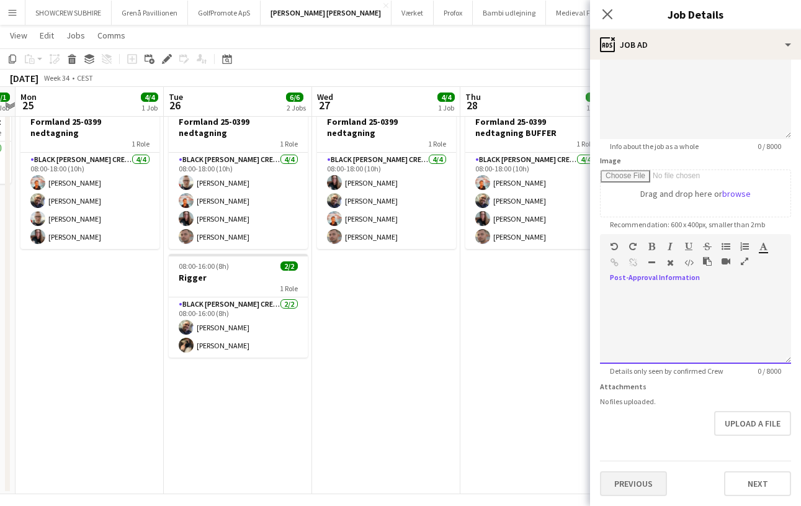
scroll to position [108, 0]
click at [637, 483] on button "Previous" at bounding box center [633, 483] width 67 height 25
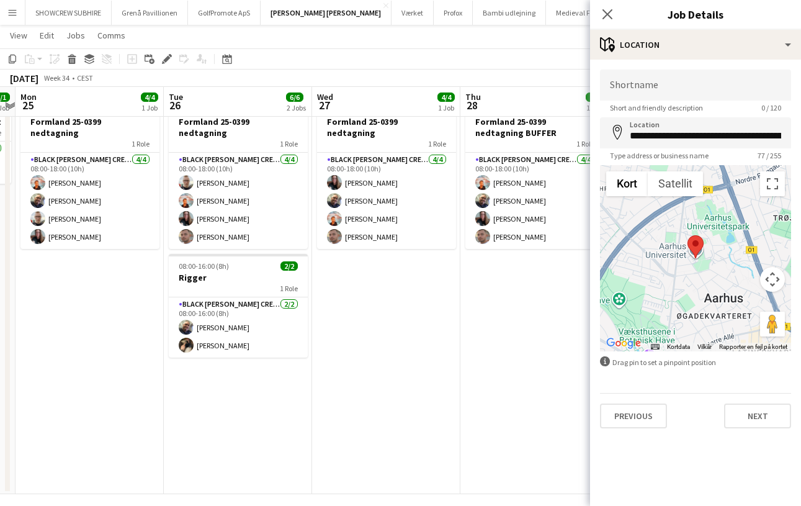
scroll to position [0, 0]
click at [681, 413] on button "Next" at bounding box center [757, 415] width 67 height 25
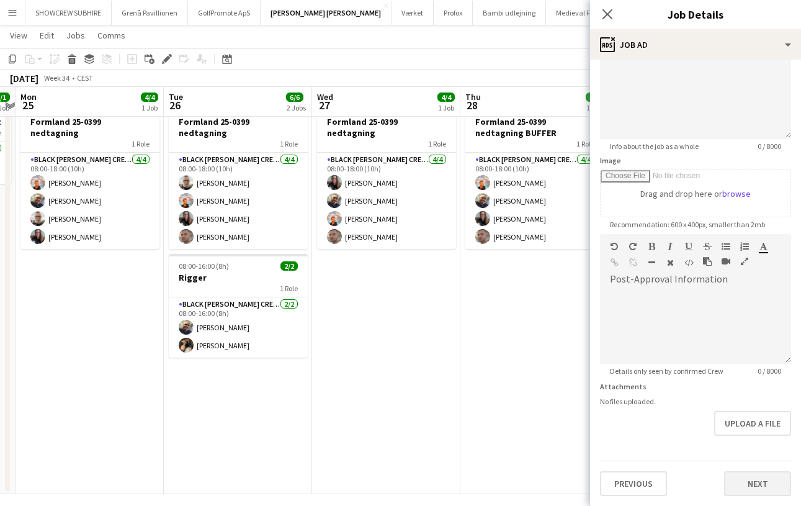
scroll to position [108, 0]
click at [681, 491] on button "Next" at bounding box center [757, 483] width 67 height 25
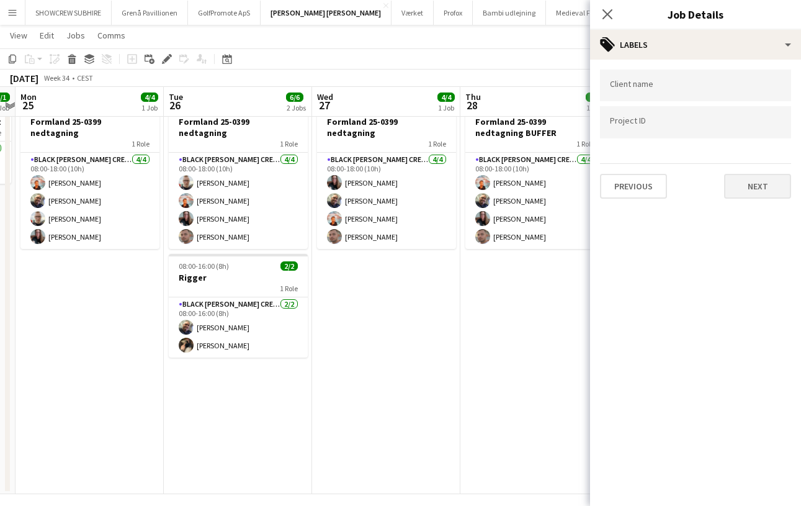
click at [681, 187] on button "Next" at bounding box center [757, 186] width 67 height 25
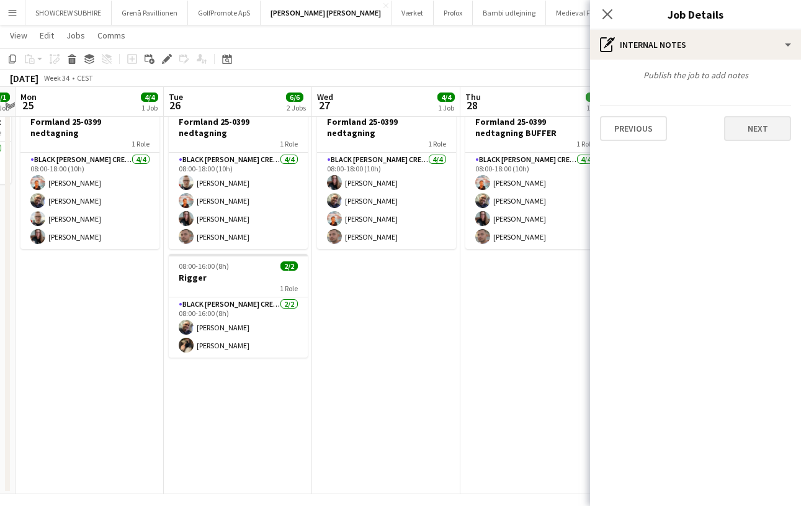
click at [681, 133] on button "Next" at bounding box center [757, 128] width 67 height 25
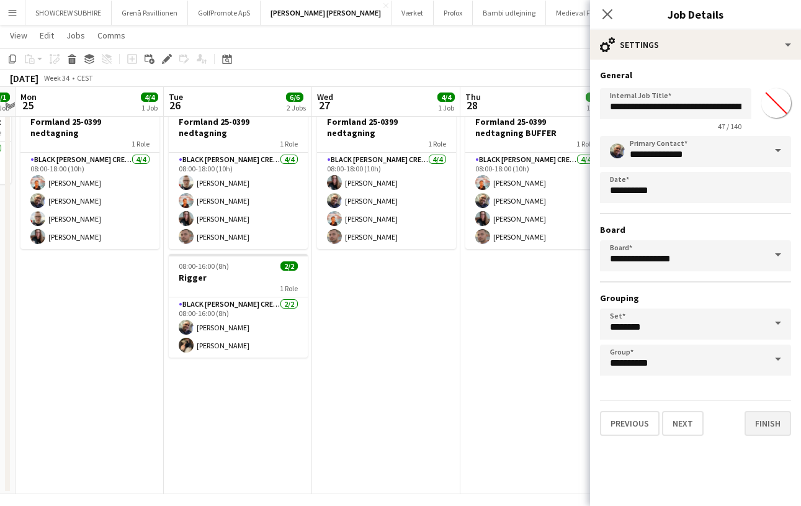
click at [681, 421] on button "Finish" at bounding box center [768, 423] width 47 height 25
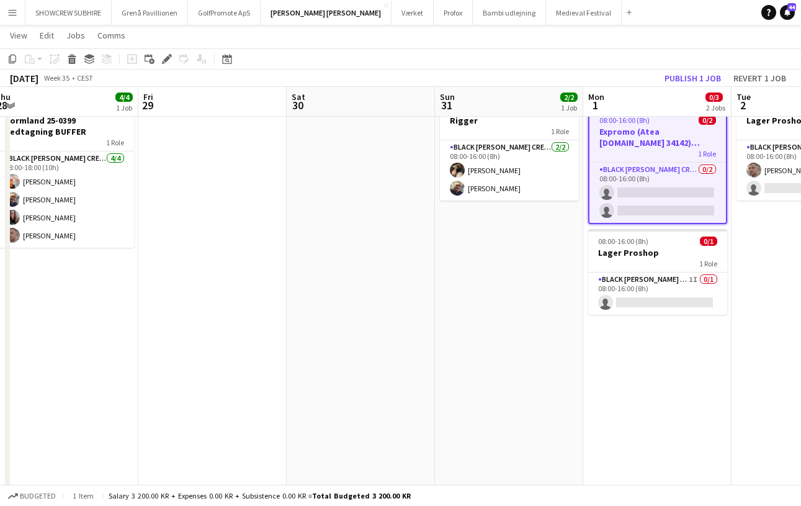
scroll to position [0, 474]
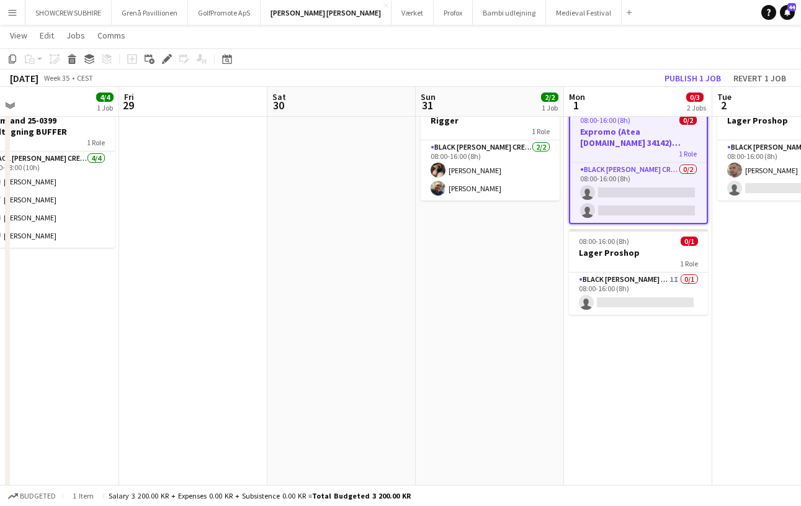
click at [639, 155] on div "1 Role" at bounding box center [638, 153] width 137 height 10
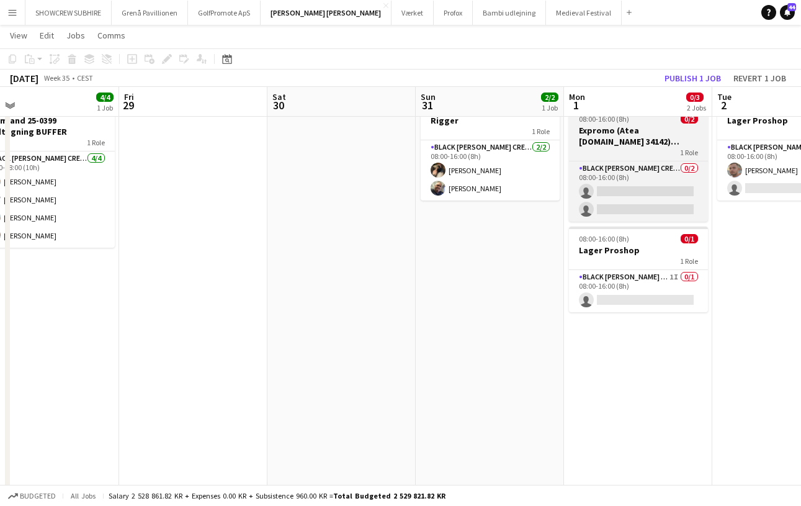
click at [639, 155] on div "1 Role" at bounding box center [638, 152] width 139 height 10
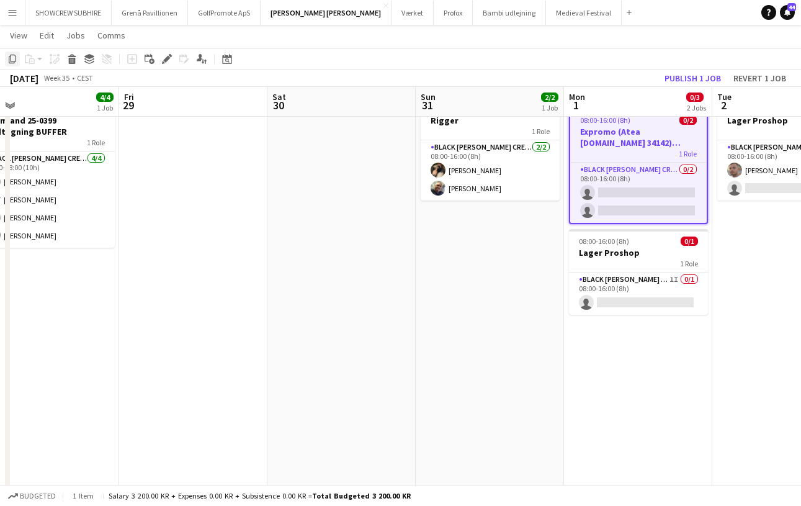
click at [9, 60] on icon at bounding box center [12, 59] width 7 height 9
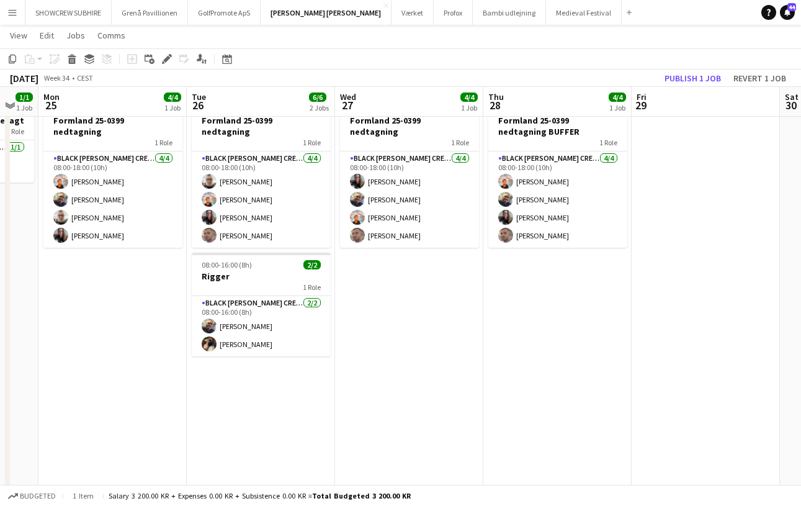
scroll to position [0, 558]
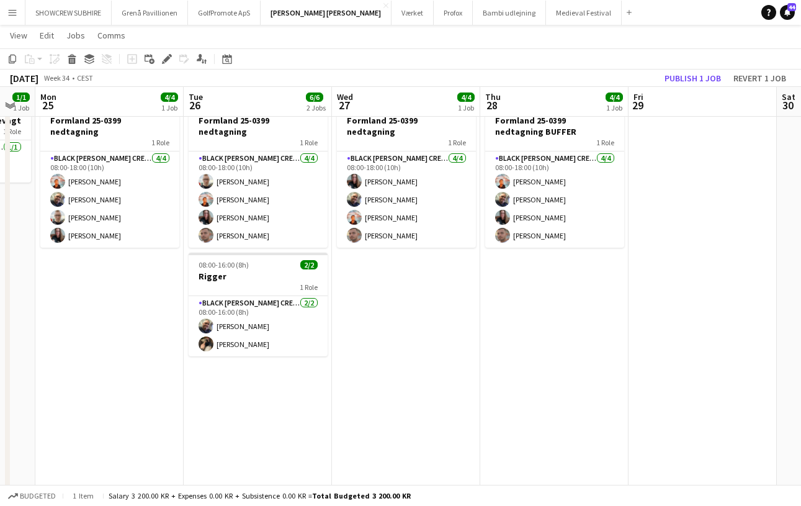
click at [107, 309] on app-date-cell "08:00-18:00 (10h) 4/4 Formland 25-0399 nedtagning 1 Role Black [PERSON_NAME] Cr…" at bounding box center [109, 292] width 148 height 401
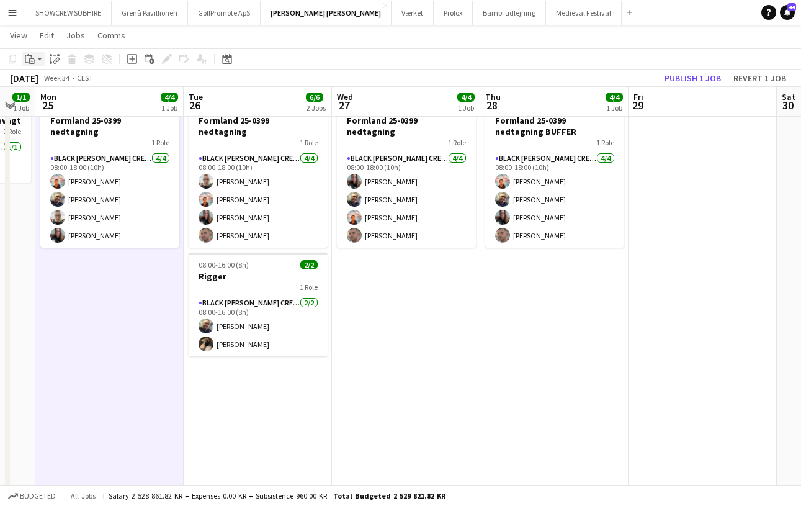
click at [29, 63] on icon "Paste" at bounding box center [30, 59] width 10 height 10
click at [41, 104] on link "Paste with crew Command Shift V" at bounding box center [82, 103] width 98 height 11
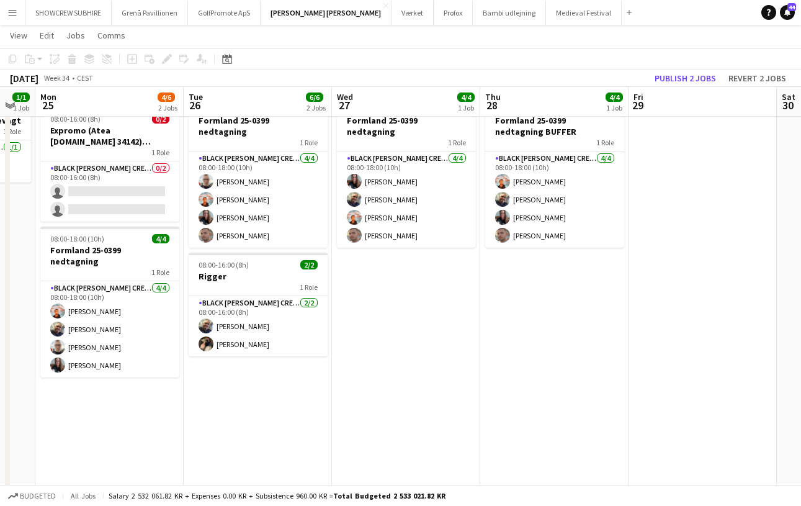
click at [249, 393] on app-date-cell "08:00-18:00 (10h) 4/4 Formland 25-0399 nedtagning 1 Role Black [PERSON_NAME] Cr…" at bounding box center [258, 292] width 148 height 401
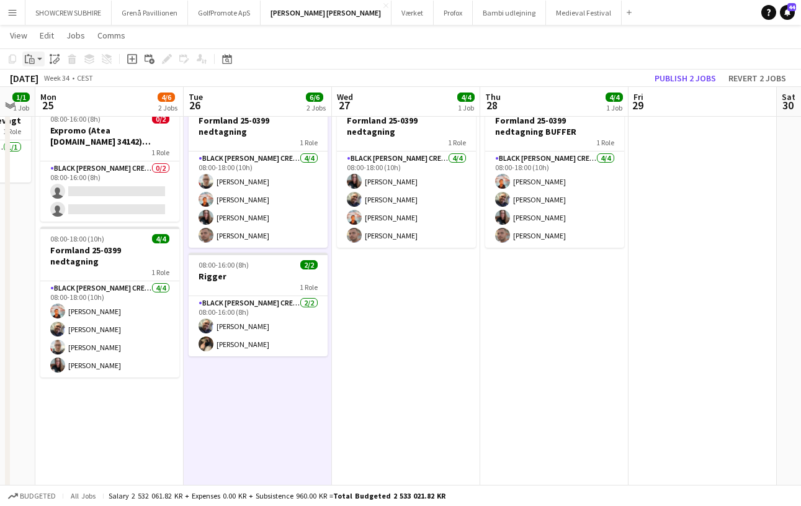
click at [34, 60] on icon at bounding box center [32, 61] width 6 height 6
click at [119, 105] on icon at bounding box center [121, 104] width 4 height 4
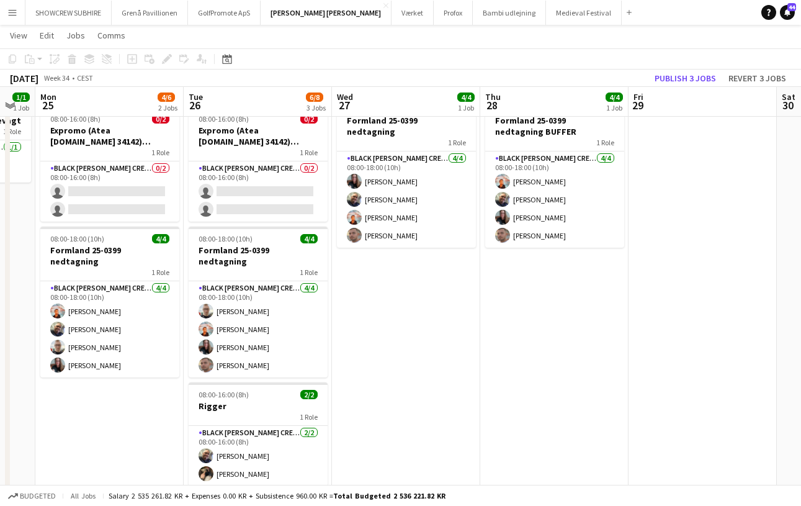
click at [385, 383] on app-date-cell "08:00-18:00 (10h) 4/4 Formland 25-0399 nedtagning 1 Role Black [PERSON_NAME] Cr…" at bounding box center [406, 303] width 148 height 422
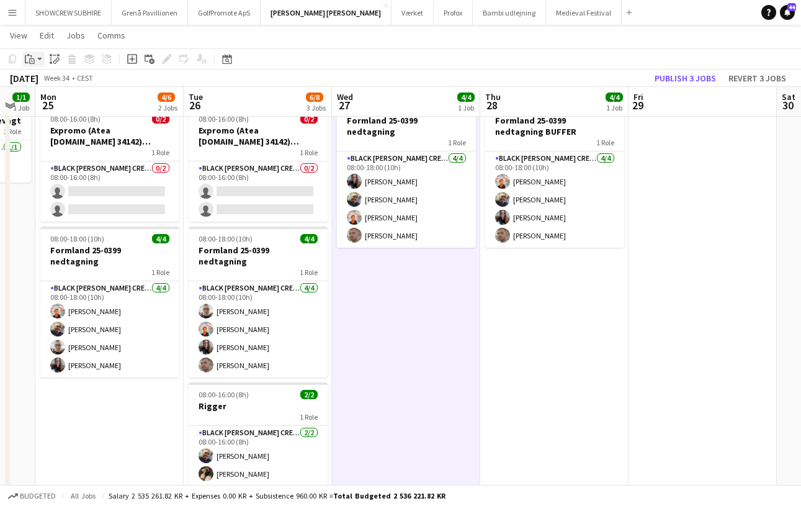
click at [29, 60] on icon "Paste" at bounding box center [30, 59] width 10 height 10
click at [45, 103] on link "Paste with crew Command Shift V" at bounding box center [82, 103] width 98 height 11
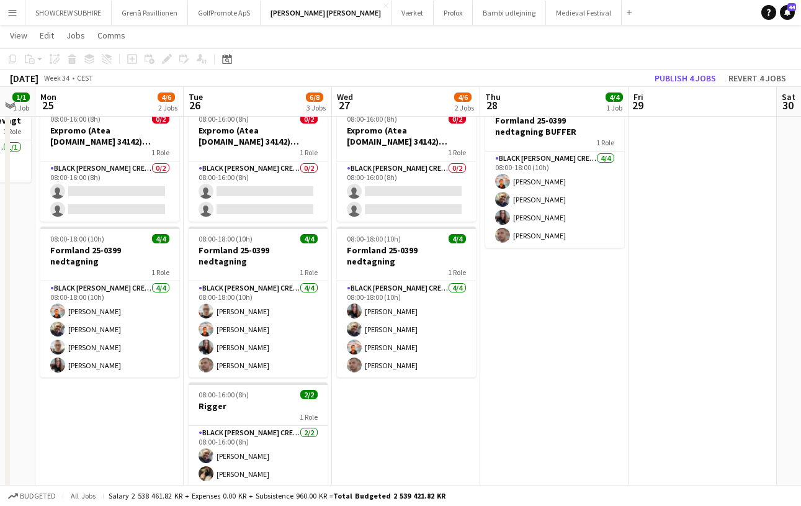
click at [533, 288] on app-date-cell "08:00-18:00 (10h) 4/4 Formland 25-0399 nedtagning BUFFER 1 Role Black [PERSON_N…" at bounding box center [554, 303] width 148 height 422
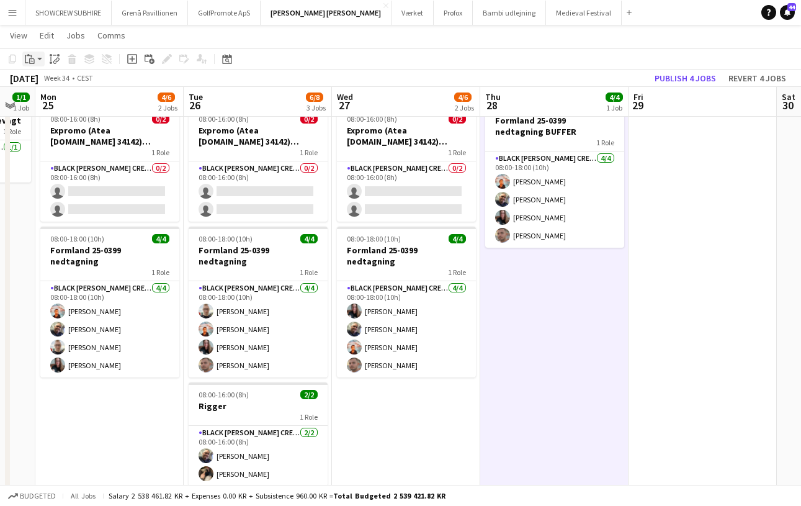
click at [32, 59] on icon at bounding box center [32, 61] width 6 height 6
click at [76, 112] on div "Paste Command V Paste with crew Command Shift V" at bounding box center [82, 93] width 118 height 52
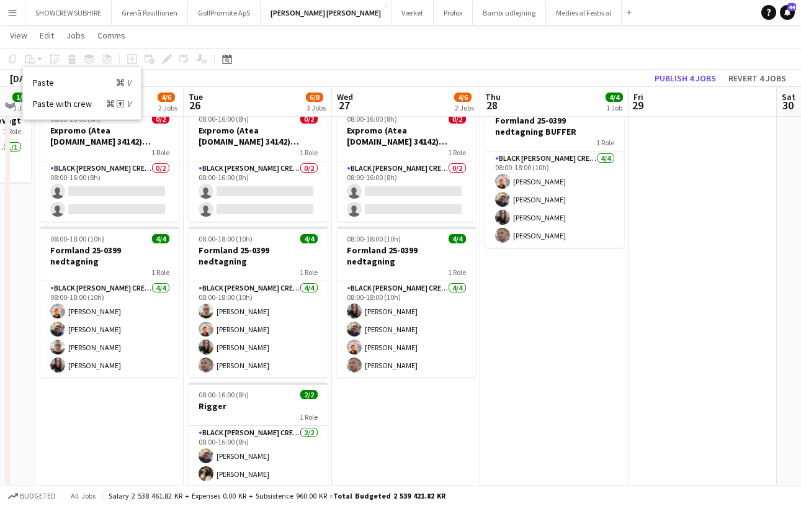
click at [50, 112] on div "Paste Command V Paste with crew Command Shift V" at bounding box center [82, 93] width 118 height 52
click at [50, 104] on link "Paste with crew Command Shift V" at bounding box center [82, 103] width 98 height 11
click at [29, 58] on div "Copy Paste Paste Command V Paste with crew Command Shift V Paste linked Job [GE…" at bounding box center [59, 59] width 109 height 15
click at [535, 343] on app-date-cell "08:00-18:00 (10h) 4/4 Formland 25-0399 nedtagning BUFFER 1 Role Black [PERSON_N…" at bounding box center [554, 303] width 148 height 422
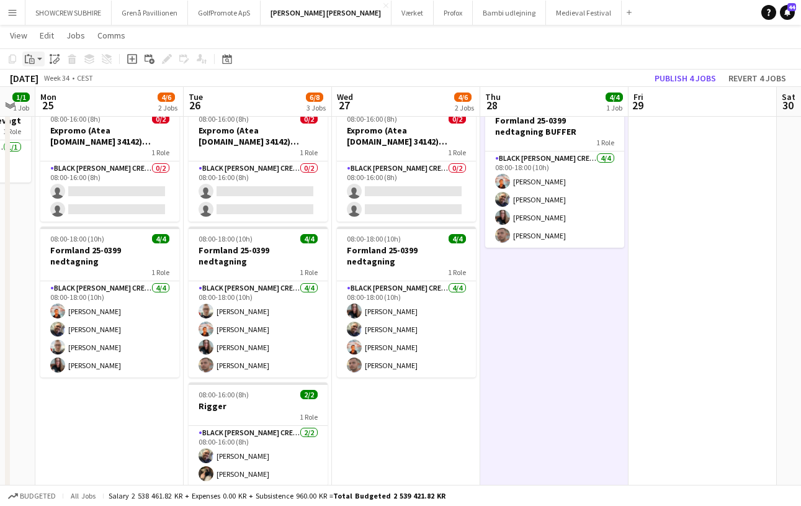
click at [27, 58] on icon "Paste" at bounding box center [30, 59] width 10 height 10
click at [55, 106] on link "Paste with crew Command Shift V" at bounding box center [82, 103] width 98 height 11
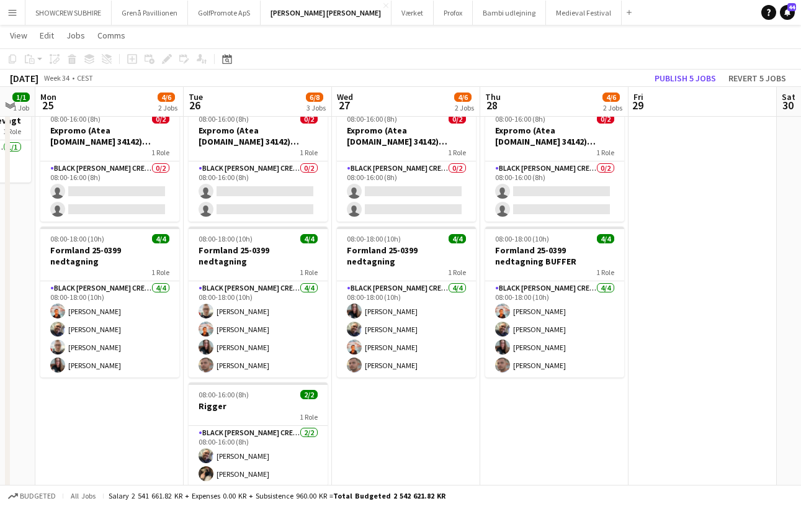
click at [681, 349] on app-date-cell at bounding box center [703, 303] width 148 height 422
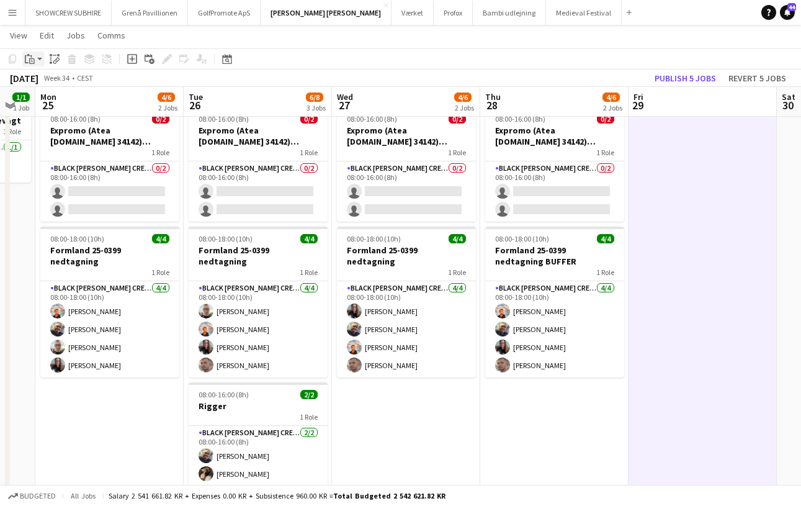
click at [34, 61] on icon "Paste" at bounding box center [30, 59] width 10 height 10
click at [70, 108] on link "Paste with crew Command Shift V" at bounding box center [82, 103] width 98 height 11
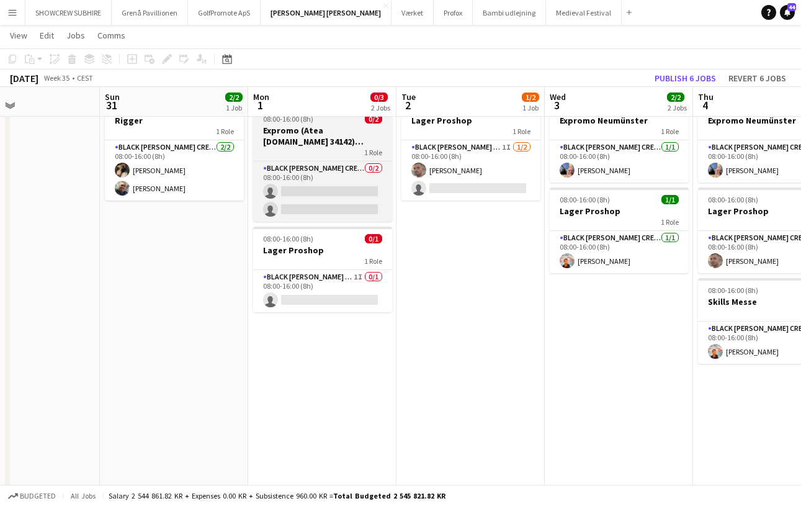
scroll to position [0, 346]
click at [336, 145] on h3 "Expromo (Atea [DOMAIN_NAME] 34142)[GEOGRAPHIC_DATA]. auditorium" at bounding box center [322, 136] width 139 height 22
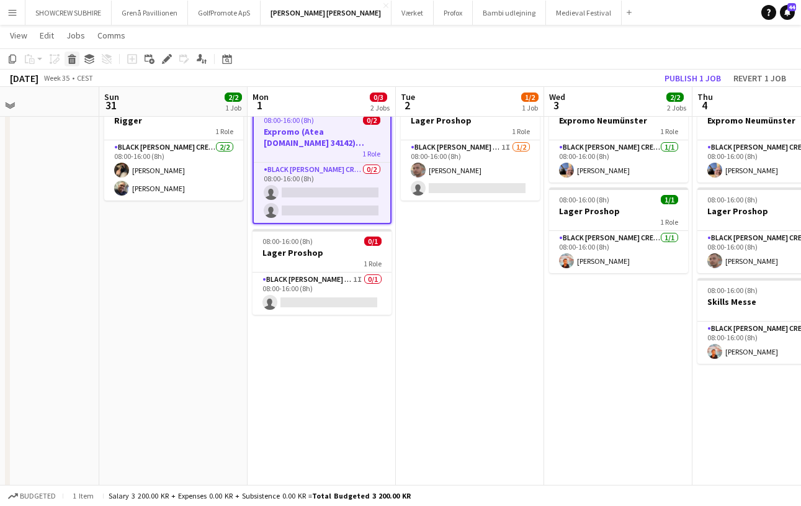
click at [71, 59] on icon at bounding box center [72, 61] width 7 height 6
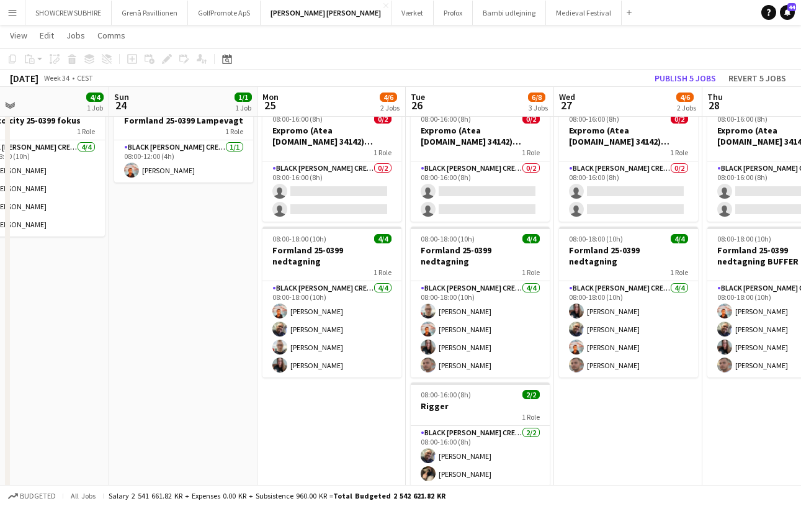
scroll to position [0, 339]
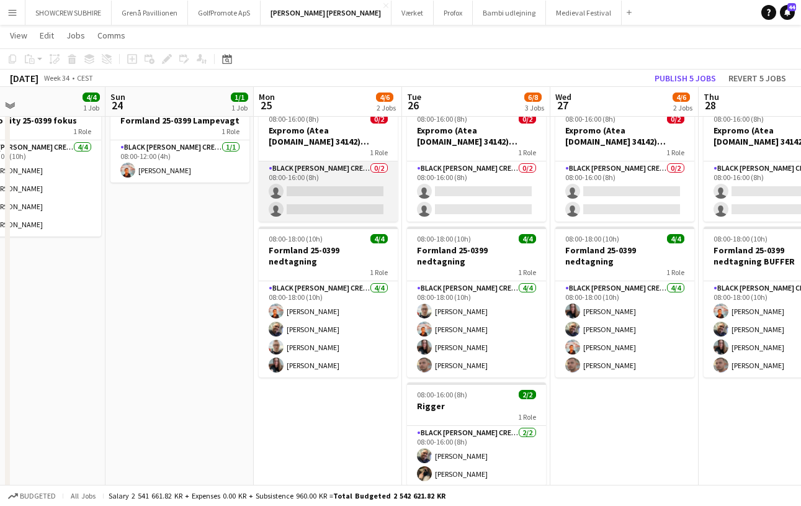
click at [306, 193] on app-card-role "Black [PERSON_NAME] Crew ([PERSON_NAME]) 0/2 08:00-16:00 (8h) single-neutral-ac…" at bounding box center [328, 191] width 139 height 60
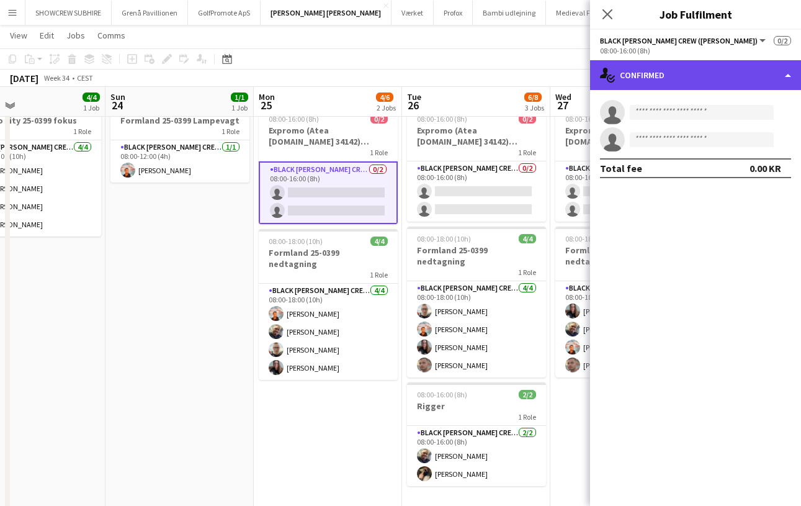
click at [681, 79] on div "single-neutral-actions-check-2 Confirmed" at bounding box center [695, 75] width 211 height 30
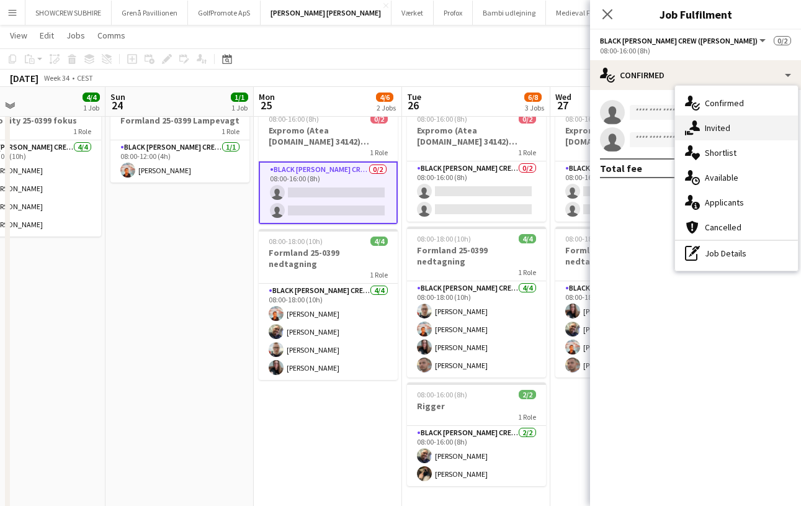
click at [681, 131] on div "single-neutral-actions-share-1 Invited" at bounding box center [736, 127] width 123 height 25
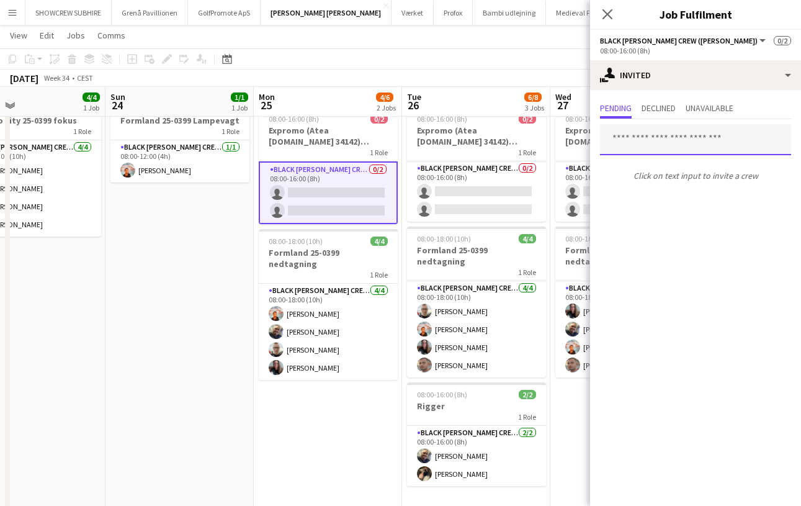
click at [681, 138] on input "text" at bounding box center [695, 139] width 191 height 31
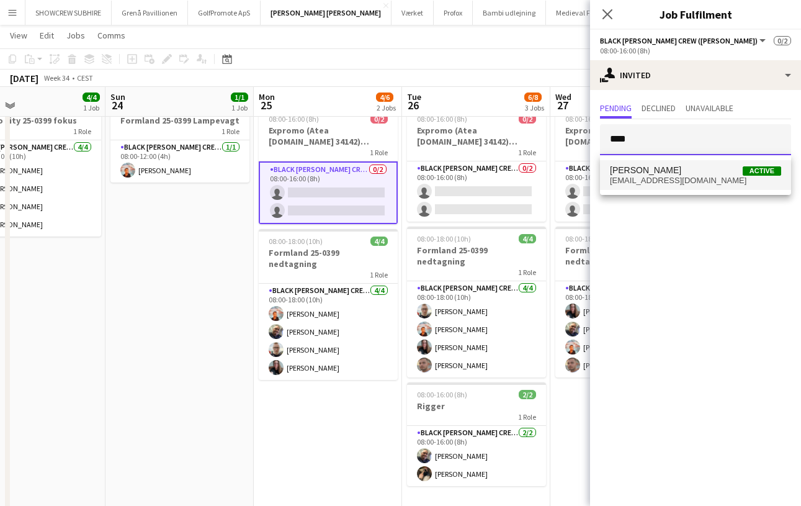
type input "****"
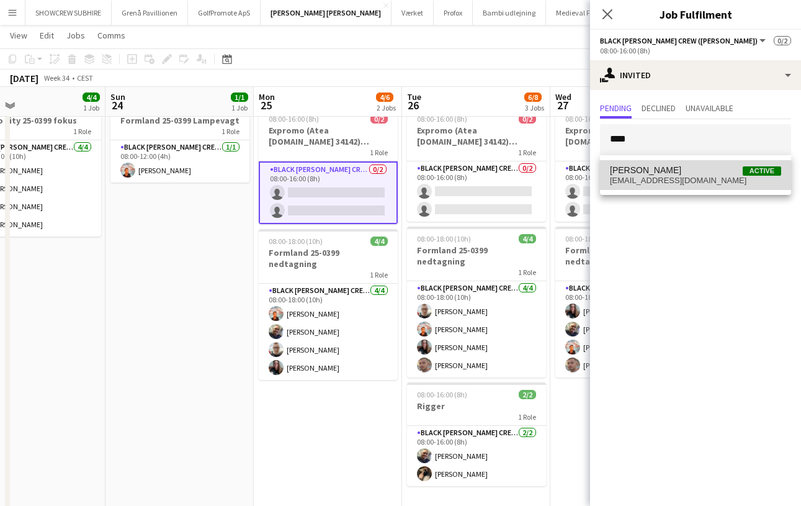
click at [681, 177] on span "[EMAIL_ADDRESS][DOMAIN_NAME]" at bounding box center [695, 181] width 171 height 10
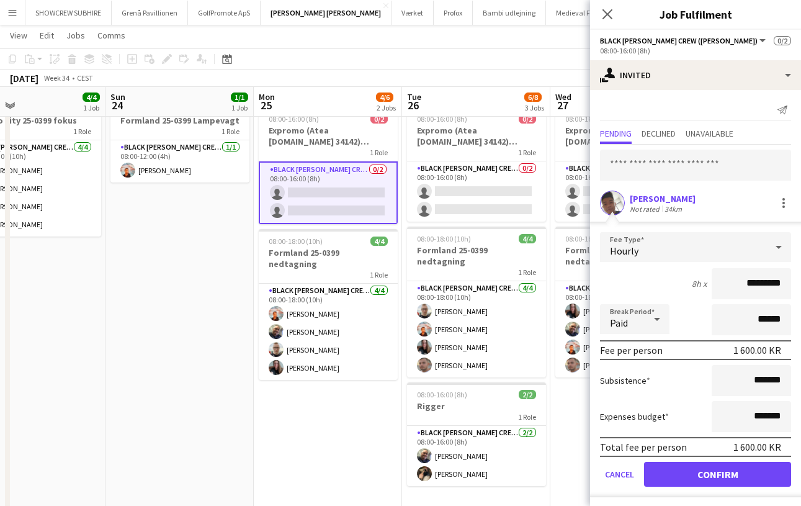
drag, startPoint x: 755, startPoint y: 282, endPoint x: 733, endPoint y: 278, distance: 22.8
type input "*********"
click at [681, 476] on button "Confirm" at bounding box center [717, 474] width 147 height 25
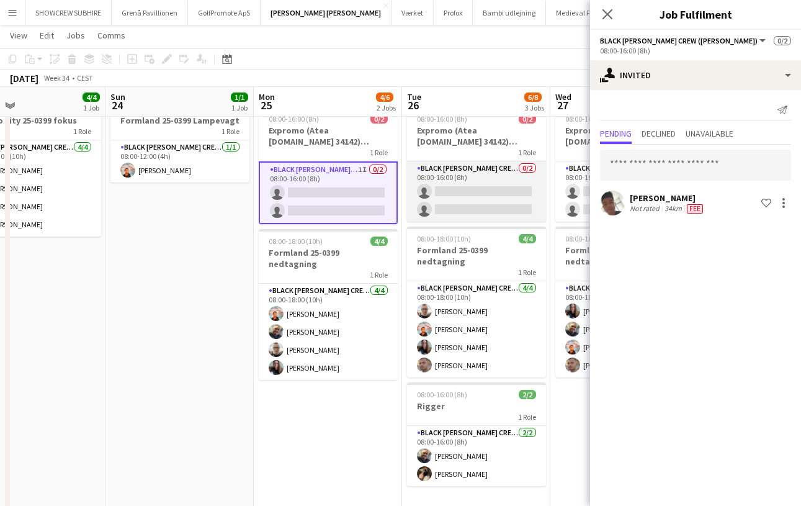
click at [495, 192] on app-card-role "Black [PERSON_NAME] Crew ([PERSON_NAME]) 0/2 08:00-16:00 (8h) single-neutral-ac…" at bounding box center [476, 191] width 139 height 60
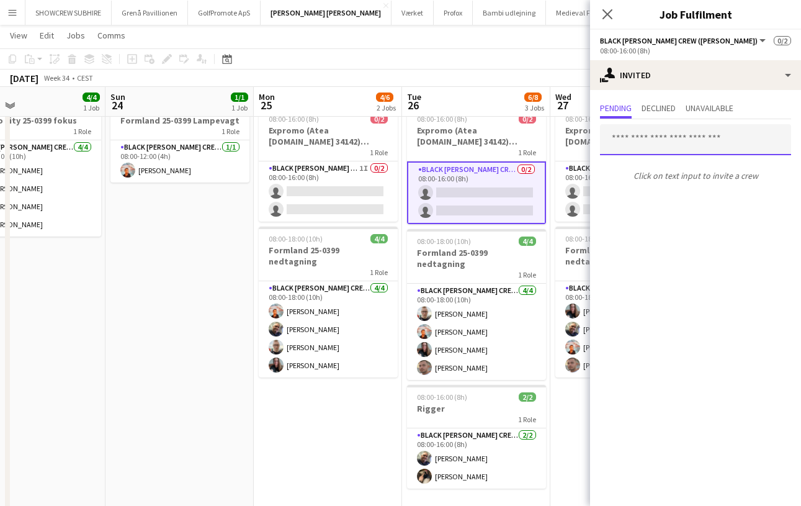
click at [681, 148] on input "text" at bounding box center [695, 139] width 191 height 31
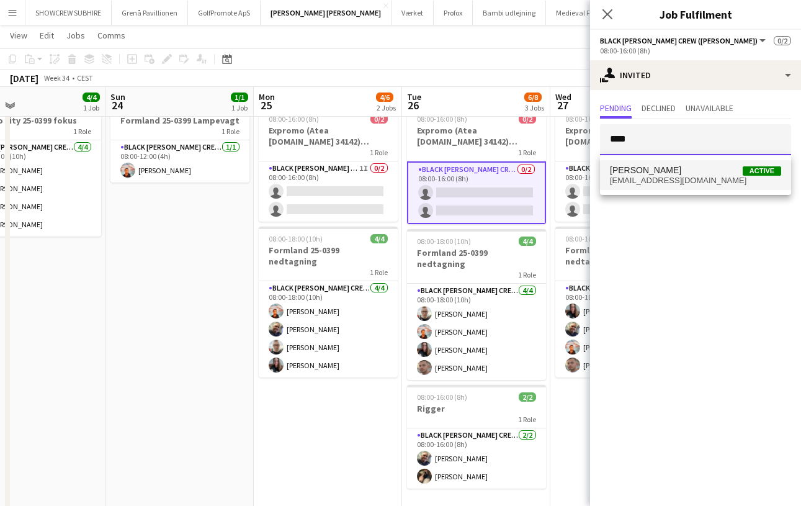
type input "****"
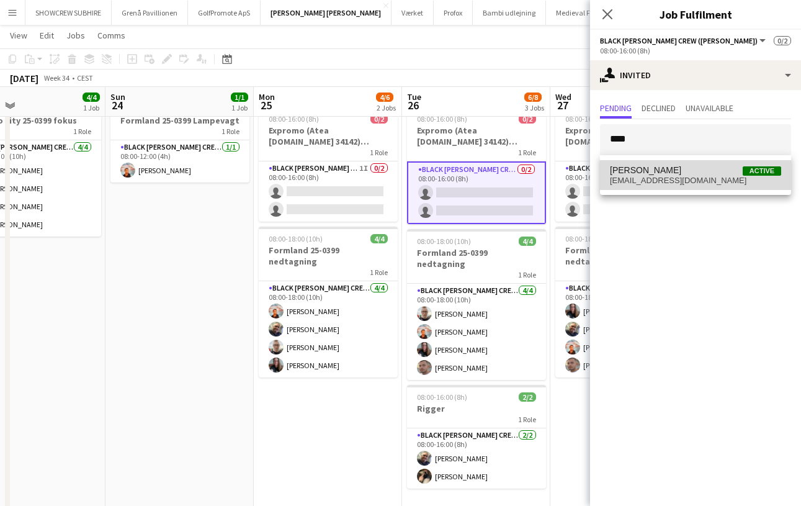
click at [681, 171] on span "Seep Villadsen Active" at bounding box center [695, 170] width 171 height 11
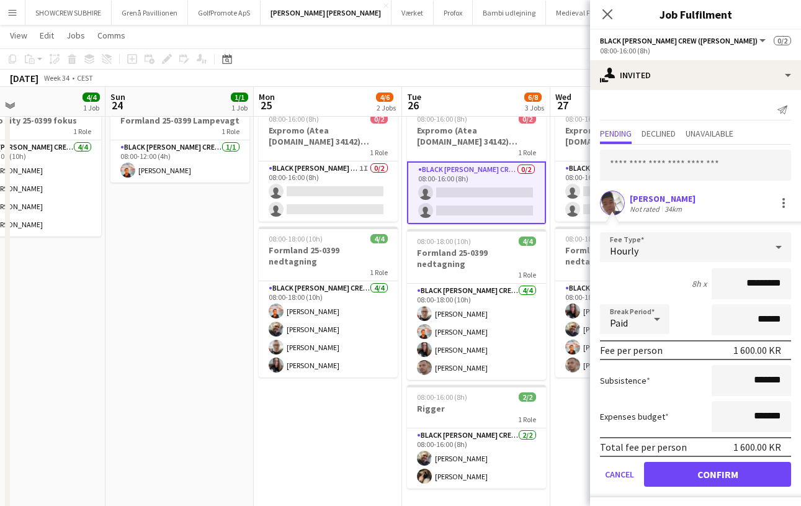
drag, startPoint x: 756, startPoint y: 285, endPoint x: 724, endPoint y: 285, distance: 31.7
click at [681, 285] on input "*********" at bounding box center [751, 283] width 79 height 31
type input "*********"
click at [681, 483] on button "Confirm" at bounding box center [717, 474] width 147 height 25
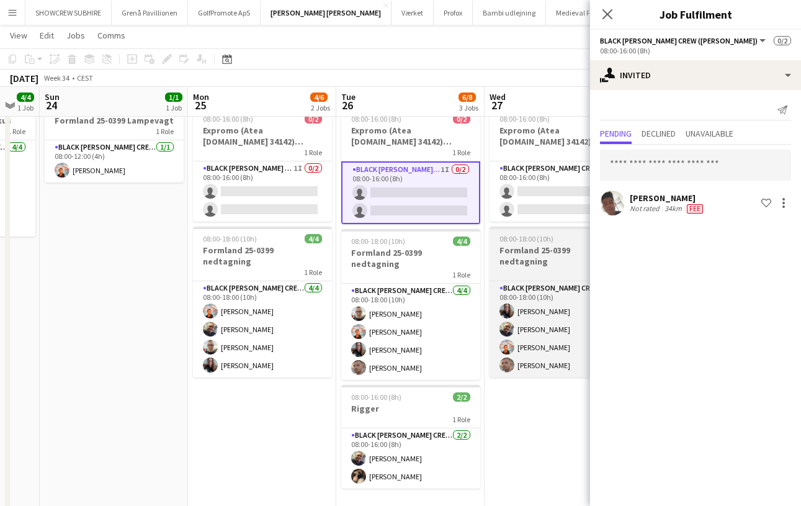
scroll to position [0, 501]
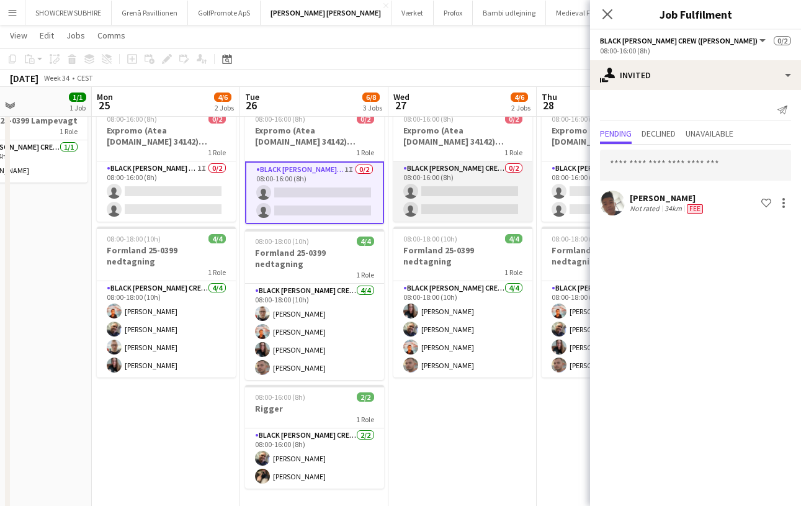
click at [441, 184] on app-card-role "Black [PERSON_NAME] Crew ([PERSON_NAME]) 0/2 08:00-16:00 (8h) single-neutral-ac…" at bounding box center [462, 191] width 139 height 60
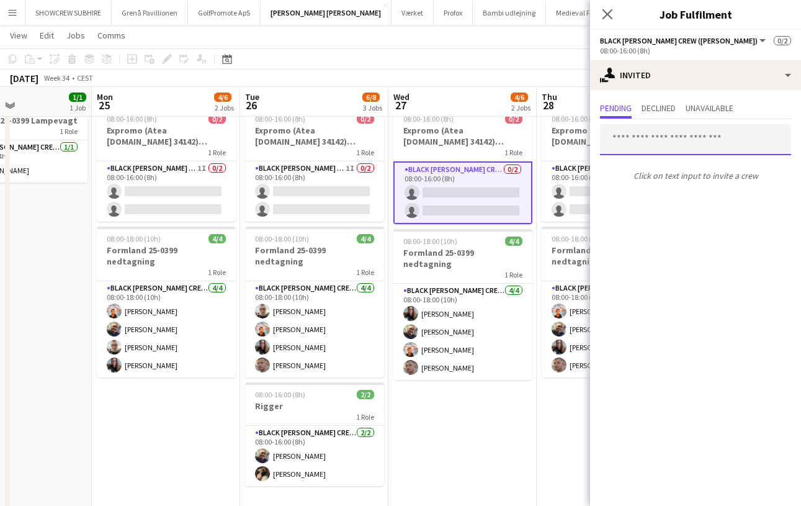
click at [665, 139] on input "text" at bounding box center [695, 139] width 191 height 31
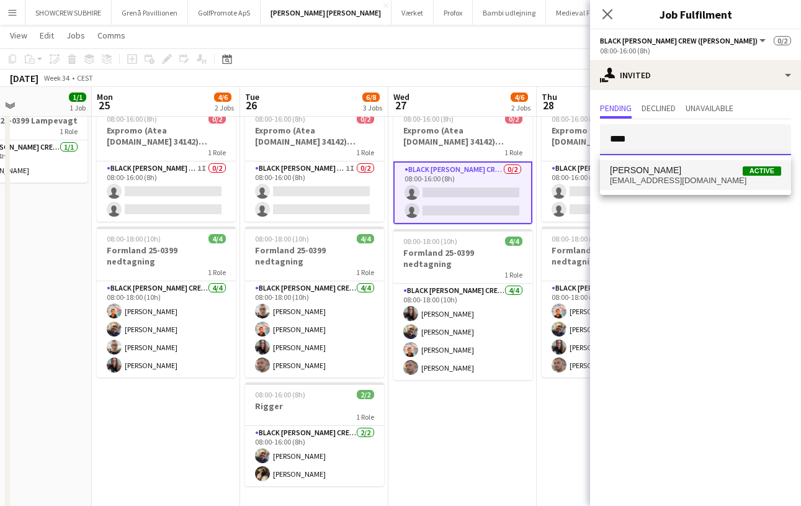
type input "****"
click at [675, 173] on span "Seep Villadsen Active" at bounding box center [695, 170] width 171 height 11
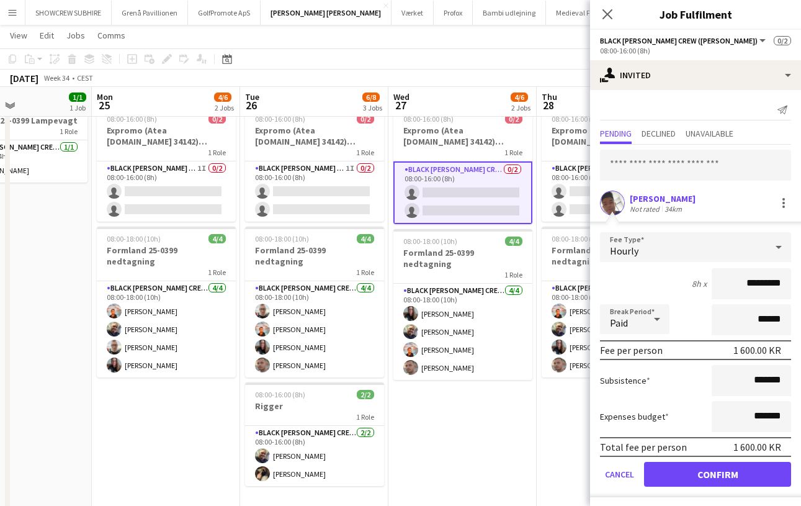
scroll to position [47, 0]
drag, startPoint x: 755, startPoint y: 282, endPoint x: 739, endPoint y: 282, distance: 16.8
click at [681, 282] on input "*********" at bounding box center [751, 283] width 79 height 31
type input "*********"
click at [681, 475] on button "Confirm" at bounding box center [717, 474] width 147 height 25
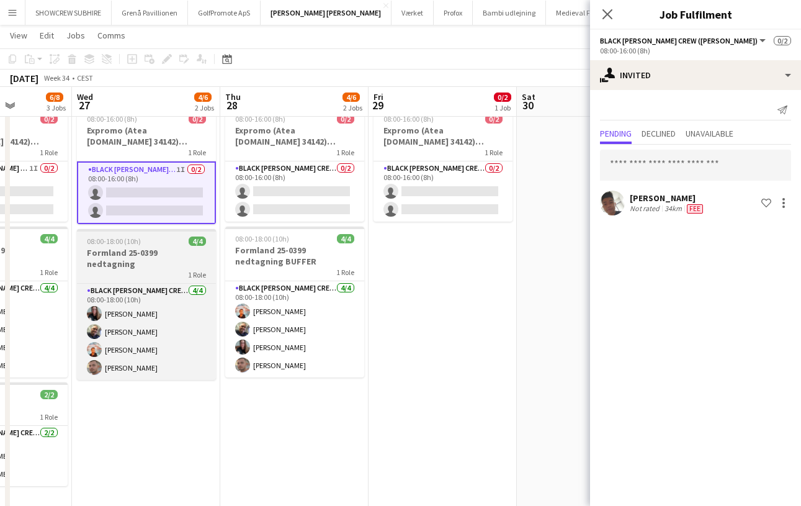
scroll to position [0, 381]
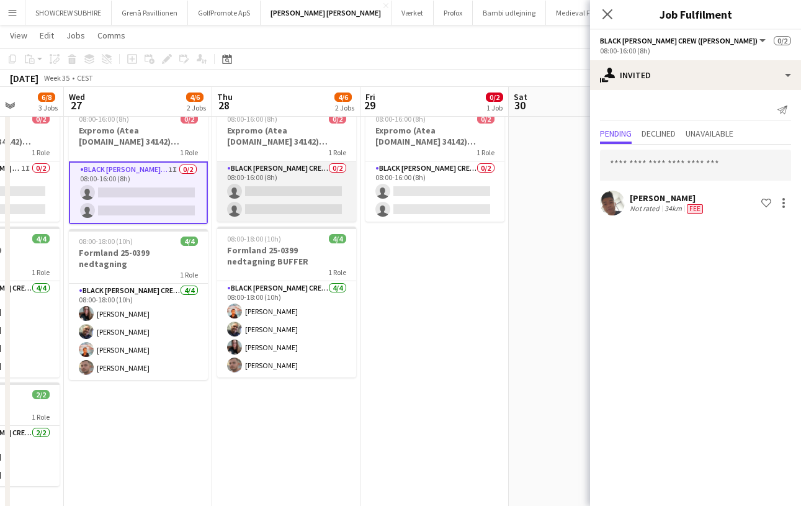
click at [279, 200] on app-card-role "Black [PERSON_NAME] Crew ([PERSON_NAME]) 0/2 08:00-16:00 (8h) single-neutral-ac…" at bounding box center [286, 191] width 139 height 60
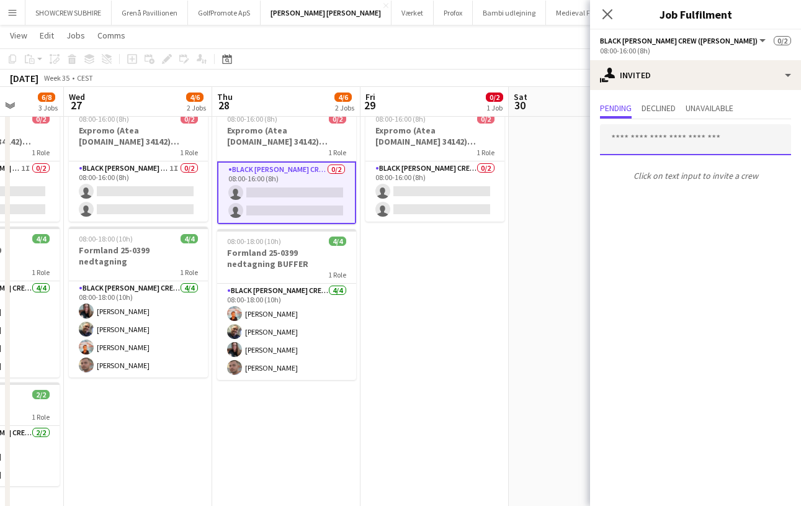
click at [640, 134] on input "text" at bounding box center [695, 139] width 191 height 31
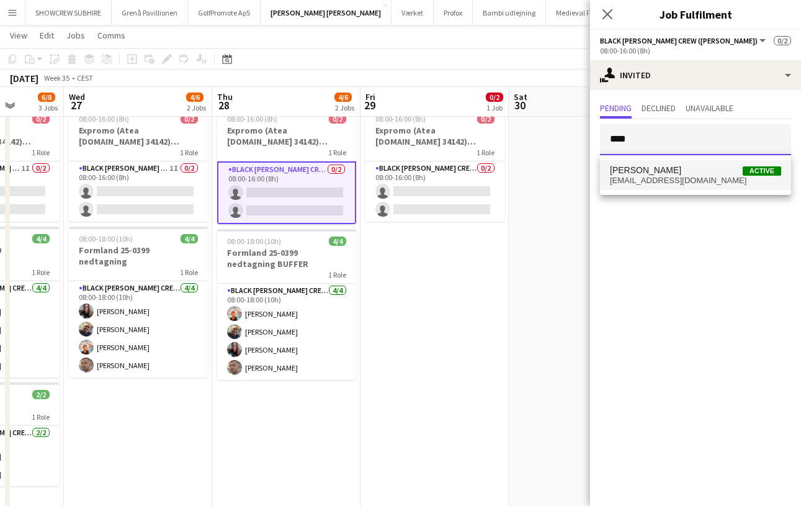
type input "****"
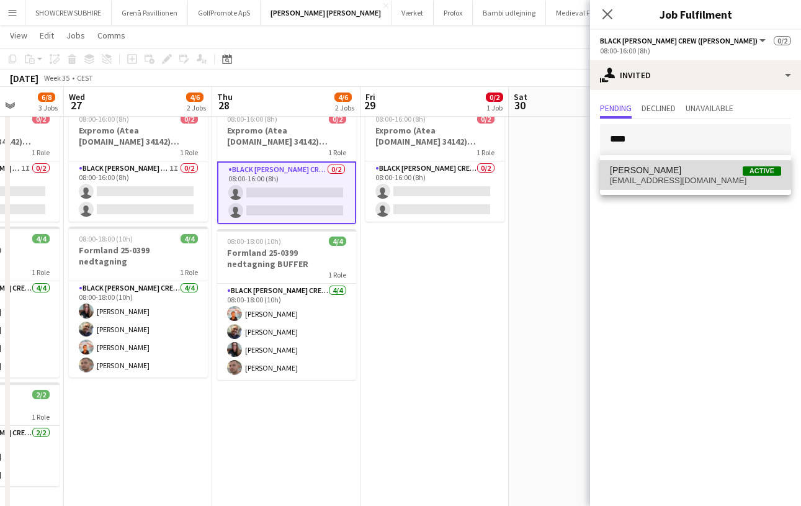
click at [647, 174] on span "[PERSON_NAME]" at bounding box center [645, 170] width 71 height 11
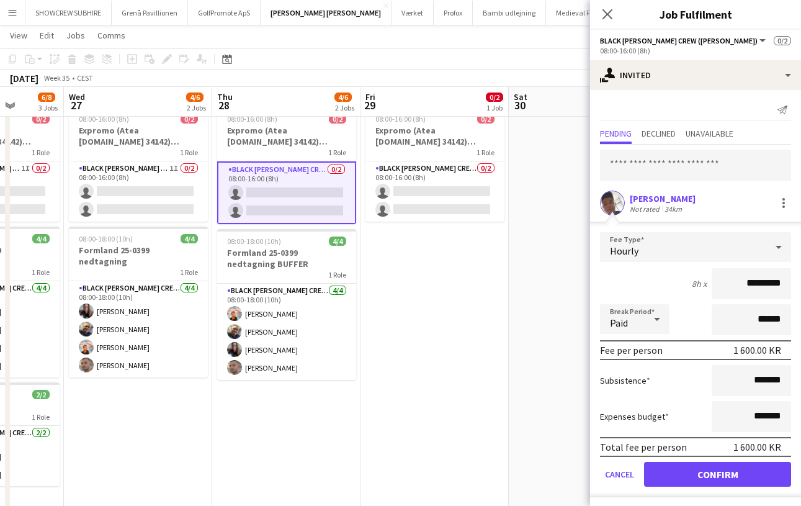
drag, startPoint x: 756, startPoint y: 283, endPoint x: 737, endPoint y: 283, distance: 18.6
click at [681, 283] on input "*********" at bounding box center [751, 283] width 79 height 31
type input "*********"
click at [681, 474] on button "Confirm" at bounding box center [717, 474] width 147 height 25
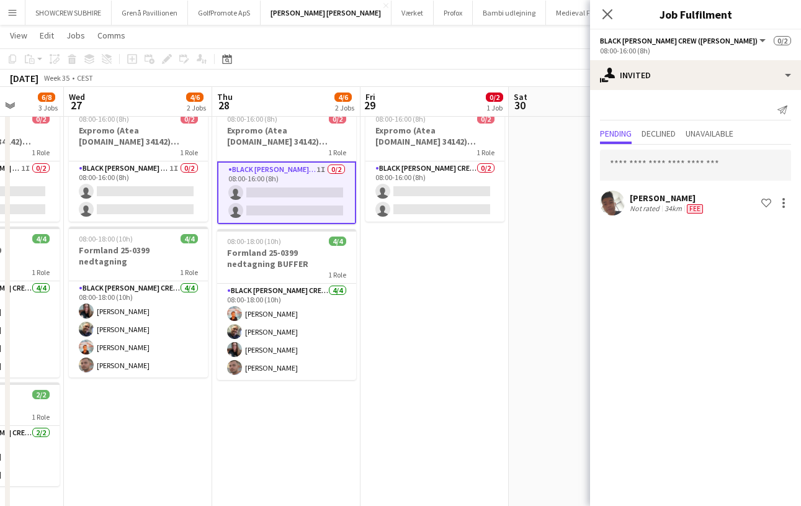
drag, startPoint x: 637, startPoint y: 362, endPoint x: 632, endPoint y: 353, distance: 10.9
click at [632, 356] on mat-expansion-panel "user-plus Invited Send notification Pending Declined Unavailable Seep [PERSON_N…" at bounding box center [695, 298] width 211 height 416
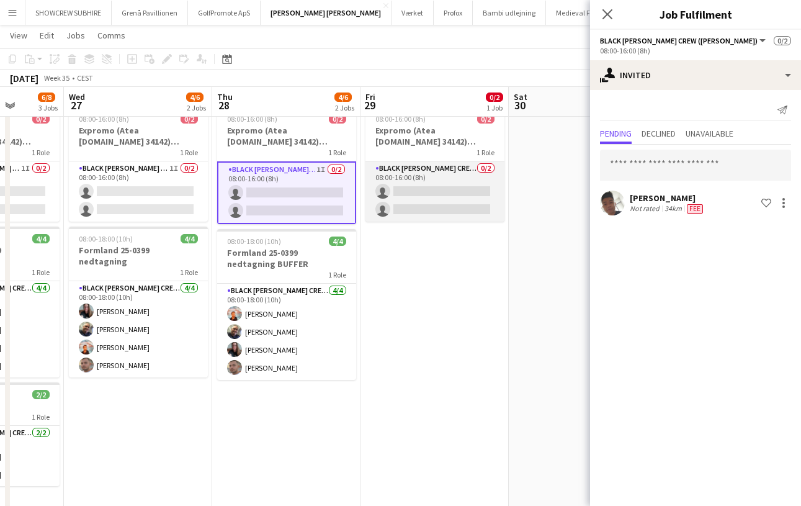
click at [451, 194] on app-card-role "Black [PERSON_NAME] Crew ([PERSON_NAME]) 0/2 08:00-16:00 (8h) single-neutral-ac…" at bounding box center [435, 191] width 139 height 60
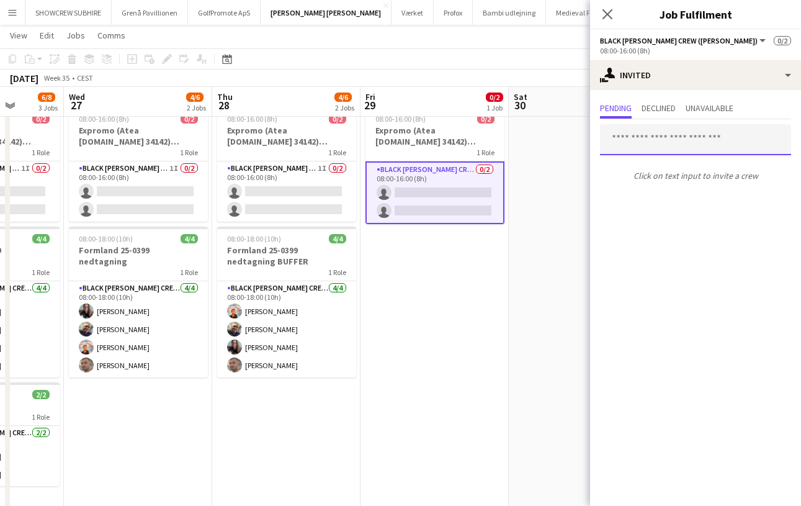
click at [646, 148] on input "text" at bounding box center [695, 139] width 191 height 31
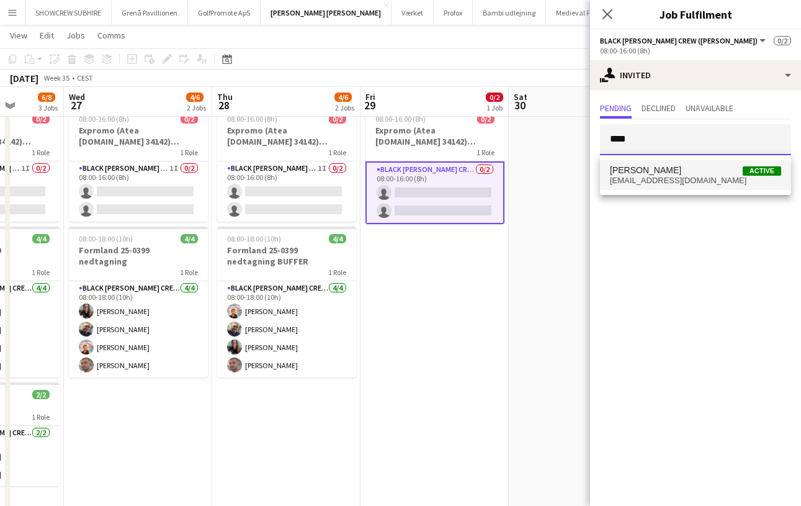
type input "****"
click at [647, 166] on span "[PERSON_NAME]" at bounding box center [645, 170] width 71 height 11
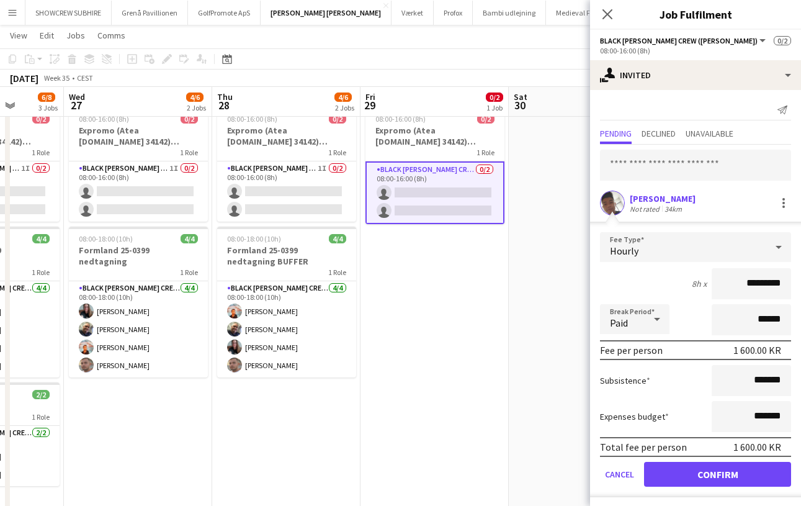
drag, startPoint x: 756, startPoint y: 283, endPoint x: 737, endPoint y: 283, distance: 18.6
click at [681, 283] on input "*********" at bounding box center [751, 283] width 79 height 31
type input "*********"
click at [681, 474] on button "Confirm" at bounding box center [717, 474] width 147 height 25
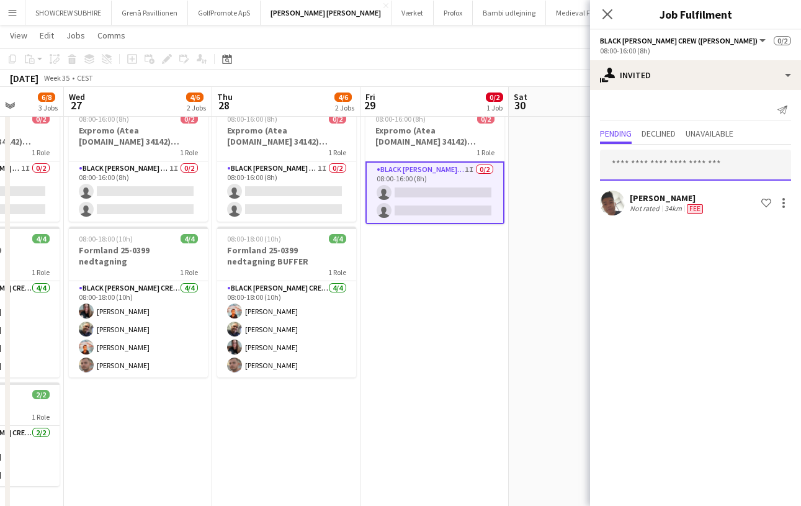
click at [661, 168] on input "text" at bounding box center [695, 165] width 191 height 31
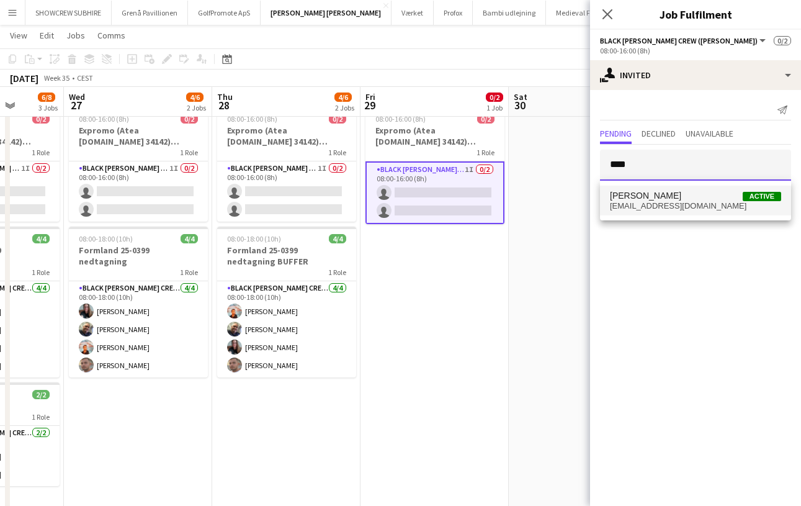
type input "****"
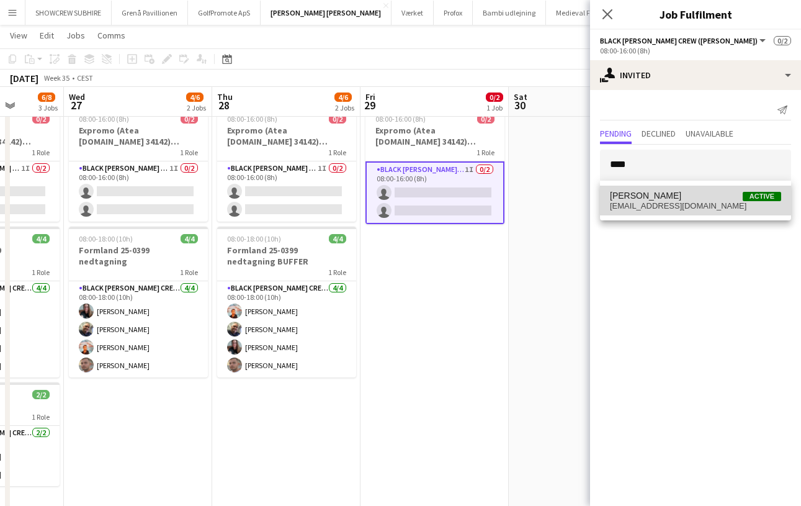
click at [681, 195] on span "[PERSON_NAME]" at bounding box center [645, 196] width 71 height 11
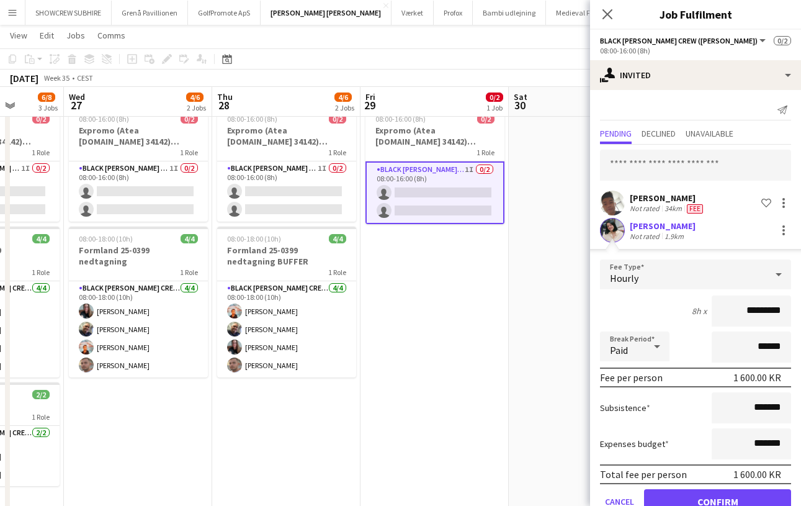
drag, startPoint x: 756, startPoint y: 313, endPoint x: 736, endPoint y: 313, distance: 19.9
click at [681, 313] on input "*********" at bounding box center [751, 310] width 79 height 31
type input "*********"
click at [681, 501] on button "Confirm" at bounding box center [717, 501] width 147 height 25
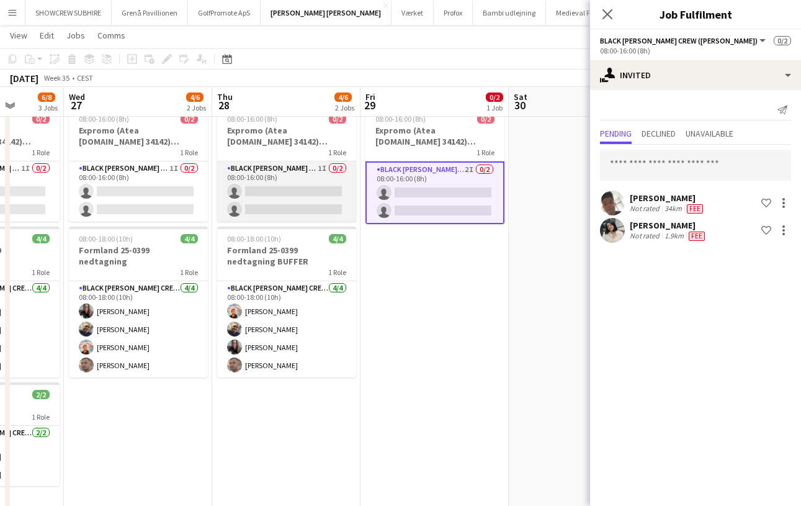
click at [272, 206] on app-card-role "Black [PERSON_NAME] Crew ([PERSON_NAME]) 1I 0/2 08:00-16:00 (8h) single-neutral…" at bounding box center [286, 191] width 139 height 60
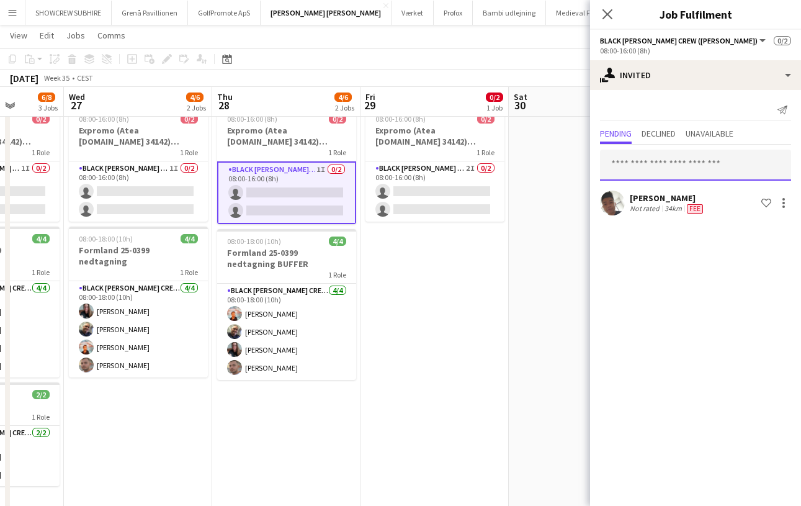
click at [643, 165] on input "text" at bounding box center [695, 165] width 191 height 31
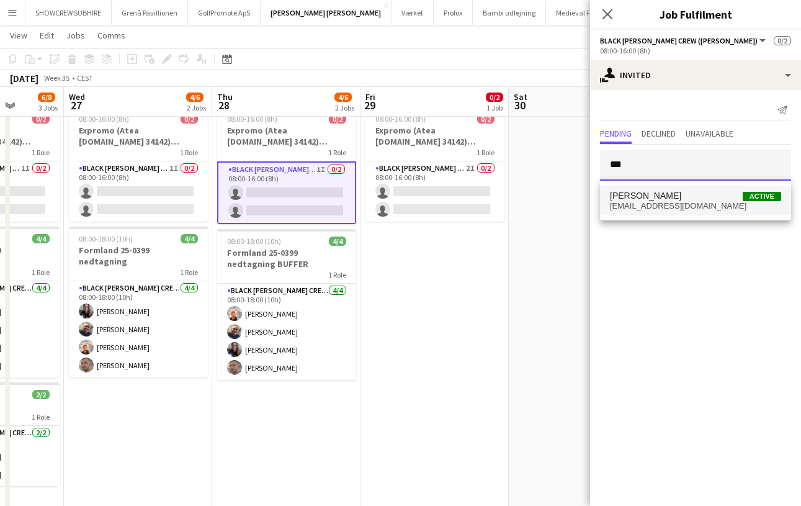
type input "***"
click at [673, 207] on span "[EMAIL_ADDRESS][DOMAIN_NAME]" at bounding box center [695, 206] width 171 height 10
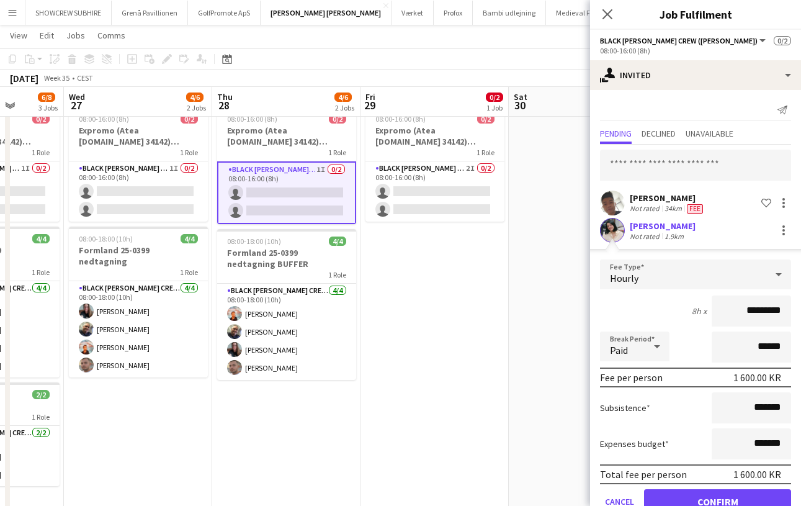
drag, startPoint x: 755, startPoint y: 309, endPoint x: 704, endPoint y: 309, distance: 50.9
click at [681, 309] on div "8h x *********" at bounding box center [695, 310] width 191 height 31
type input "*********"
click at [681, 497] on button "Confirm" at bounding box center [717, 501] width 147 height 25
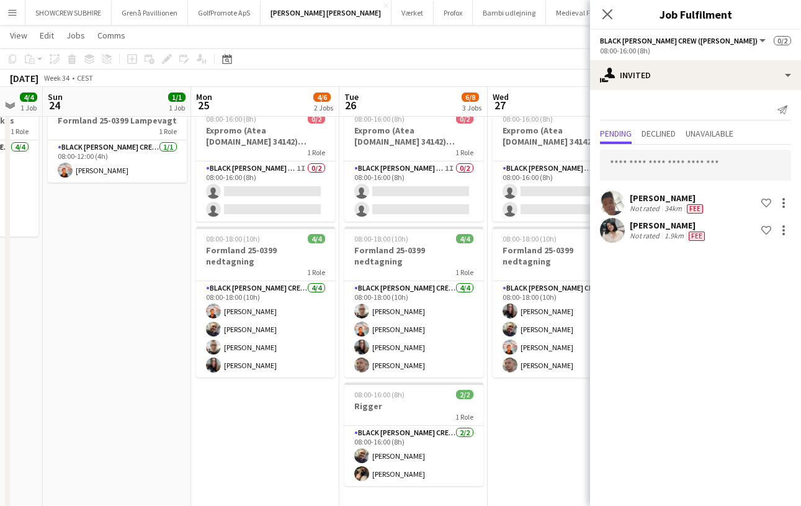
scroll to position [0, 347]
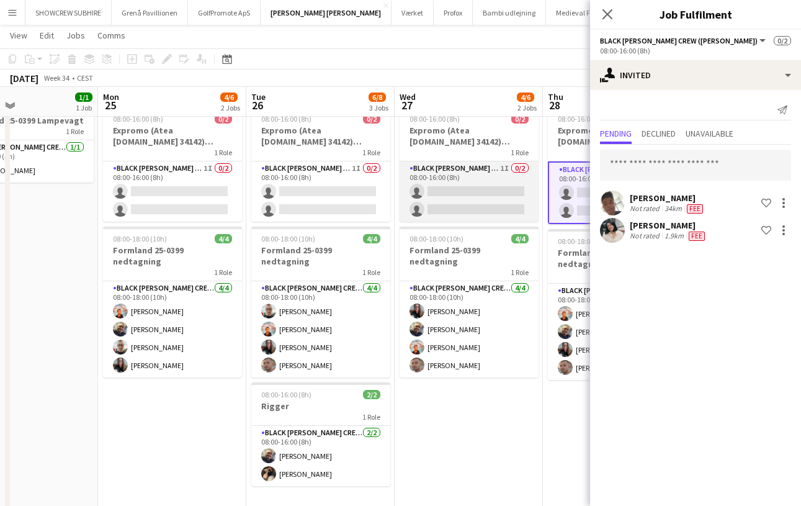
click at [466, 194] on app-card-role "Black [PERSON_NAME] Crew ([PERSON_NAME]) 1I 0/2 08:00-16:00 (8h) single-neutral…" at bounding box center [469, 191] width 139 height 60
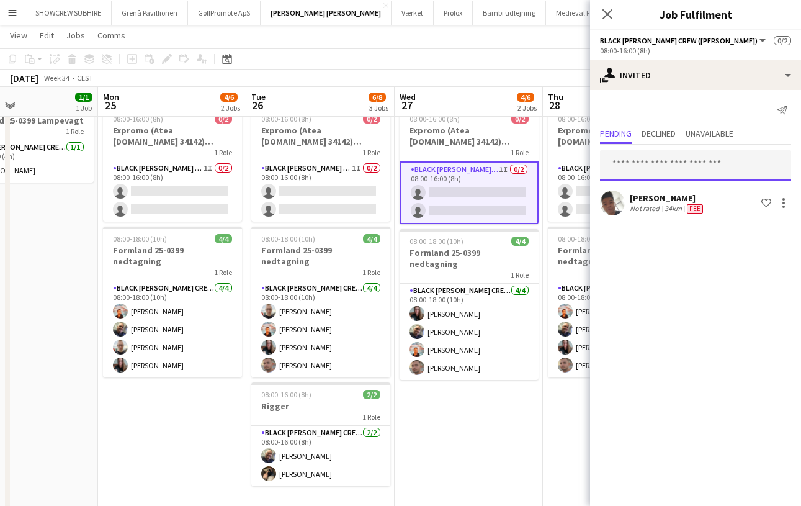
click at [652, 169] on input "text" at bounding box center [695, 165] width 191 height 31
type input "*"
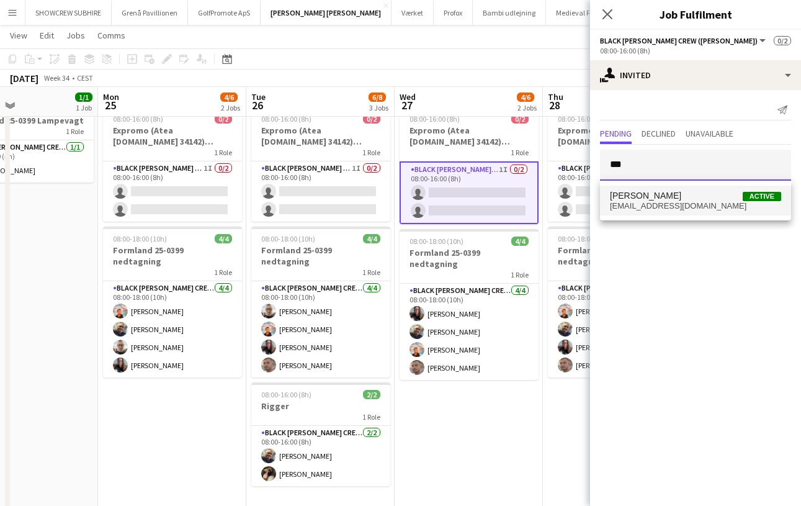
type input "***"
click at [681, 203] on span "[EMAIL_ADDRESS][DOMAIN_NAME]" at bounding box center [695, 206] width 171 height 10
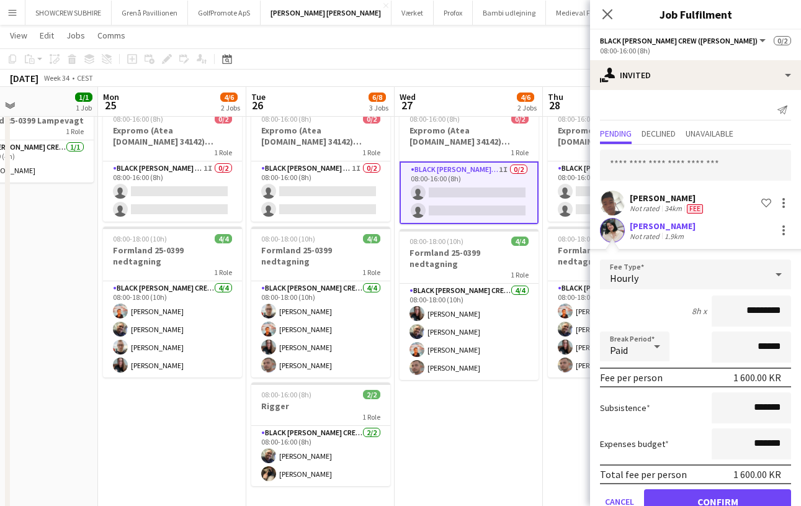
drag, startPoint x: 755, startPoint y: 312, endPoint x: 745, endPoint y: 313, distance: 9.4
click at [681, 312] on input "*********" at bounding box center [751, 310] width 79 height 31
drag, startPoint x: 739, startPoint y: 310, endPoint x: 788, endPoint y: 312, distance: 49.0
click at [681, 312] on input "*********" at bounding box center [751, 310] width 79 height 31
type input "******"
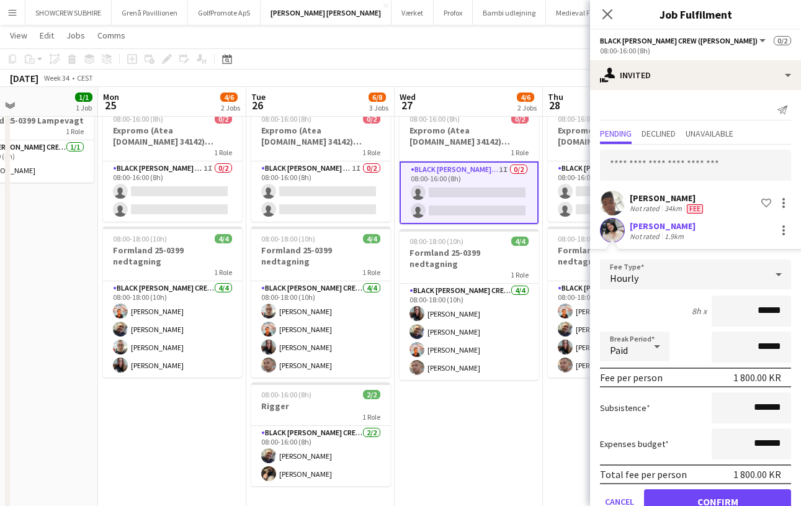
click at [681, 496] on button "Confirm" at bounding box center [717, 501] width 147 height 25
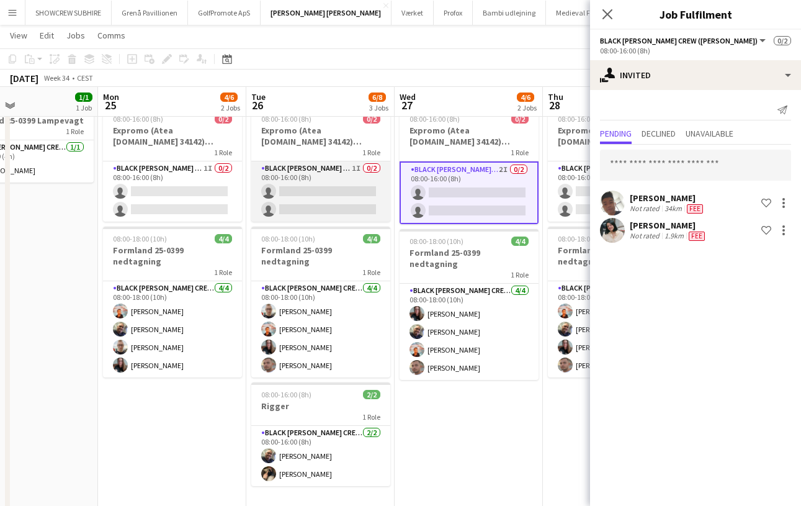
click at [305, 197] on app-card-role "Black [PERSON_NAME] Crew ([PERSON_NAME]) 1I 0/2 08:00-16:00 (8h) single-neutral…" at bounding box center [320, 191] width 139 height 60
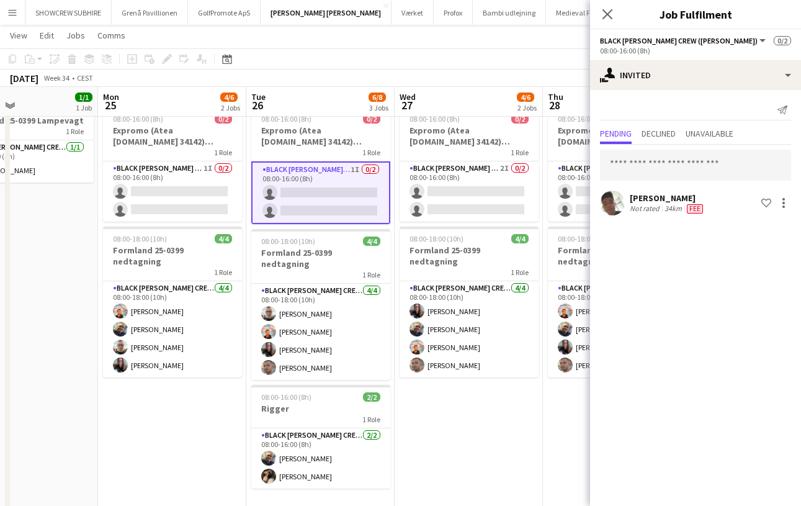
click at [340, 179] on app-card-role "Black [PERSON_NAME] Crew ([PERSON_NAME]) 1I 0/2 08:00-16:00 (8h) single-neutral…" at bounding box center [320, 192] width 139 height 63
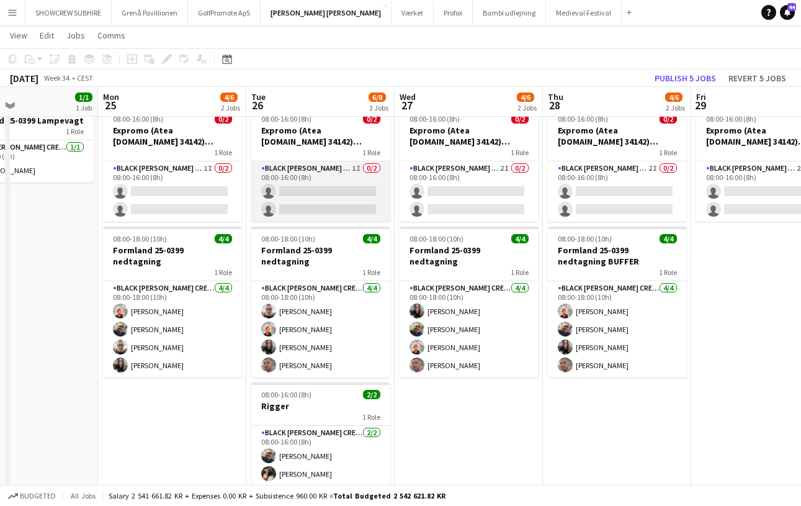
click at [328, 190] on app-card-role "Black [PERSON_NAME] Crew ([PERSON_NAME]) 1I 0/2 08:00-16:00 (8h) single-neutral…" at bounding box center [320, 191] width 139 height 60
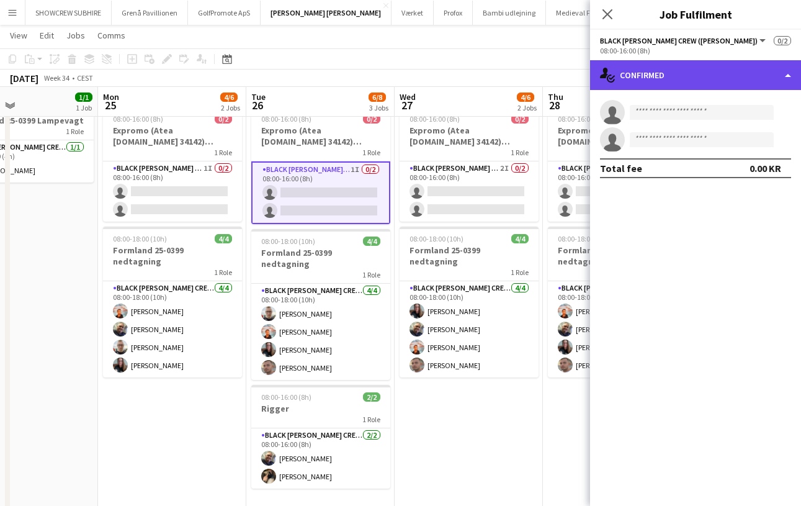
click at [681, 78] on div "single-neutral-actions-check-2 Confirmed" at bounding box center [695, 75] width 211 height 30
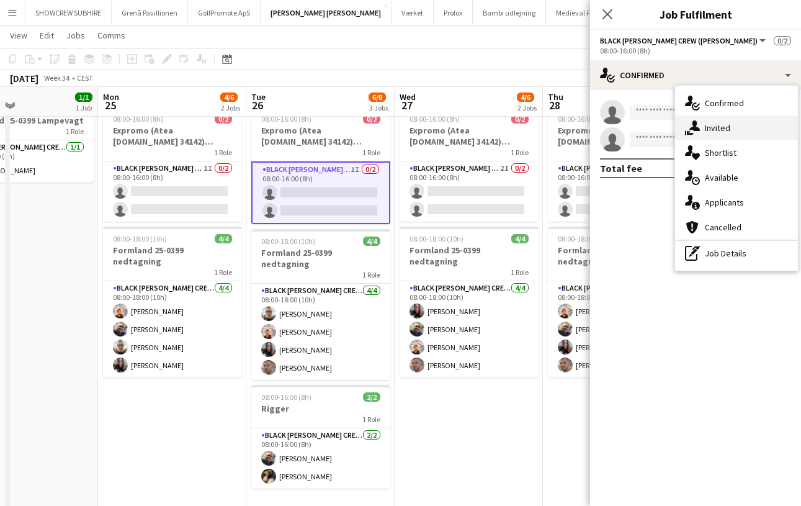
click at [681, 128] on div "single-neutral-actions-share-1 Invited" at bounding box center [736, 127] width 123 height 25
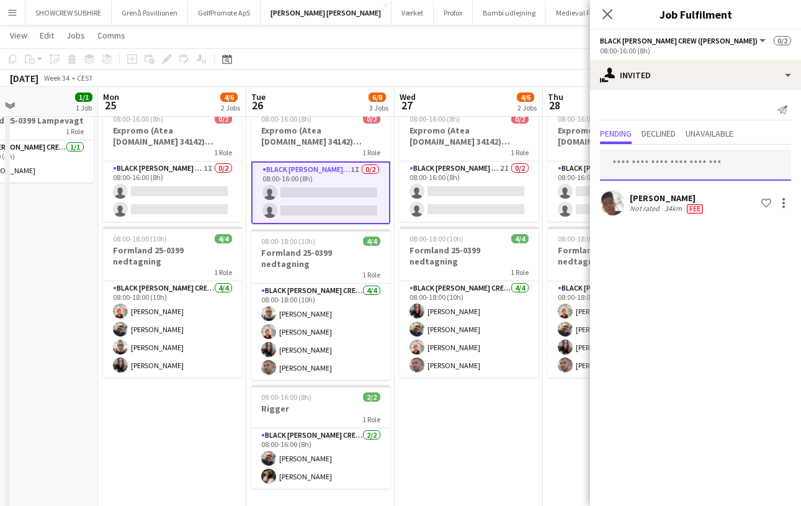
click at [642, 164] on input "text" at bounding box center [695, 165] width 191 height 31
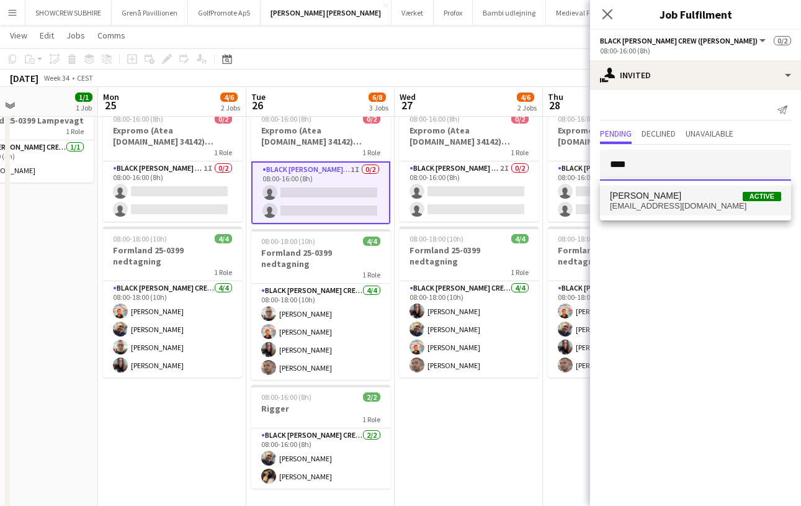
type input "****"
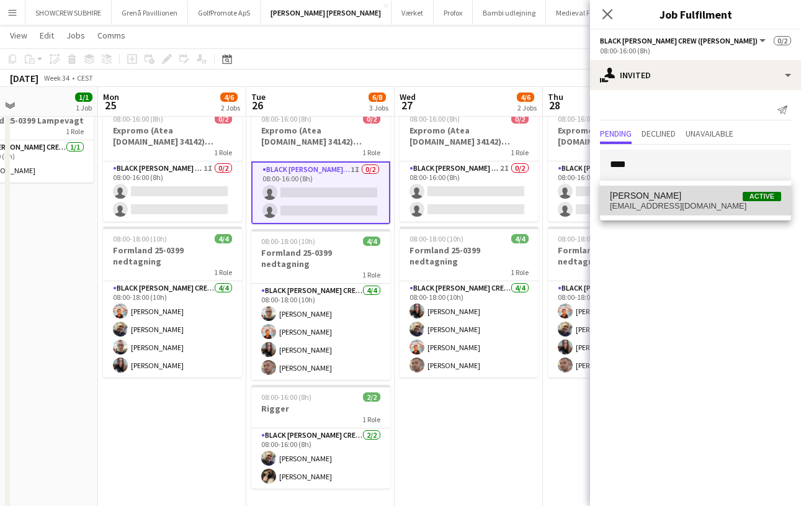
click at [668, 207] on span "[EMAIL_ADDRESS][DOMAIN_NAME]" at bounding box center [695, 206] width 171 height 10
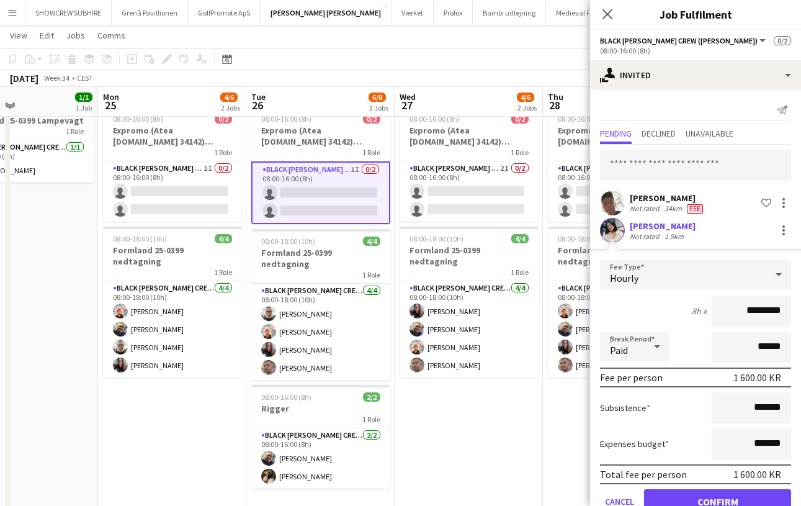
drag, startPoint x: 757, startPoint y: 311, endPoint x: 731, endPoint y: 311, distance: 25.4
click at [681, 311] on input "*********" at bounding box center [751, 310] width 79 height 31
type input "*********"
click at [681, 495] on button "Confirm" at bounding box center [717, 501] width 147 height 25
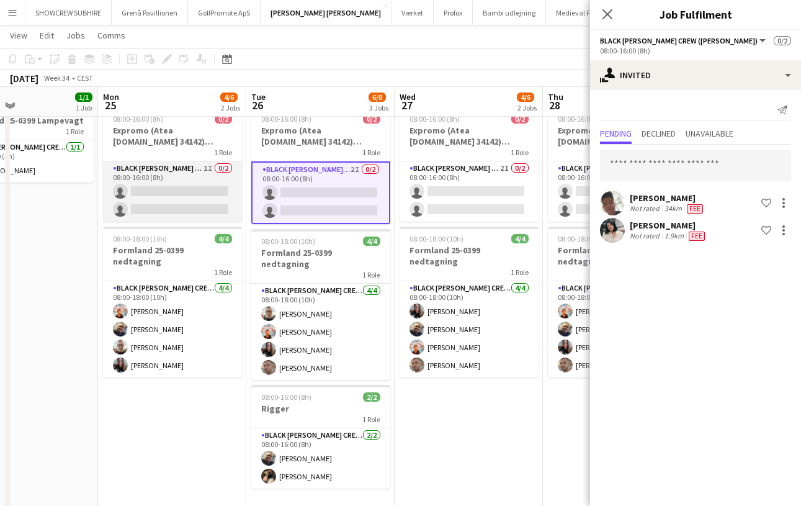
click at [171, 187] on app-card-role "Black [PERSON_NAME] Crew ([PERSON_NAME]) 1I 0/2 08:00-16:00 (8h) single-neutral…" at bounding box center [172, 191] width 139 height 60
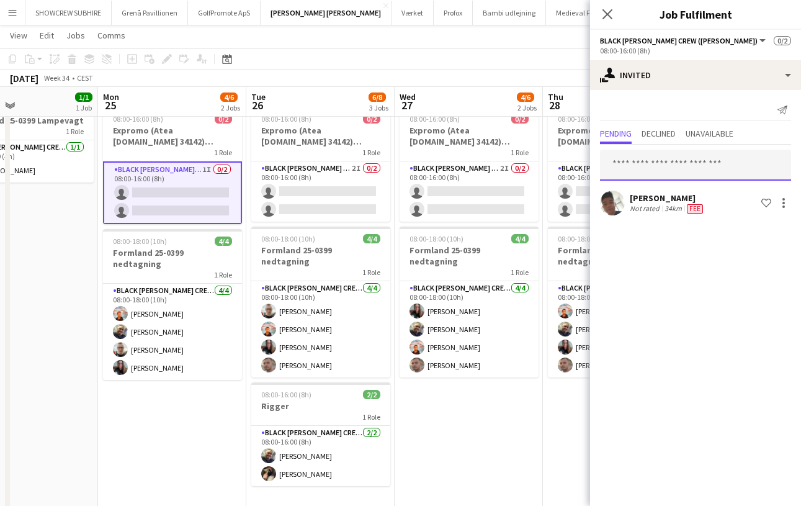
click at [631, 164] on input "text" at bounding box center [695, 165] width 191 height 31
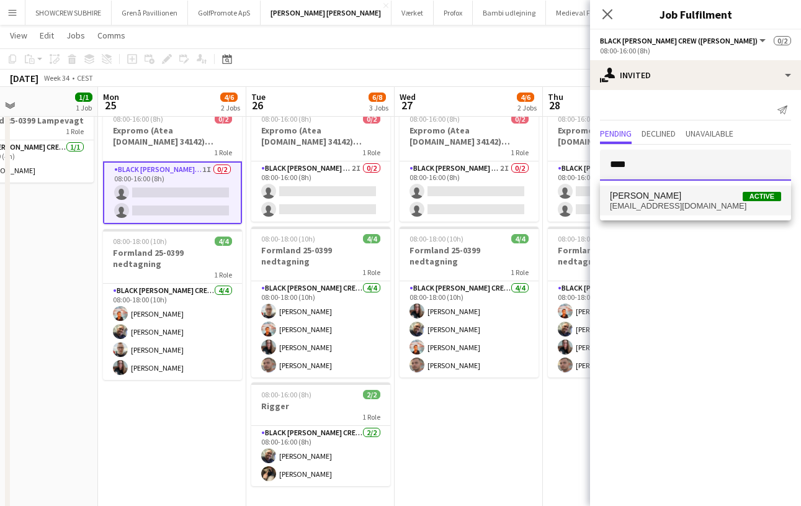
type input "****"
click at [651, 207] on span "[EMAIL_ADDRESS][DOMAIN_NAME]" at bounding box center [695, 206] width 171 height 10
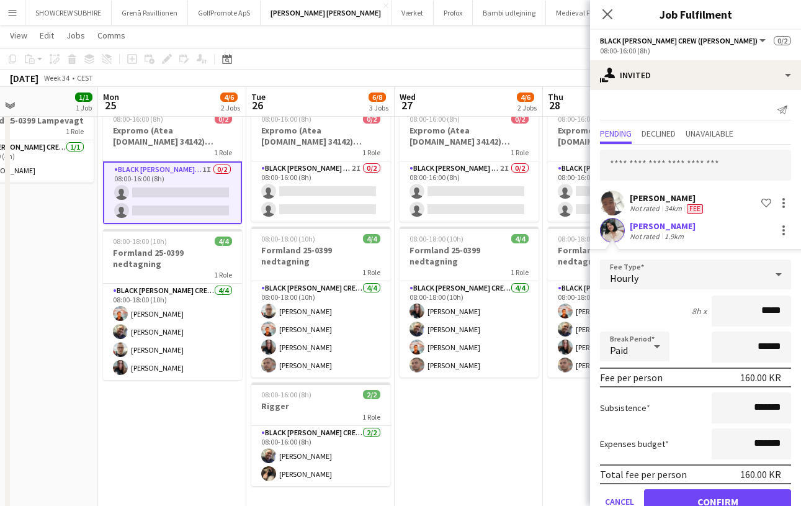
type input "****"
type input "******"
click at [681, 501] on button "Confirm" at bounding box center [717, 501] width 147 height 25
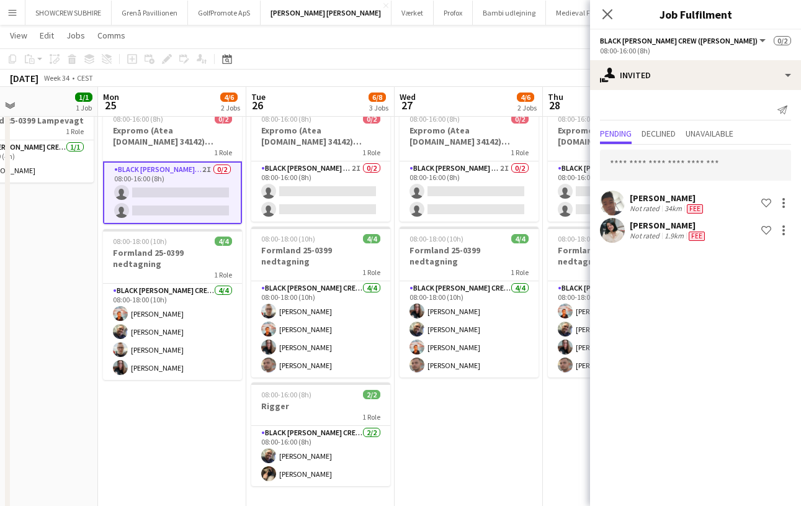
click at [181, 177] on app-card-role "Black [PERSON_NAME] Crew ([PERSON_NAME]) 2I 0/2 08:00-16:00 (8h) single-neutral…" at bounding box center [172, 192] width 139 height 63
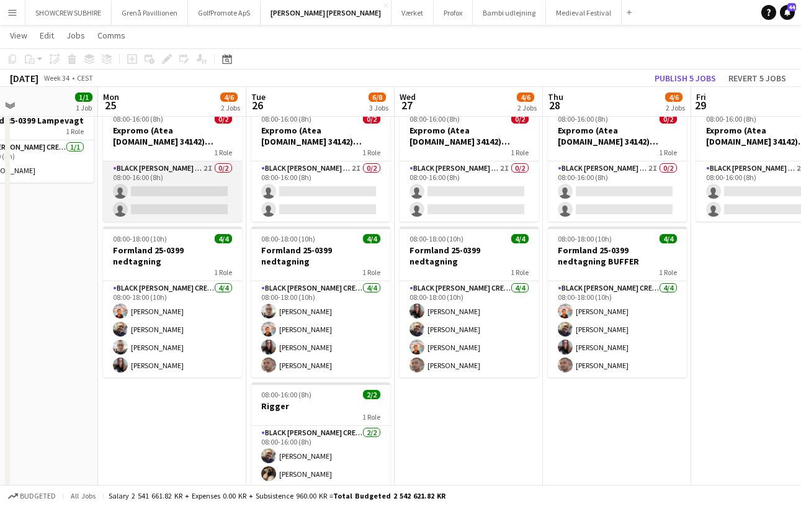
click at [181, 177] on app-card-role "Black [PERSON_NAME] Crew ([PERSON_NAME]) 2I 0/2 08:00-16:00 (8h) single-neutral…" at bounding box center [172, 191] width 139 height 60
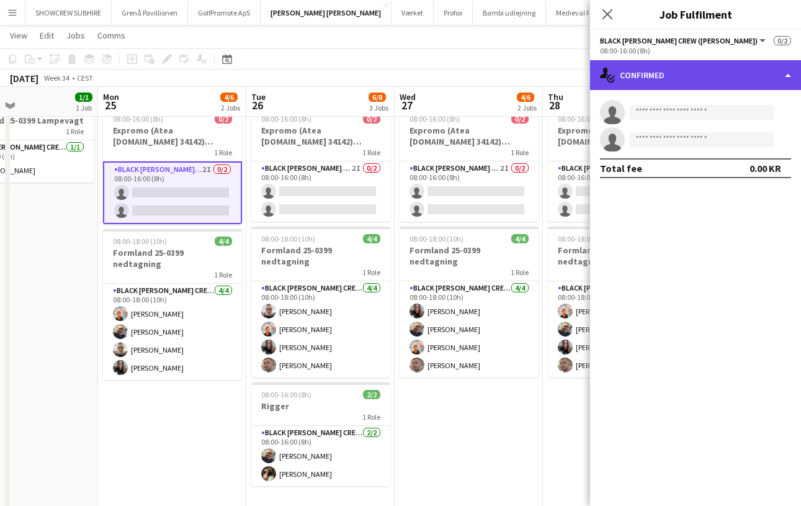
click at [681, 76] on div "single-neutral-actions-check-2 Confirmed" at bounding box center [695, 75] width 211 height 30
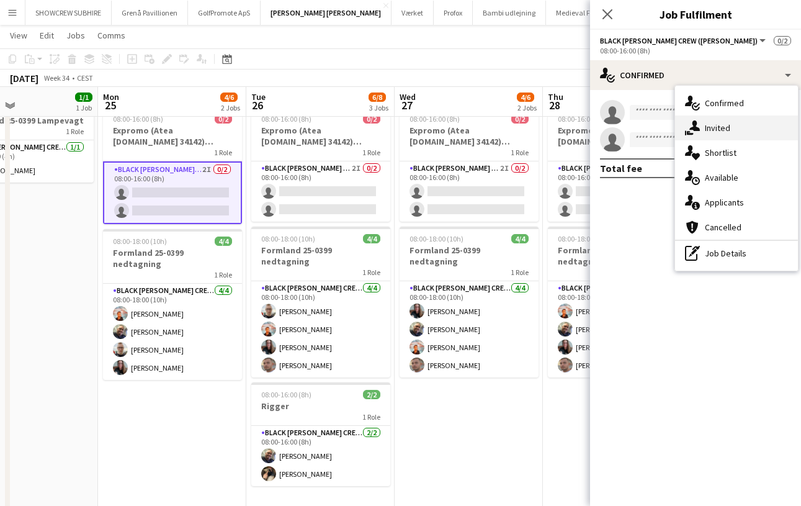
click at [681, 130] on div "single-neutral-actions-share-1 Invited" at bounding box center [736, 127] width 123 height 25
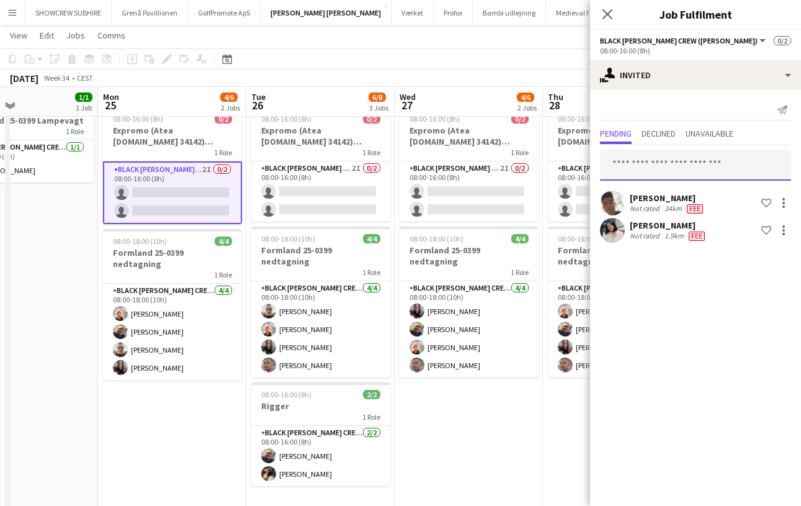
click at [658, 170] on input "text" at bounding box center [695, 165] width 191 height 31
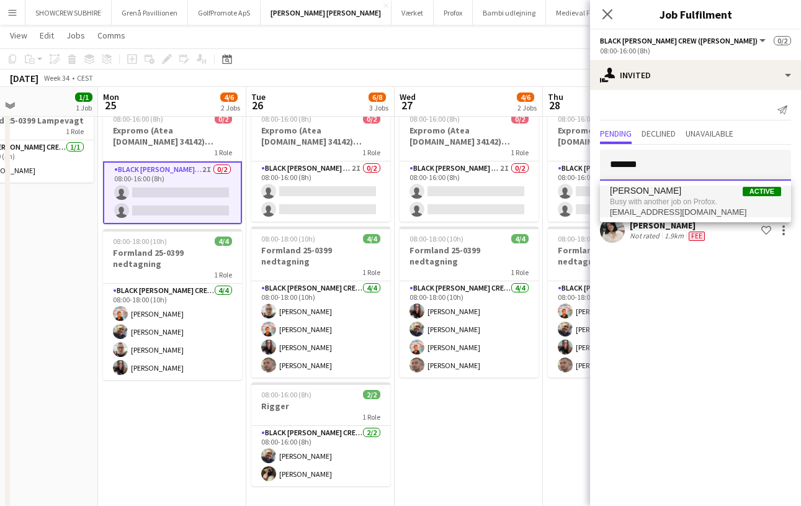
type input "*******"
click at [659, 199] on span "Busy with another job on Profox." at bounding box center [695, 201] width 171 height 11
type input "******"
click at [661, 193] on span "[PERSON_NAME]" at bounding box center [645, 191] width 71 height 11
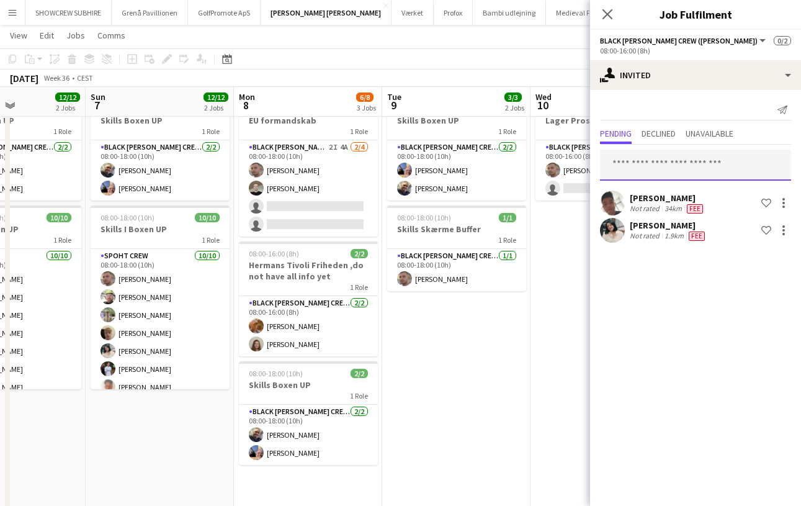
scroll to position [0, 510]
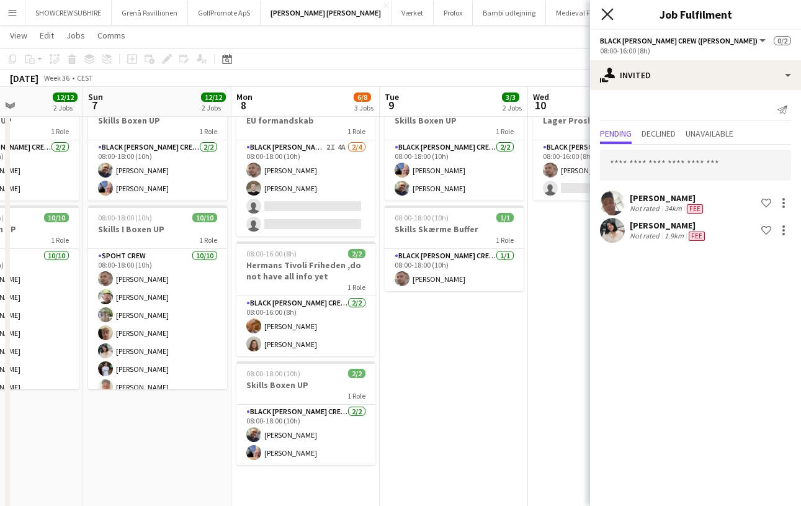
click at [608, 19] on icon "Close pop-in" at bounding box center [607, 14] width 12 height 12
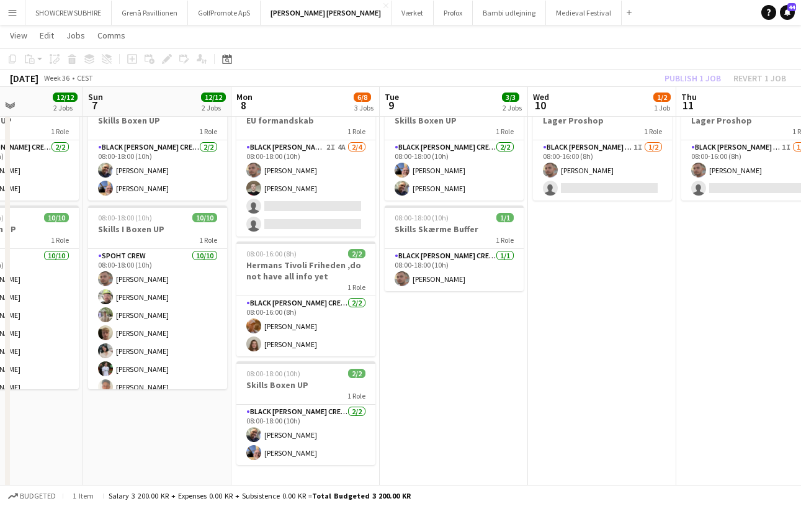
click at [644, 269] on app-date-cell "08:00-16:00 (8h) 1/2 Lager Proshop 1 Role Black [PERSON_NAME] Crew ([PERSON_NAM…" at bounding box center [602, 303] width 148 height 422
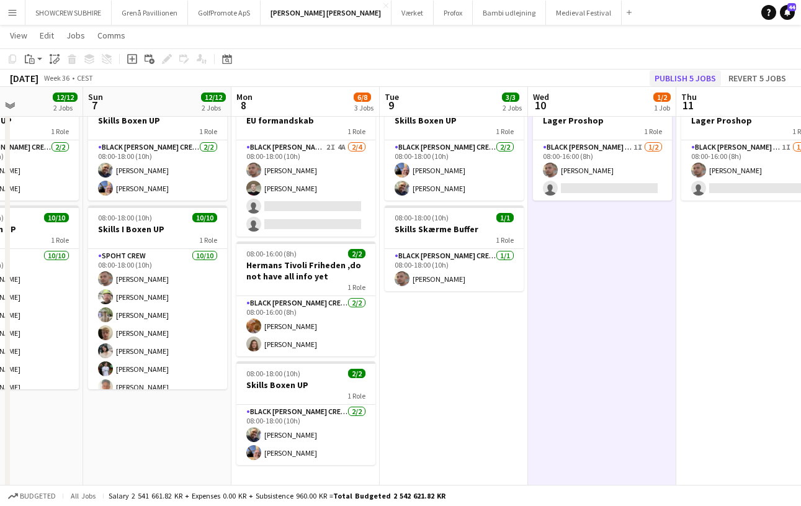
click at [681, 76] on button "Publish 5 jobs" at bounding box center [685, 78] width 71 height 16
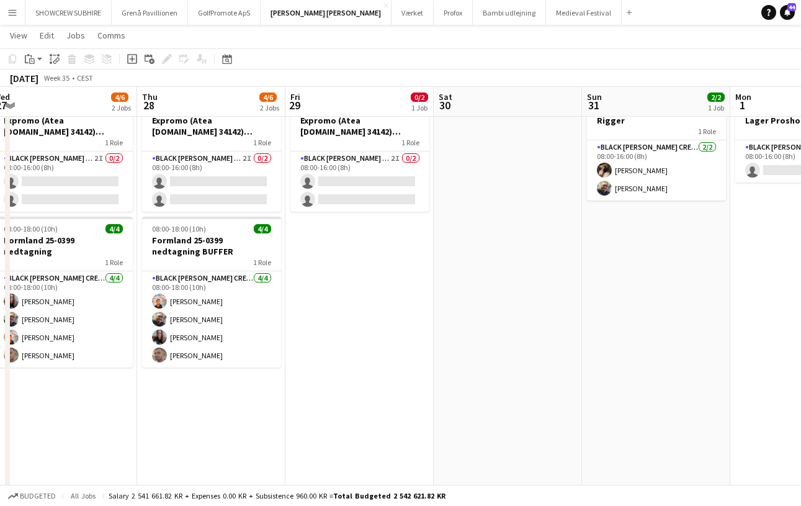
scroll to position [0, 292]
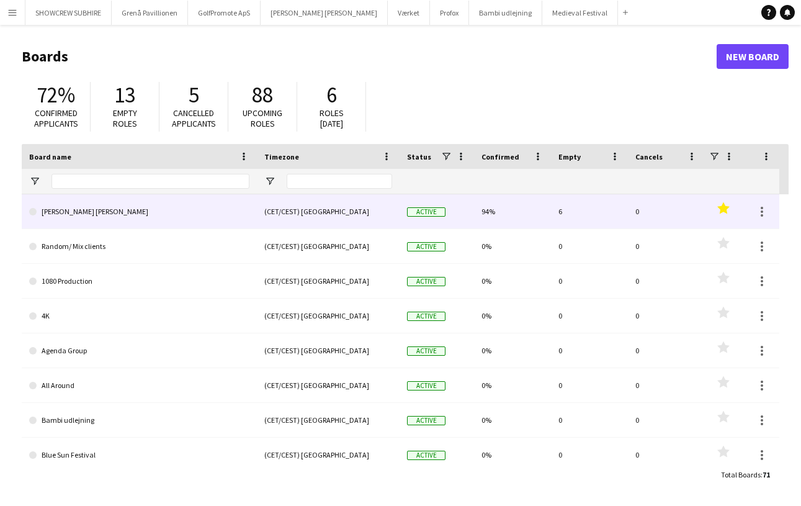
click at [266, 215] on div "(CET/CEST) [GEOGRAPHIC_DATA]" at bounding box center [328, 211] width 143 height 34
click at [92, 205] on link "[PERSON_NAME] [PERSON_NAME]" at bounding box center [139, 211] width 220 height 35
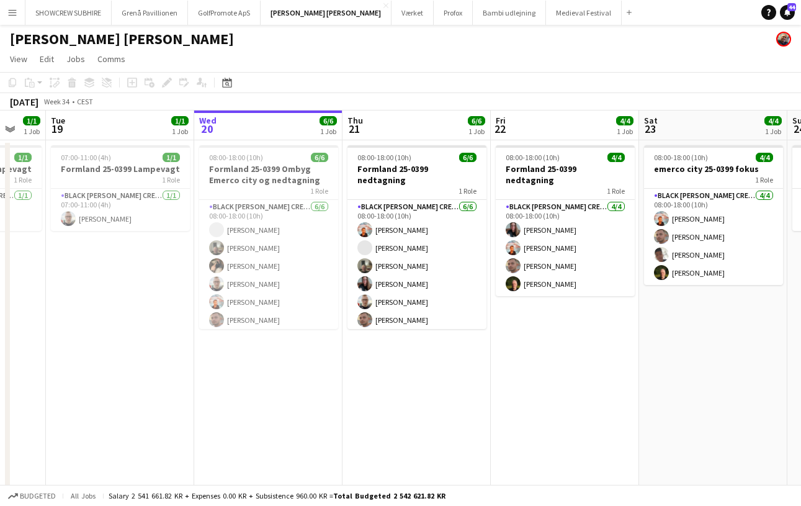
scroll to position [0, 393]
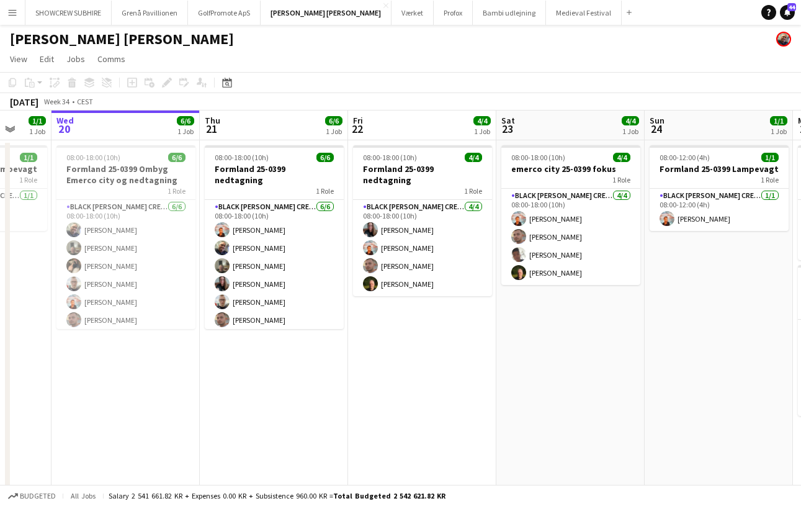
click at [10, 16] on app-icon "Menu" at bounding box center [12, 12] width 10 height 10
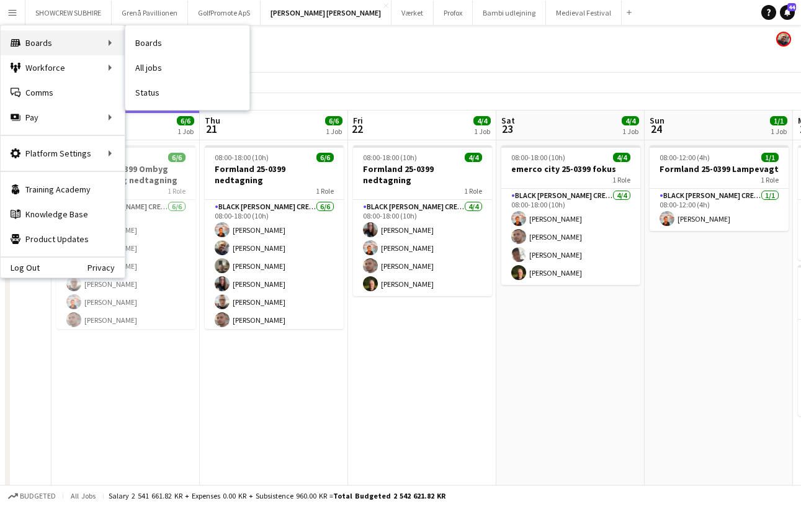
click at [63, 37] on div "Boards Boards" at bounding box center [63, 42] width 124 height 25
click at [58, 40] on div "Boards Boards" at bounding box center [63, 42] width 124 height 25
click at [156, 71] on link "All jobs" at bounding box center [187, 67] width 124 height 25
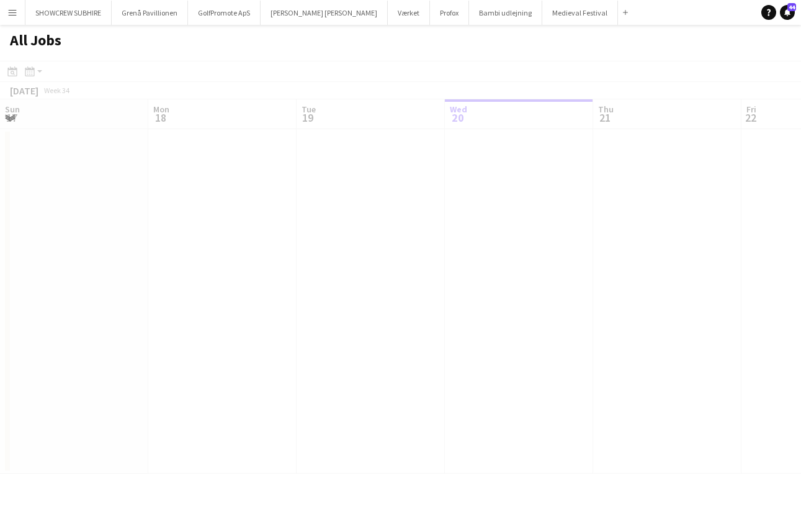
scroll to position [0, 297]
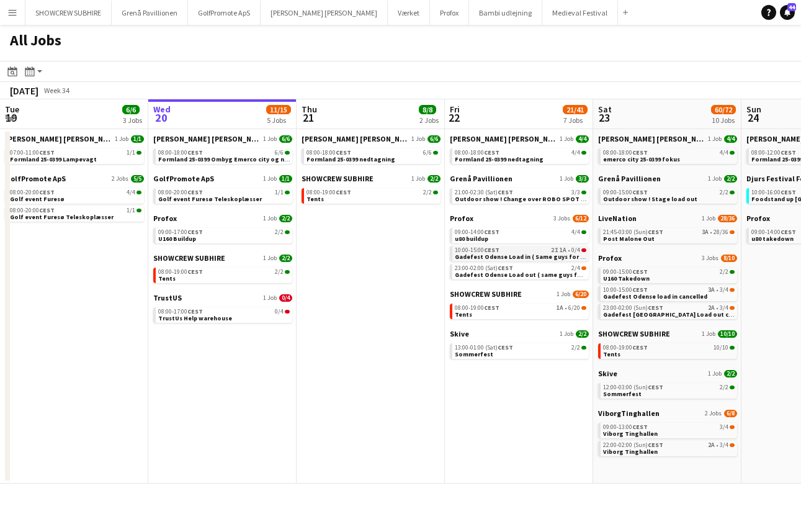
click at [531, 254] on span "Gadefest Odense Load in ( Same guys for all 4 dates )" at bounding box center [534, 257] width 159 height 8
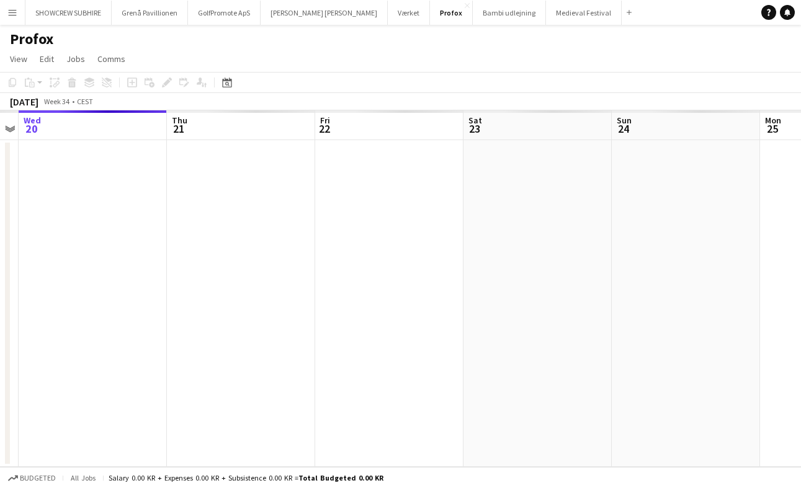
scroll to position [0, 426]
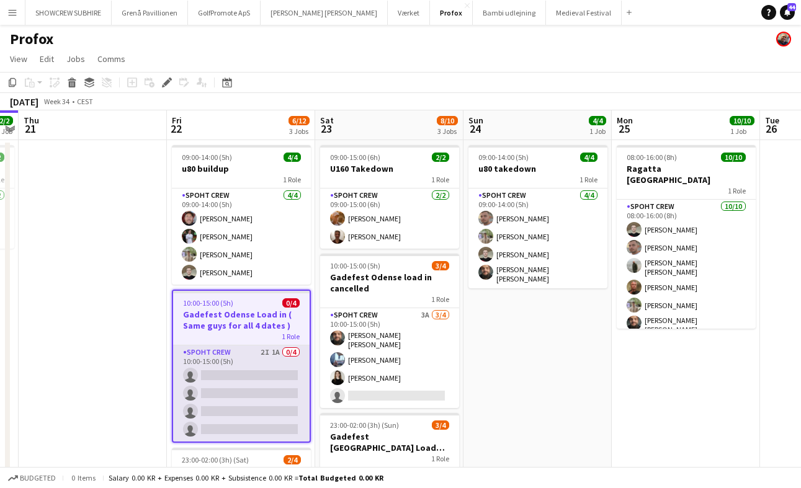
click at [228, 361] on app-card-role "Spoht Crew 2I 1A 0/4 10:00-15:00 (5h) single-neutral-actions single-neutral-act…" at bounding box center [241, 394] width 137 height 96
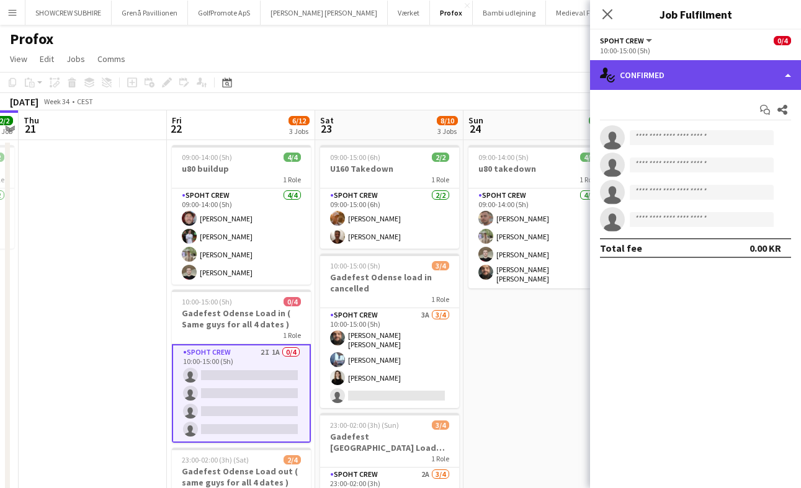
click at [721, 74] on div "single-neutral-actions-check-2 Confirmed" at bounding box center [695, 75] width 211 height 30
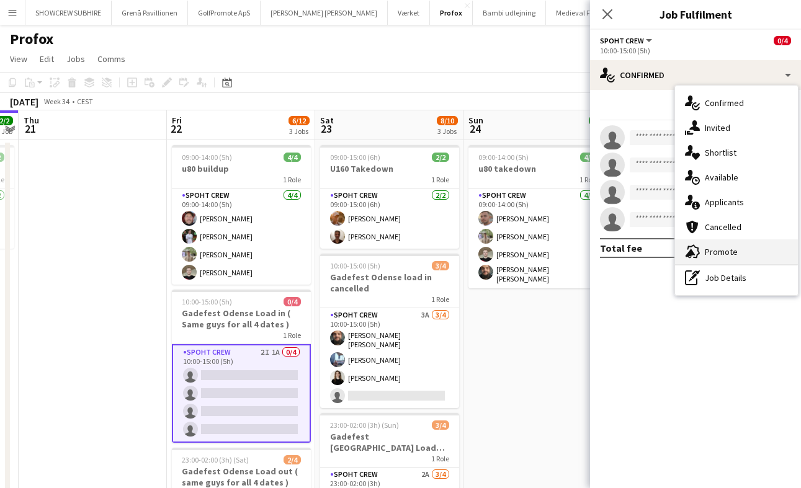
click at [745, 258] on div "advertising-megaphone Promote" at bounding box center [736, 252] width 123 height 25
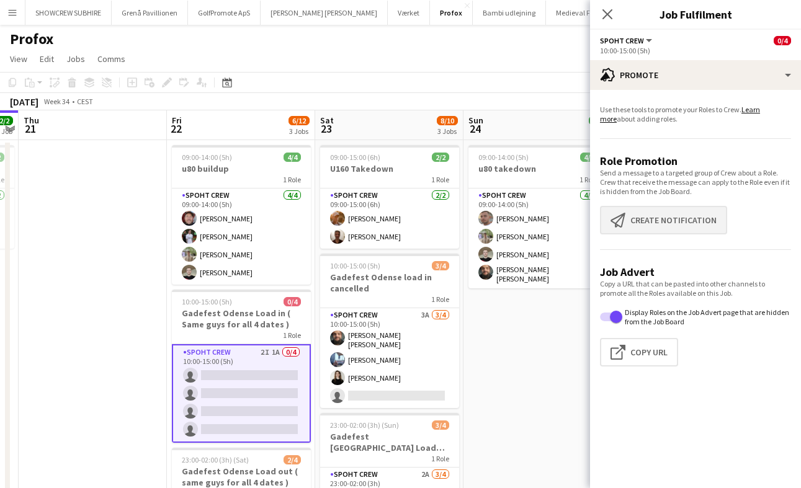
click at [712, 220] on button "Create notification Create notification" at bounding box center [663, 220] width 127 height 29
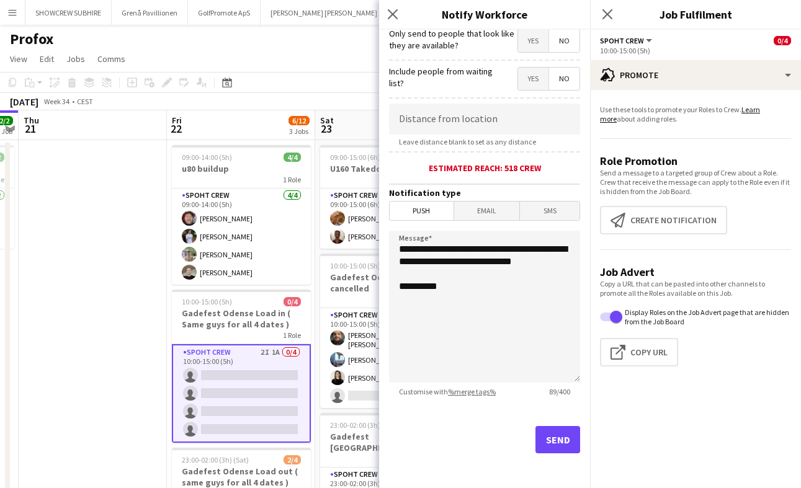
scroll to position [195, 0]
click at [563, 438] on button "Send" at bounding box center [558, 439] width 45 height 27
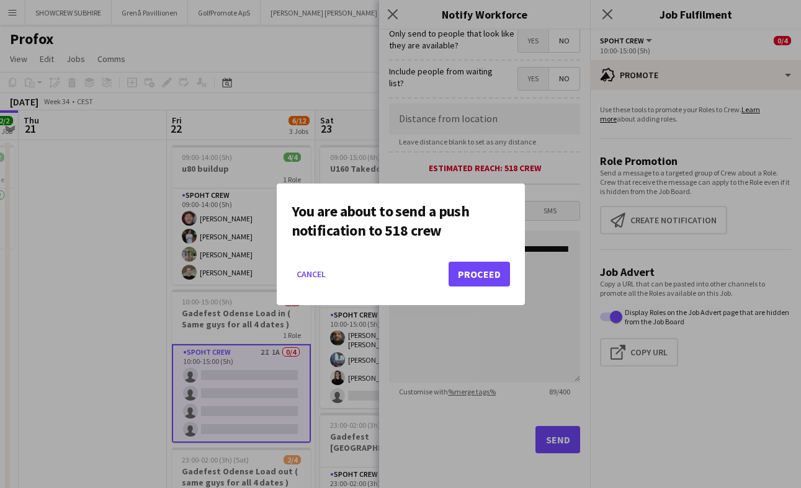
click at [471, 284] on button "Proceed" at bounding box center [479, 274] width 61 height 25
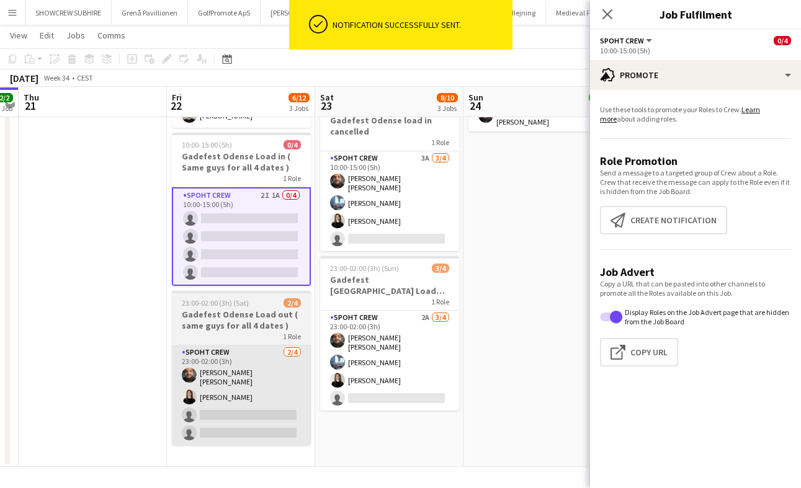
scroll to position [156, 0]
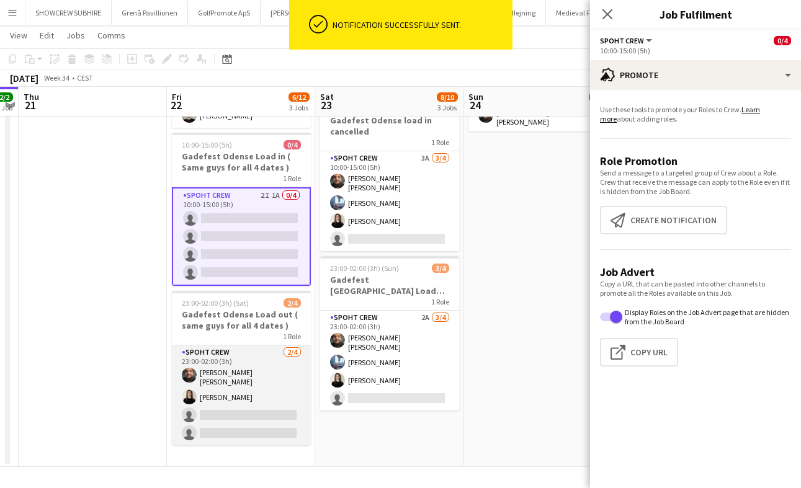
click at [250, 375] on app-card-role "Spoht Crew 2/4 23:00-02:00 (3h) Adam Shem Abraham Ekaterina Maletina single-neu…" at bounding box center [241, 396] width 139 height 100
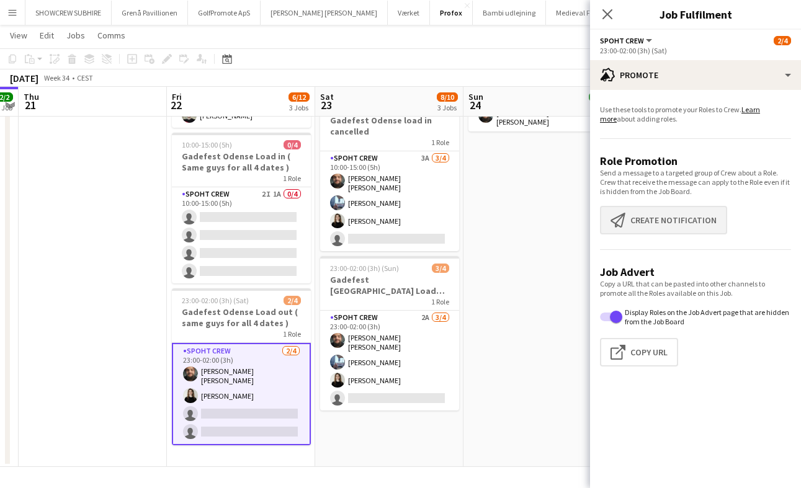
click at [666, 222] on button "Create notification Create notification" at bounding box center [663, 220] width 127 height 29
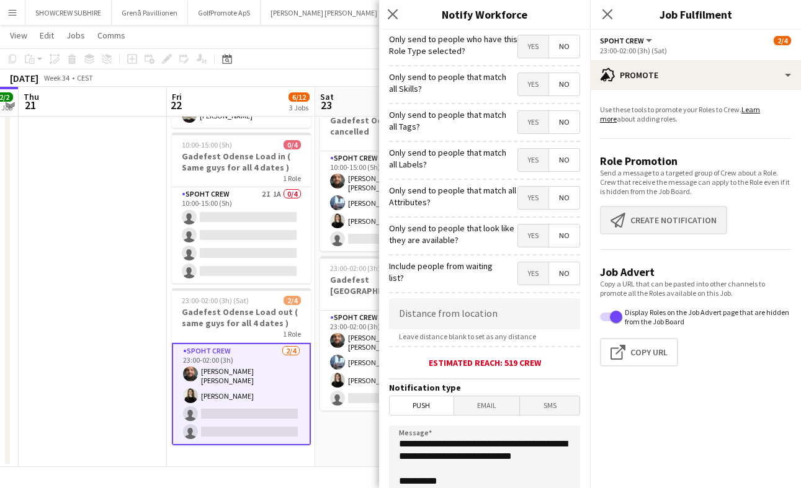
click at [686, 215] on button "Create notification Create notification" at bounding box center [663, 220] width 127 height 29
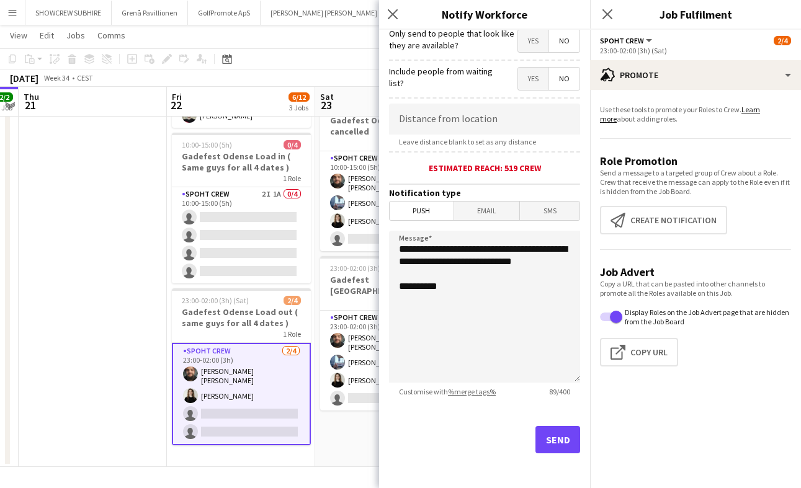
scroll to position [195, 0]
click at [563, 447] on button "Send" at bounding box center [558, 439] width 45 height 27
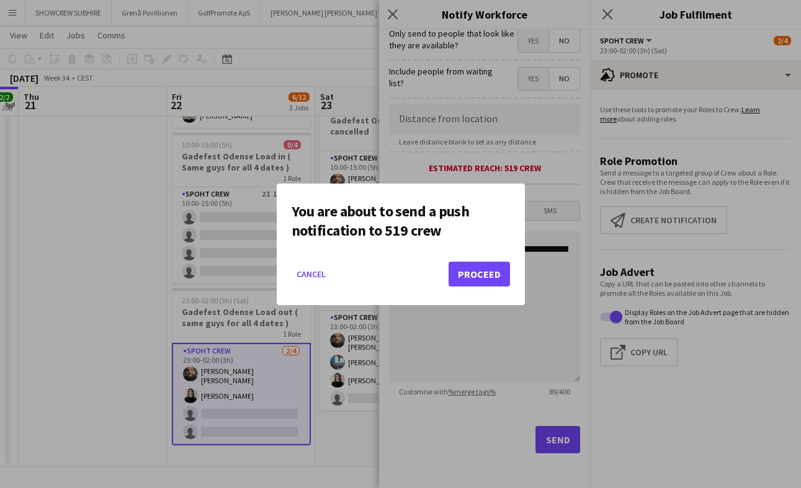
click at [460, 274] on button "Proceed" at bounding box center [479, 274] width 61 height 25
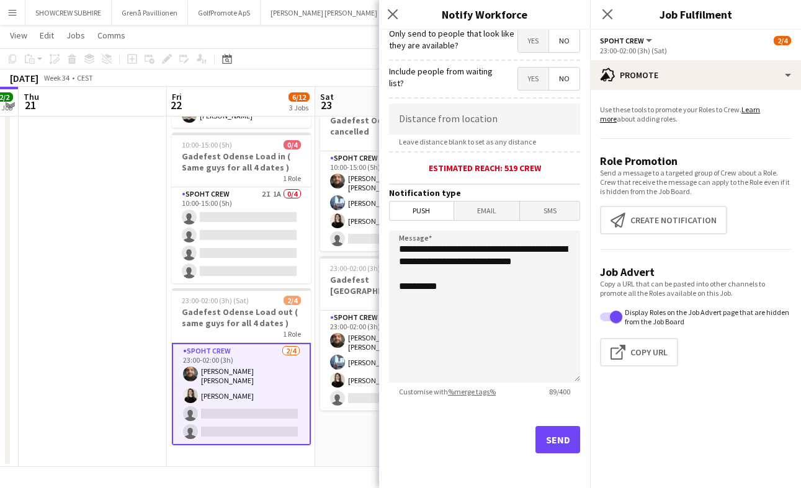
scroll to position [156, 0]
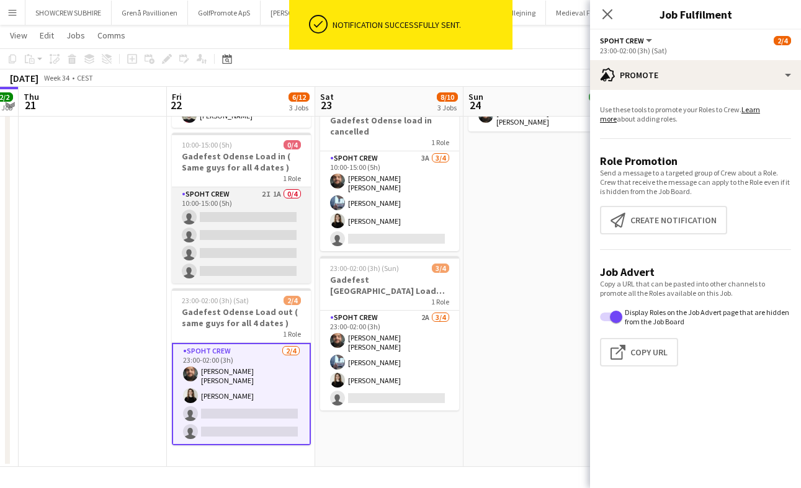
click at [272, 199] on app-card-role "Spoht Crew 2I 1A 0/4 10:00-15:00 (5h) single-neutral-actions single-neutral-act…" at bounding box center [241, 235] width 139 height 96
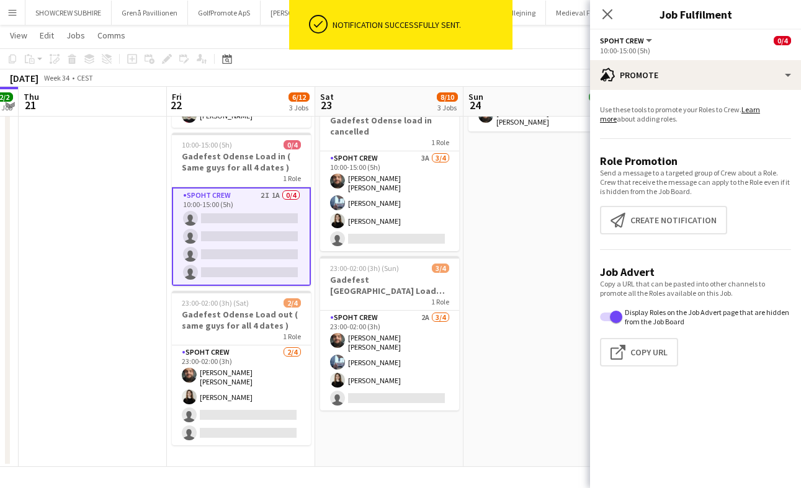
click at [232, 200] on app-card-role "Spoht Crew 2I 1A 0/4 10:00-15:00 (5h) single-neutral-actions single-neutral-act…" at bounding box center [241, 236] width 139 height 99
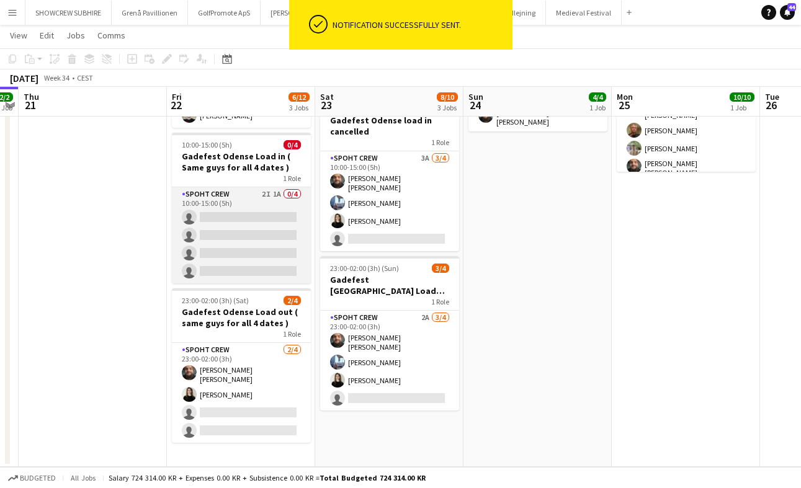
click at [237, 200] on app-card-role "Spoht Crew 2I 1A 0/4 10:00-15:00 (5h) single-neutral-actions single-neutral-act…" at bounding box center [241, 235] width 139 height 96
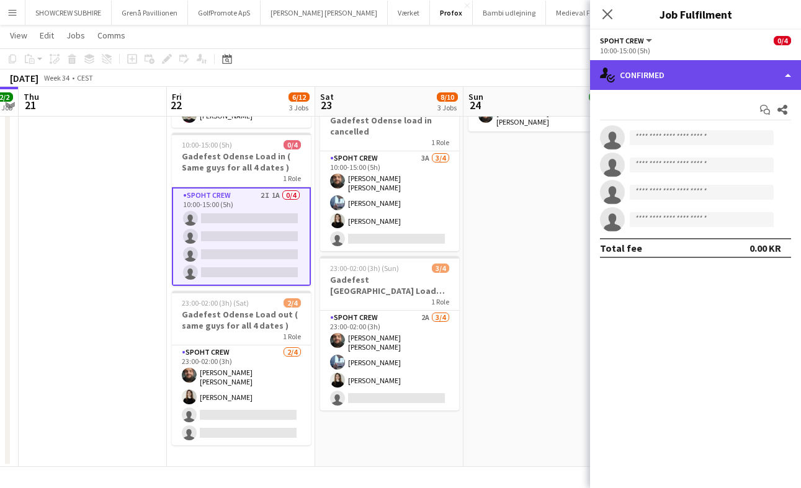
click at [683, 74] on div "single-neutral-actions-check-2 Confirmed" at bounding box center [695, 75] width 211 height 30
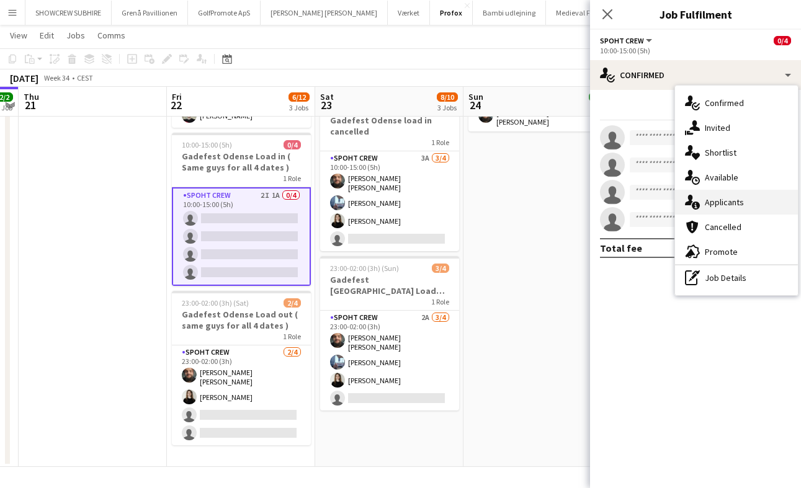
click at [715, 202] on div "single-neutral-actions-information Applicants" at bounding box center [736, 202] width 123 height 25
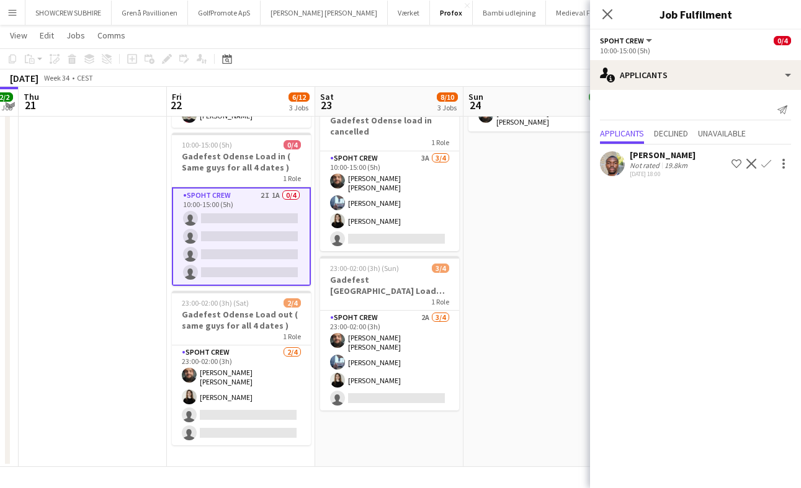
click at [550, 204] on app-date-cell "09:00-14:00 (5h) 4/4 u80 takedown 1 Role Spoht Crew 4/4 09:00-14:00 (5h) Tomas …" at bounding box center [538, 225] width 148 height 484
